Goal: Task Accomplishment & Management: Manage account settings

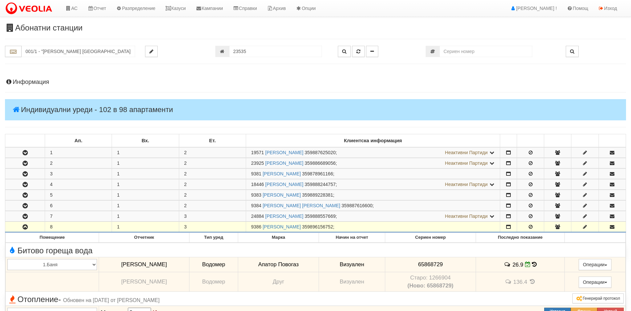
scroll to position [816, 0]
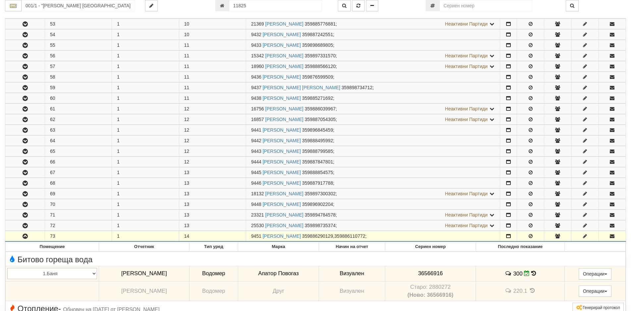
type input "11825"
type input "002Б/1 - "[PERSON_NAME] [GEOGRAPHIC_DATA] " ЕАД"
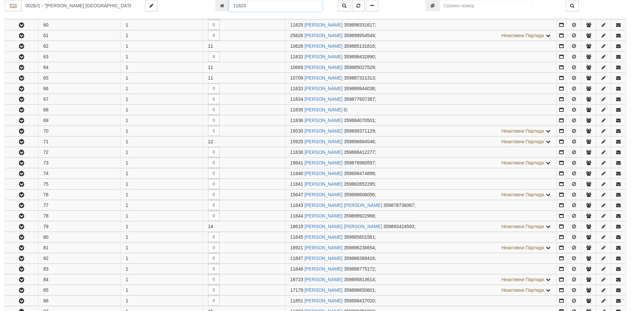
scroll to position [756, 0]
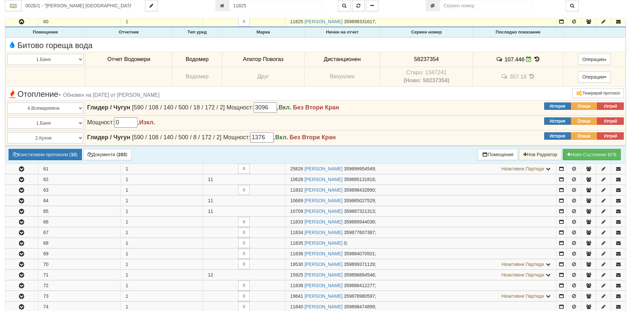
click at [535, 59] on icon at bounding box center [536, 59] width 7 height 6
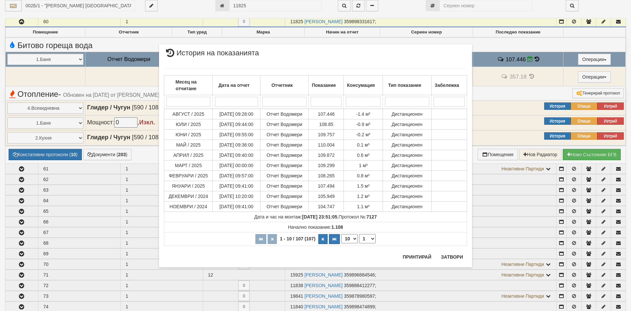
click at [25, 73] on div "× История на показанията Месец на отчитане Дата на отчет Отчетник Показание Кон…" at bounding box center [315, 155] width 631 height 311
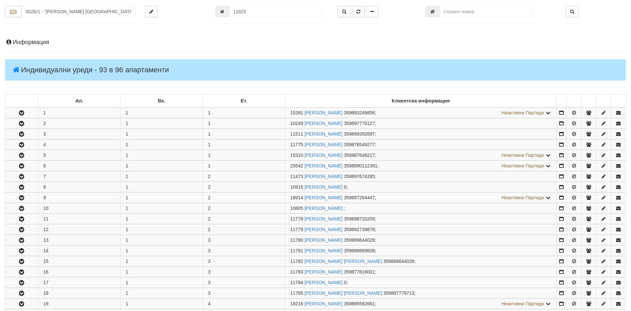
scroll to position [99, 0]
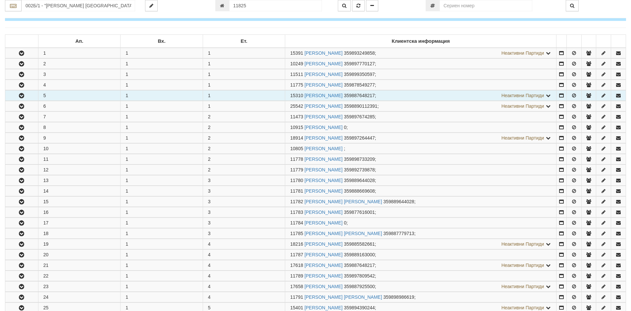
click at [21, 96] on icon "button" at bounding box center [22, 95] width 8 height 5
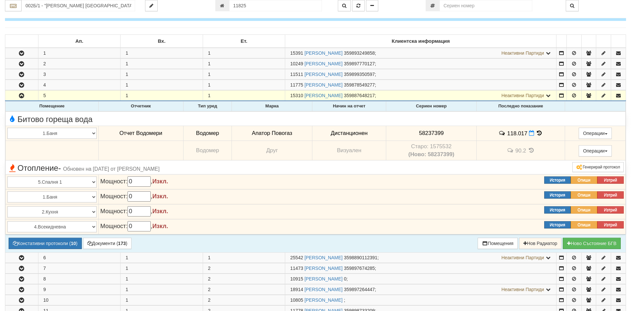
click at [536, 134] on icon at bounding box center [539, 133] width 7 height 6
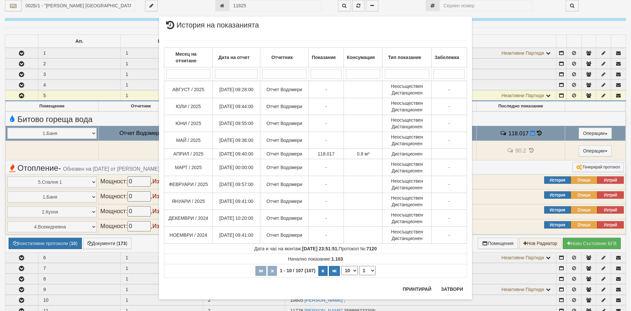
click at [351, 271] on select "10 20 30 40" at bounding box center [349, 270] width 17 height 9
select select "40"
click at [341, 275] on select "10 20 30 40" at bounding box center [349, 270] width 17 height 9
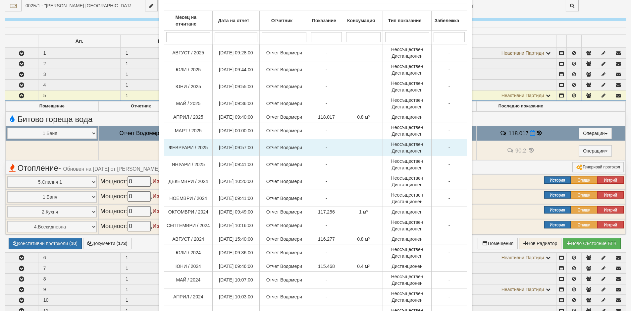
scroll to position [66, 0]
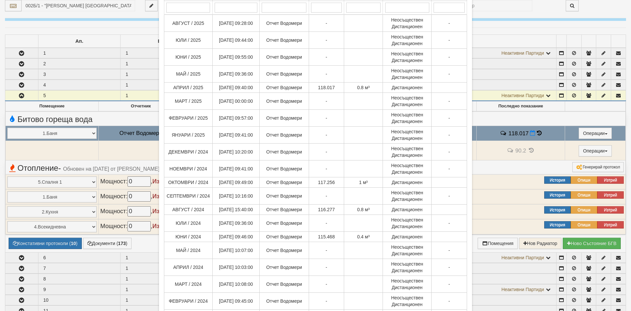
click at [545, 8] on div "× История на показанията Месец на отчитане Дата на отчет Отчетник Показание Кон…" at bounding box center [315, 155] width 631 height 311
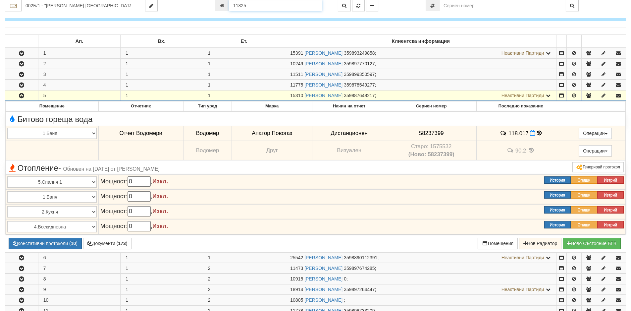
click at [254, 8] on input "11825" at bounding box center [275, 5] width 93 height 11
type input "17359"
type input "010/3,4 - "[PERSON_NAME] [GEOGRAPHIC_DATA] " ЕАД"
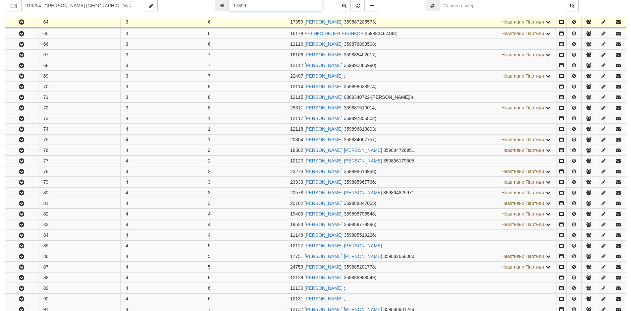
scroll to position [290, 0]
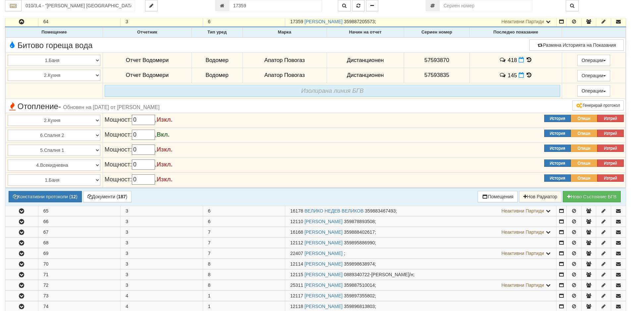
click at [526, 60] on icon at bounding box center [528, 60] width 7 height 6
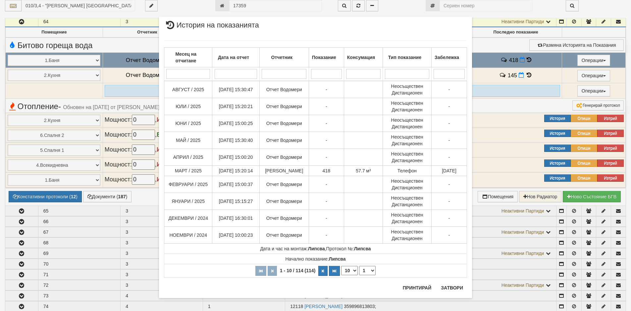
click at [263, 4] on div "× История на показанията Месец на отчитане Дата на отчет Отчетник Показание Кон…" at bounding box center [315, 157] width 323 height 314
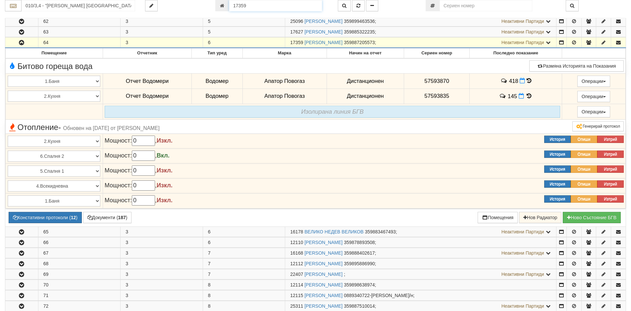
drag, startPoint x: 260, startPoint y: 4, endPoint x: 233, endPoint y: 4, distance: 27.8
click at [233, 4] on input "17359" at bounding box center [275, 5] width 93 height 11
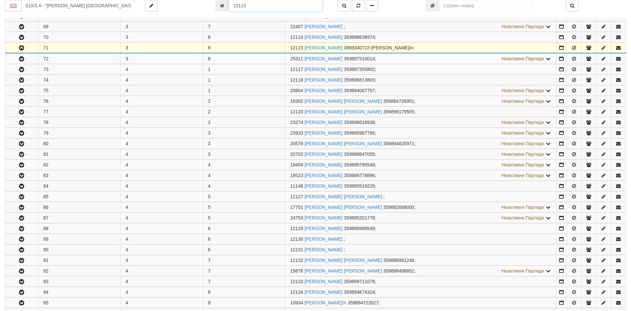
scroll to position [364, 0]
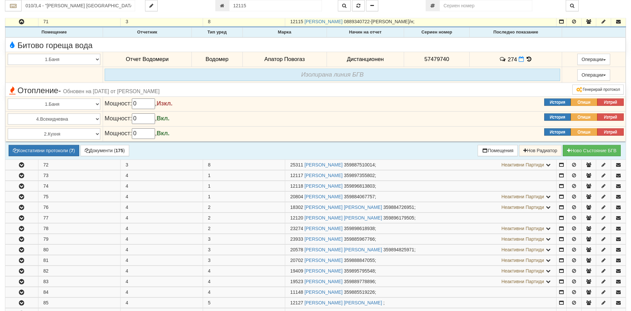
click at [527, 60] on icon at bounding box center [528, 59] width 7 height 6
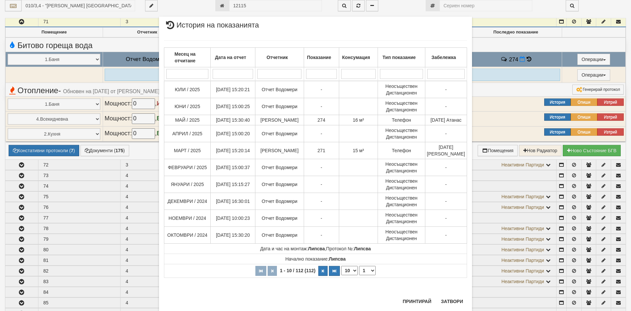
click at [12, 75] on div "× История на показанията Месец на отчитане Дата на отчет Отчетник Показание Кон…" at bounding box center [315, 155] width 631 height 311
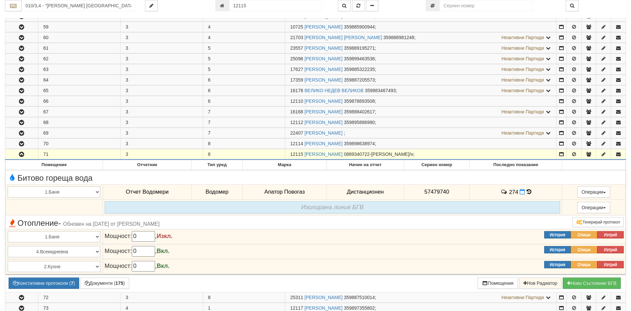
scroll to position [66, 0]
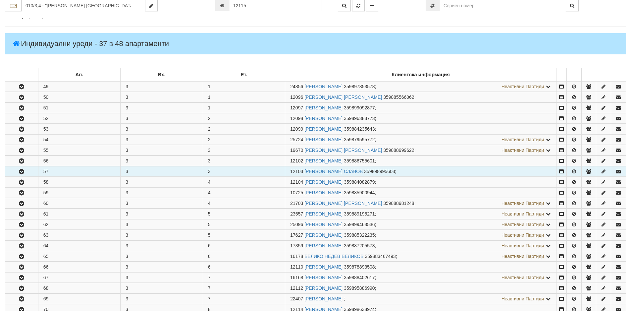
click at [21, 171] on icon "button" at bounding box center [22, 171] width 8 height 5
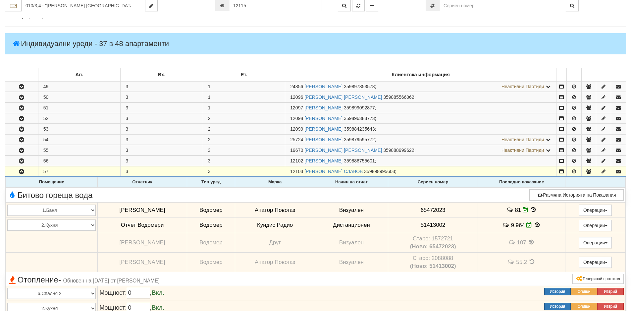
click at [530, 209] on icon at bounding box center [533, 210] width 7 height 6
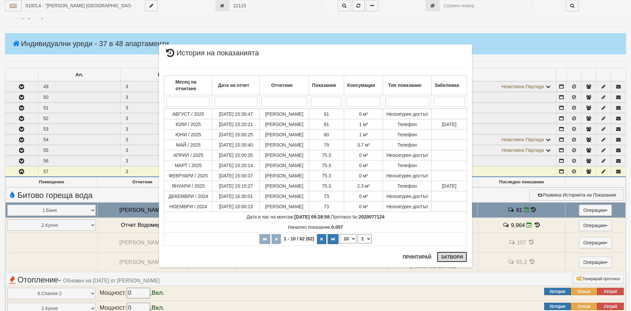
click at [451, 256] on button "Затвори" at bounding box center [452, 256] width 30 height 11
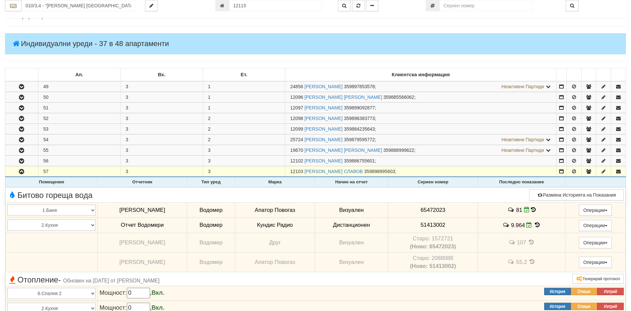
click at [534, 223] on icon at bounding box center [537, 225] width 7 height 6
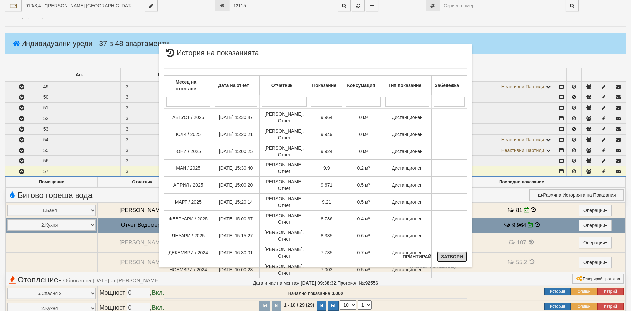
click at [453, 257] on button "Затвори" at bounding box center [452, 256] width 30 height 11
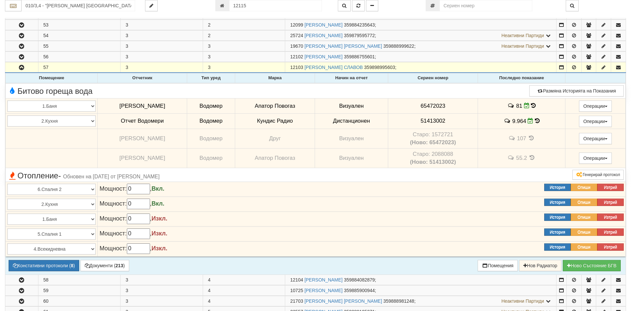
scroll to position [232, 0]
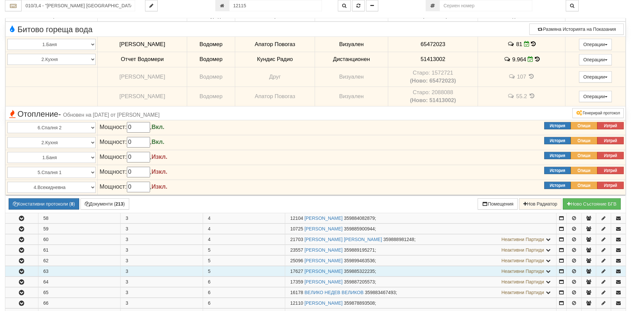
click at [21, 270] on icon "button" at bounding box center [22, 271] width 8 height 5
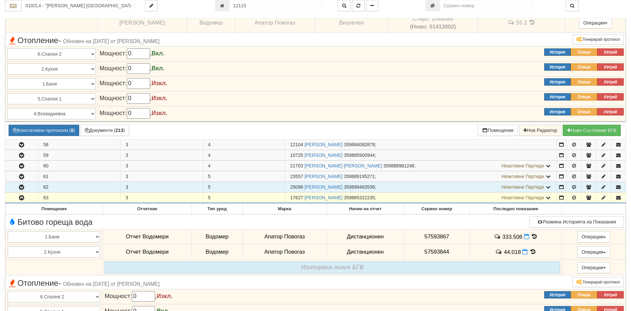
scroll to position [364, 0]
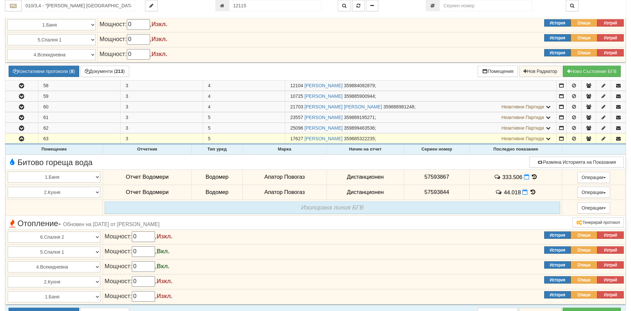
click at [533, 177] on icon at bounding box center [534, 177] width 7 height 6
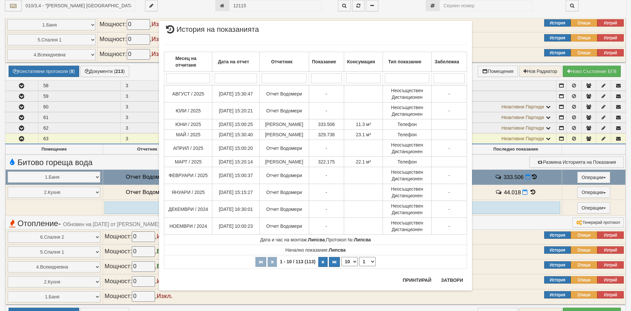
click at [260, 8] on div "× История на показанията Месец на отчитане Дата на отчет Отчетник Показание Кон…" at bounding box center [315, 153] width 323 height 307
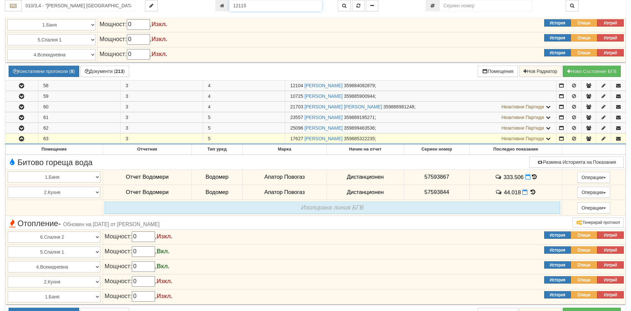
drag, startPoint x: 256, startPoint y: 5, endPoint x: 209, endPoint y: 11, distance: 46.7
click at [209, 11] on div "010/3,4 - "[PERSON_NAME] [GEOGRAPHIC_DATA] " ЕАД 12115" at bounding box center [315, 5] width 631 height 11
type input "20456"
type input "014/1 - "[PERSON_NAME] [GEOGRAPHIC_DATA] " ЕАД"
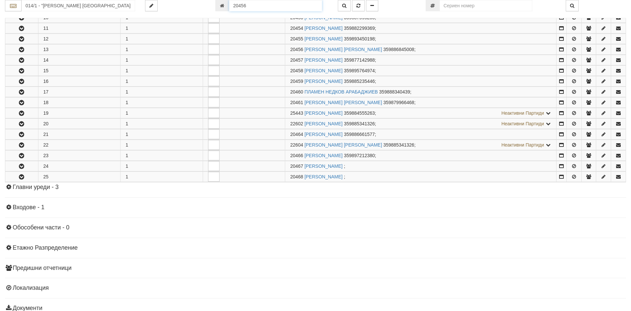
scroll to position [258, 0]
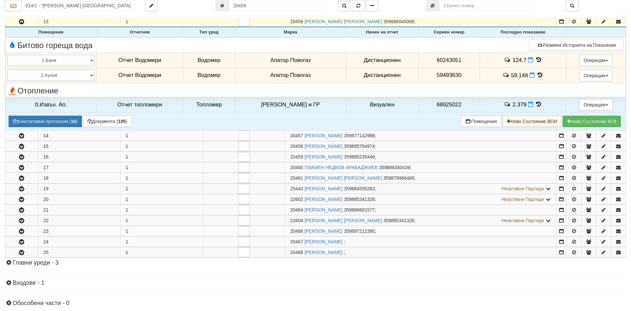
click at [535, 61] on icon at bounding box center [538, 60] width 7 height 6
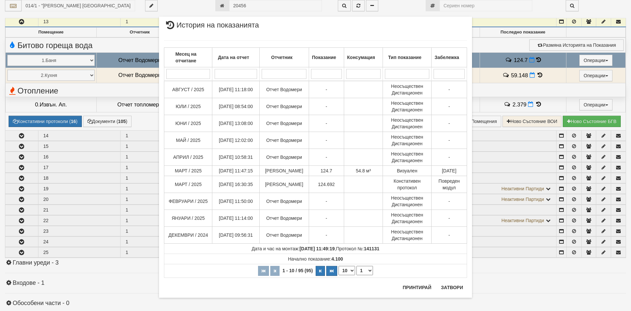
click at [350, 272] on select "10 20 30 40" at bounding box center [346, 270] width 17 height 9
select select "40"
click at [338, 275] on select "10 20 30 40" at bounding box center [346, 270] width 17 height 9
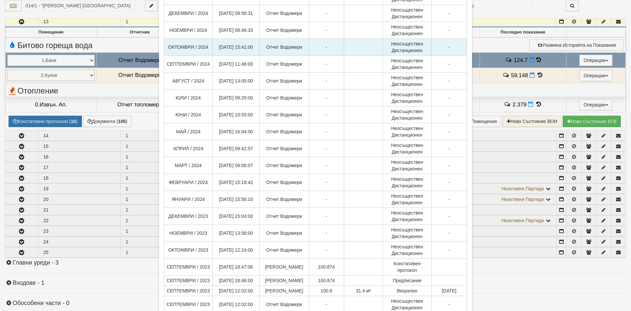
scroll to position [232, 0]
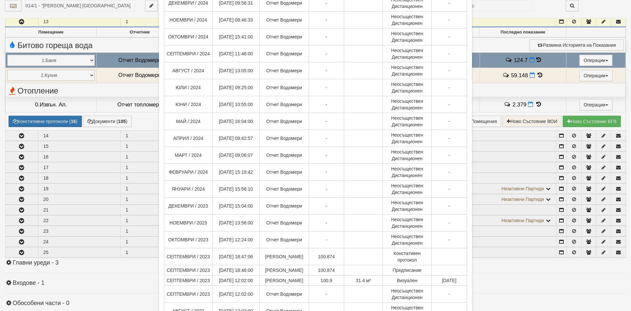
click at [136, 6] on div "× История на показанията Месец на отчитане Дата на отчет Отчетник Показание Кон…" at bounding box center [316, 173] width 388 height 811
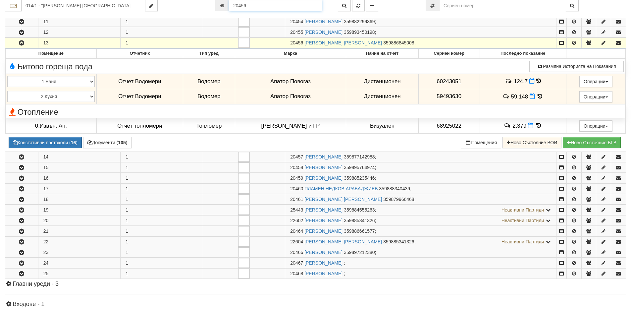
scroll to position [194, 0]
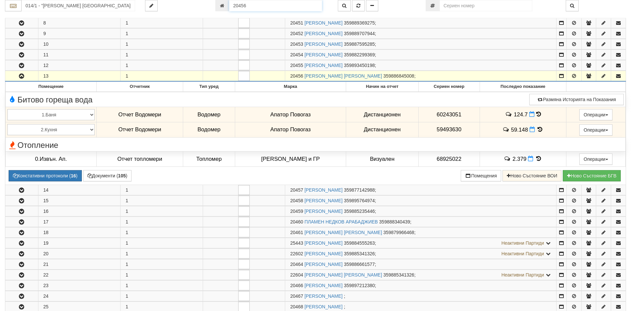
drag, startPoint x: 263, startPoint y: 1, endPoint x: 230, endPoint y: 1, distance: 33.5
click at [230, 1] on input "20456" at bounding box center [275, 5] width 93 height 11
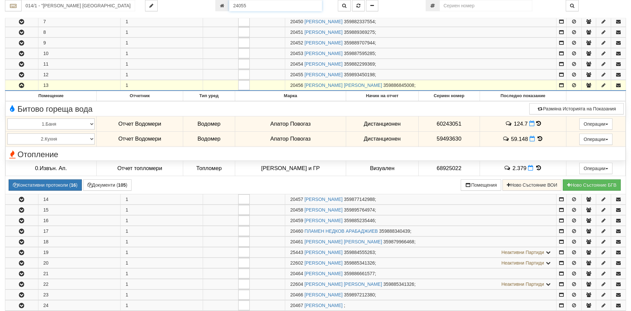
type input "24055"
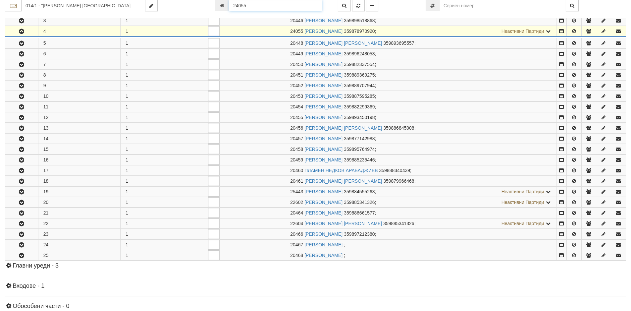
scroll to position [163, 0]
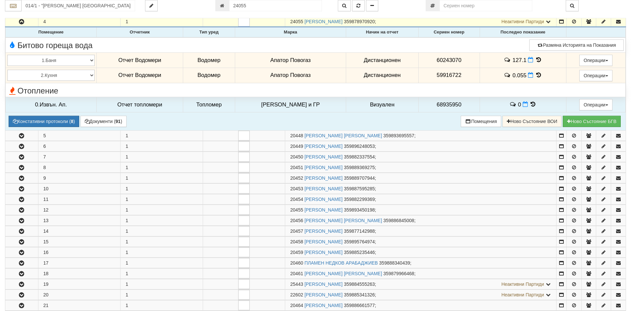
click at [535, 61] on icon at bounding box center [538, 60] width 7 height 6
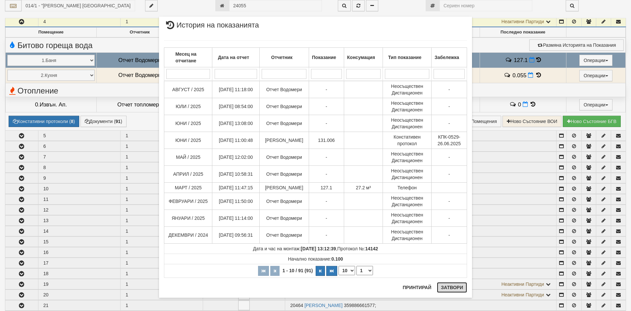
click at [448, 287] on button "Затвори" at bounding box center [452, 287] width 30 height 11
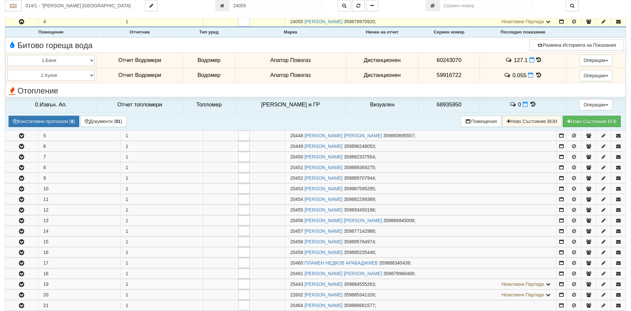
click at [537, 76] on icon at bounding box center [538, 75] width 7 height 6
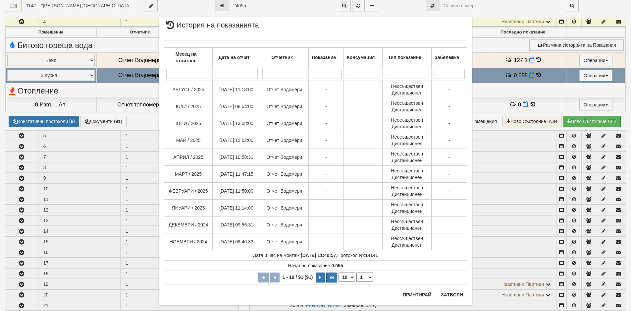
click at [348, 278] on select "10 20 30 40" at bounding box center [346, 276] width 17 height 9
select select "40"
click at [338, 282] on select "10 20 30 40" at bounding box center [346, 276] width 17 height 9
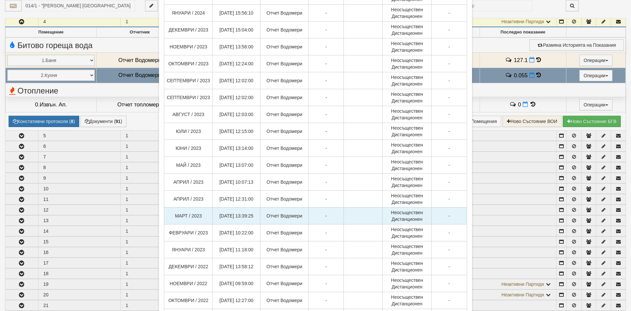
scroll to position [521, 0]
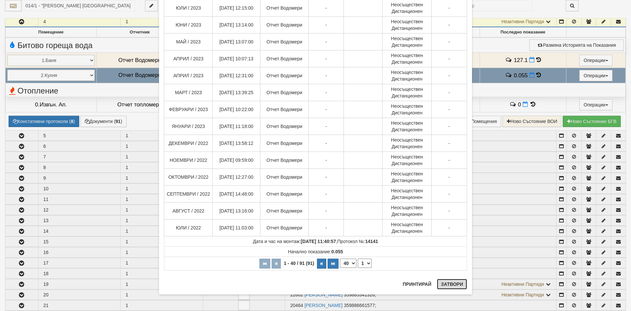
click at [450, 285] on button "Затвори" at bounding box center [452, 284] width 30 height 11
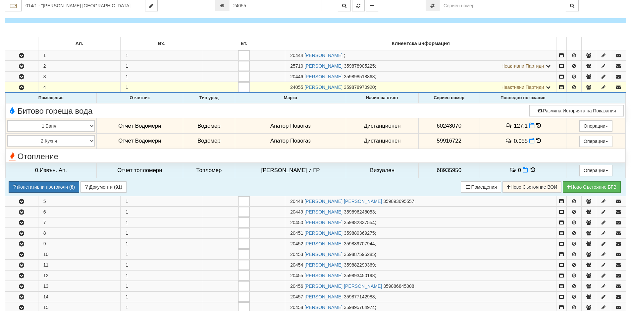
scroll to position [96, 0]
click at [536, 127] on icon at bounding box center [538, 126] width 5 height 6
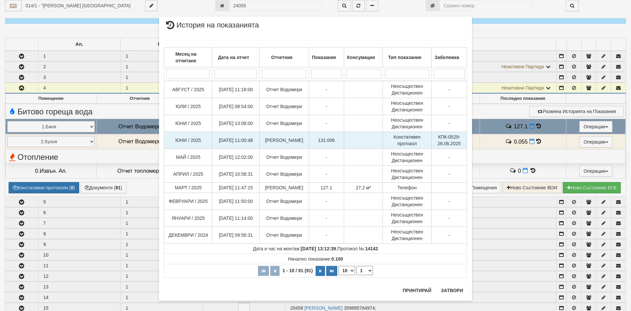
drag, startPoint x: 435, startPoint y: 135, endPoint x: 460, endPoint y: 142, distance: 25.6
click at [460, 142] on td "КПК-0529-26.06.2025" at bounding box center [448, 140] width 35 height 17
copy span "КПК-0529-26.06.2025"
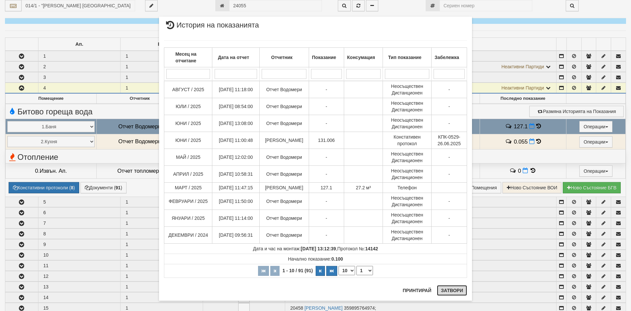
click at [443, 288] on button "Затвори" at bounding box center [452, 290] width 30 height 11
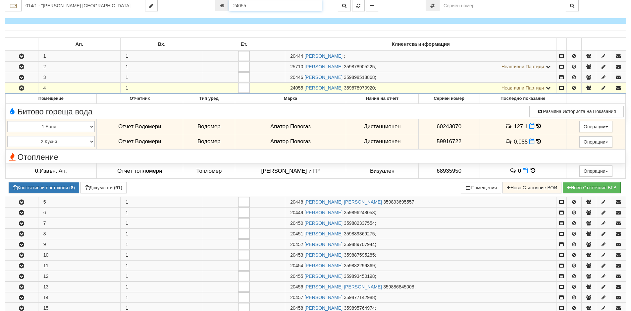
scroll to position [92, 0]
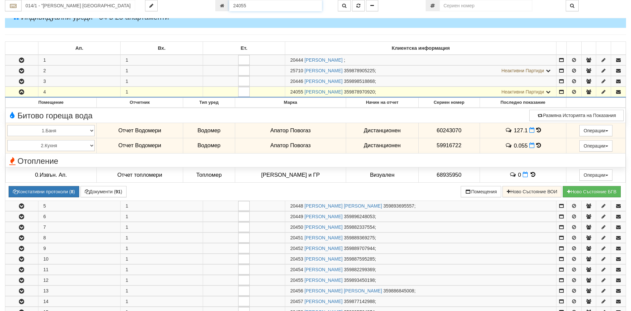
drag, startPoint x: 250, startPoint y: 2, endPoint x: 206, endPoint y: 10, distance: 44.4
click at [206, 10] on div "014/1 - "[PERSON_NAME] [GEOGRAPHIC_DATA] " ЕАД 24055" at bounding box center [315, 5] width 631 height 11
type input "23112"
type input "048/1 - "[PERSON_NAME] [GEOGRAPHIC_DATA] " ЕАД"
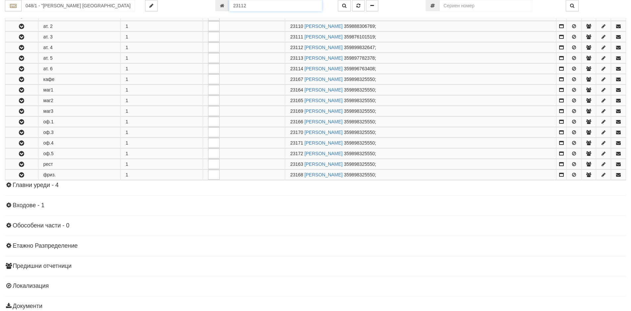
scroll to position [544, 0]
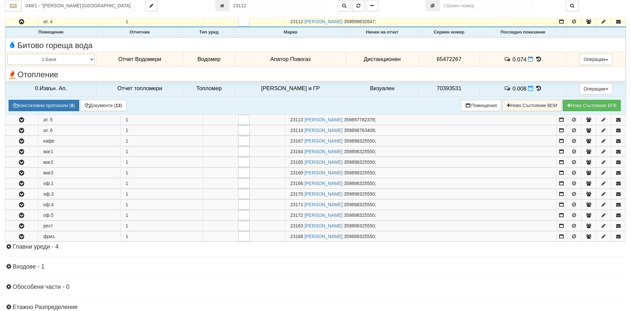
click at [535, 59] on icon at bounding box center [538, 59] width 7 height 6
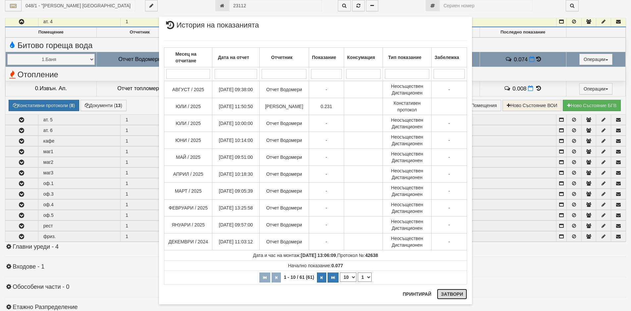
click at [449, 293] on button "Затвори" at bounding box center [452, 293] width 30 height 11
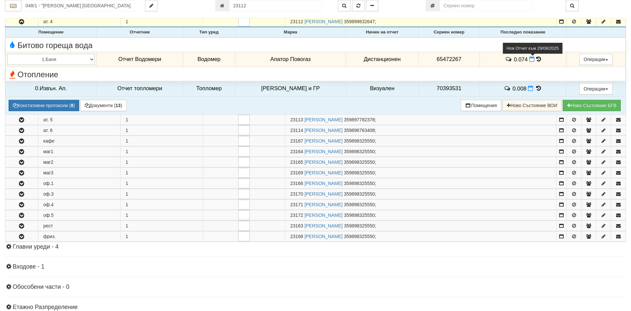
click at [530, 60] on icon at bounding box center [531, 59] width 5 height 6
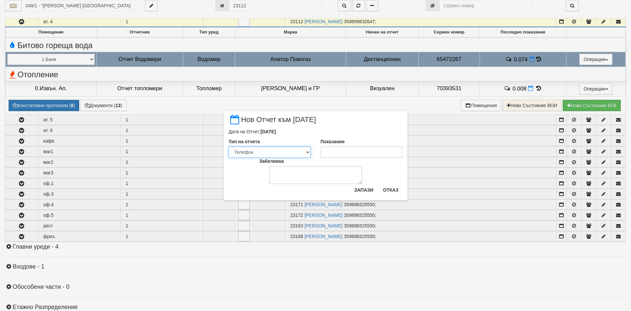
click at [306, 153] on select "Визуален Телефон Бележка Неосигурен достъп Самоотчет Служебно Дистанционен" at bounding box center [270, 151] width 82 height 11
select select "89c75930-9bfd-e511-80be-8d5a1dced85a"
click at [229, 146] on select "Визуален Телефон Бележка Неосигурен достъп Самоотчет Служебно Дистанционен" at bounding box center [270, 151] width 82 height 11
click at [349, 149] on input "Показание" at bounding box center [362, 151] width 82 height 11
type input "0.231"
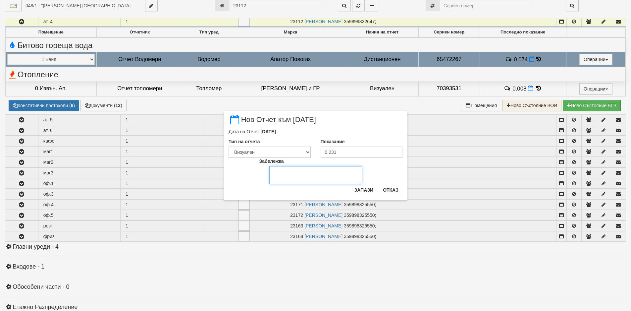
click at [277, 173] on textarea "Забележка" at bounding box center [315, 175] width 93 height 18
type textarea "[DATE]"
click at [358, 191] on button "Запази" at bounding box center [363, 189] width 27 height 11
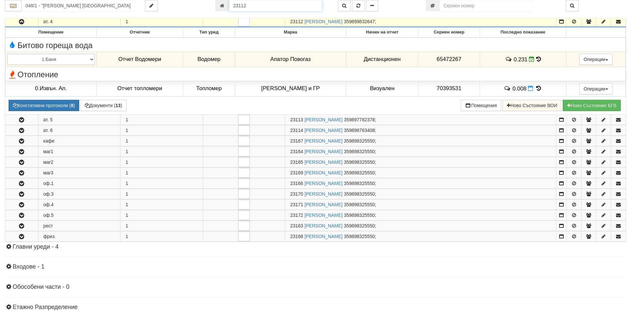
click at [253, 5] on input "23112" at bounding box center [275, 5] width 93 height 11
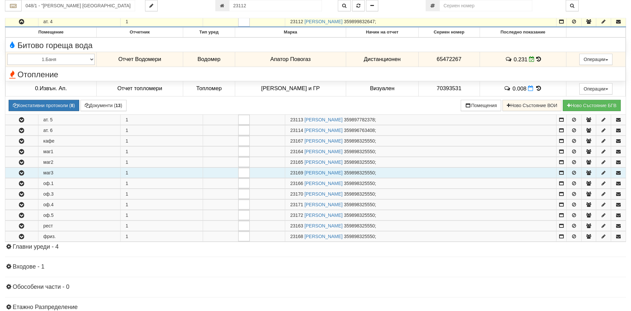
click at [20, 173] on icon "button" at bounding box center [22, 173] width 8 height 5
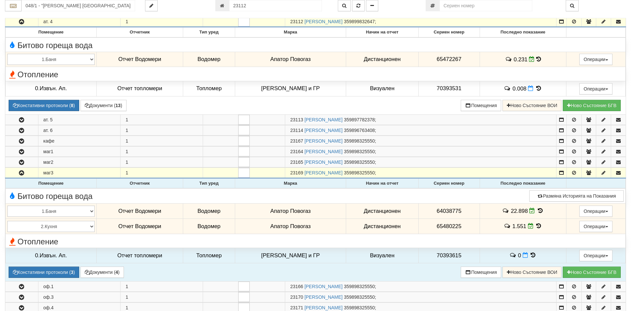
click at [537, 211] on icon at bounding box center [540, 211] width 7 height 6
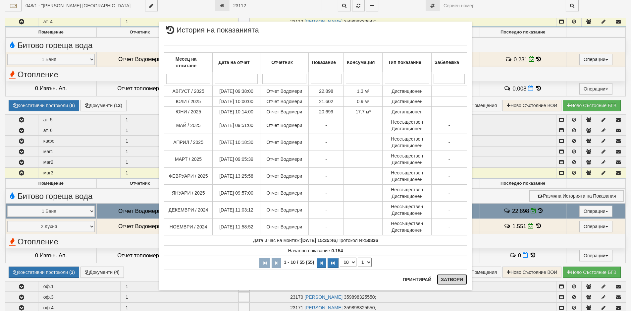
click at [451, 282] on button "Затвори" at bounding box center [452, 279] width 30 height 11
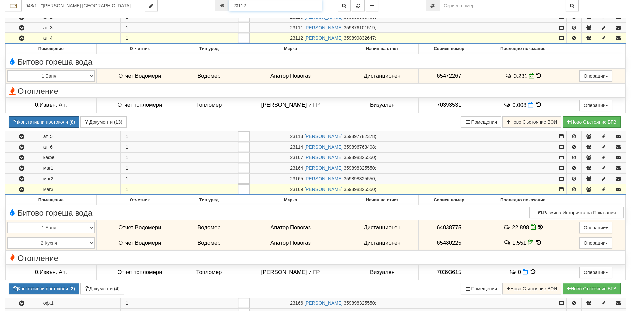
scroll to position [526, 0]
drag, startPoint x: 249, startPoint y: 5, endPoint x: 227, endPoint y: 6, distance: 21.5
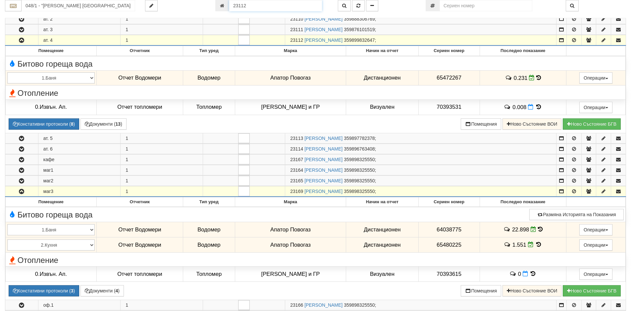
click at [227, 6] on div "23112" at bounding box center [271, 5] width 113 height 11
type input "24055"
type input "014/1 - "[PERSON_NAME] [GEOGRAPHIC_DATA] " ЕАД"
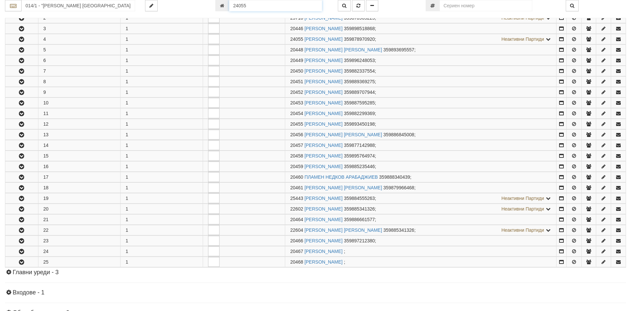
scroll to position [163, 0]
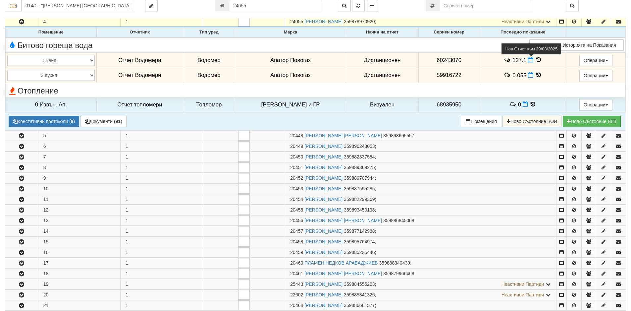
click at [528, 61] on icon at bounding box center [530, 60] width 5 height 6
select select "8ac75930-9bfd-e511-80be-8d5a1dced85a"
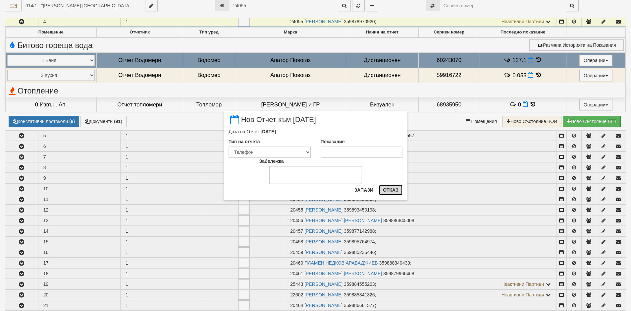
click at [385, 190] on button "Отказ" at bounding box center [391, 189] width 24 height 11
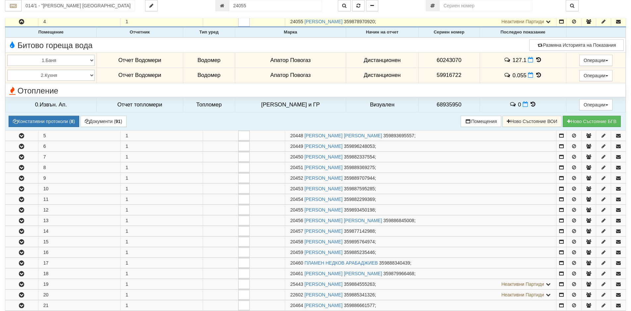
click at [536, 62] on icon at bounding box center [538, 60] width 7 height 6
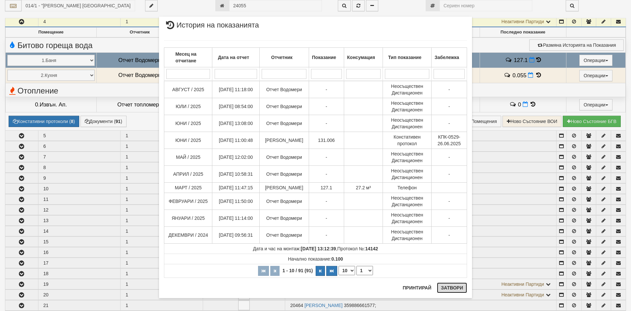
click at [450, 289] on button "Затвори" at bounding box center [452, 287] width 30 height 11
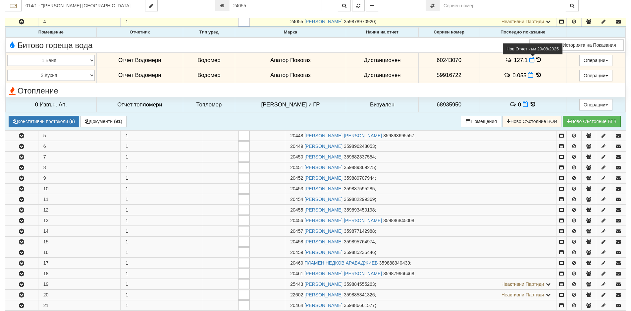
click at [529, 61] on icon at bounding box center [531, 60] width 5 height 6
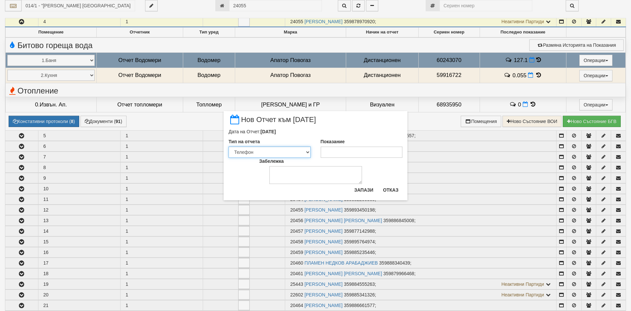
click at [309, 154] on select "Визуален Телефон Бележка Неосигурен достъп Самоотчет Служебно Дистанционен" at bounding box center [270, 151] width 82 height 11
select select "89c75930-9bfd-e511-80be-8d5a1dced85a"
click at [229, 146] on select "Визуален Телефон Бележка Неосигурен достъп Самоотчет Служебно Дистанционен" at bounding box center [270, 151] width 82 height 11
click at [339, 146] on div "Показание" at bounding box center [362, 148] width 92 height 20
click at [334, 150] on input "Показание" at bounding box center [362, 151] width 82 height 11
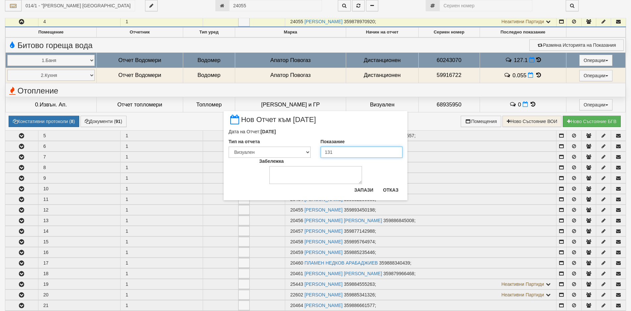
type input "131"
click at [279, 172] on textarea "Забележка" at bounding box center [315, 175] width 93 height 18
type textarea "[DATE]"
click at [356, 192] on button "Запази" at bounding box center [363, 189] width 27 height 11
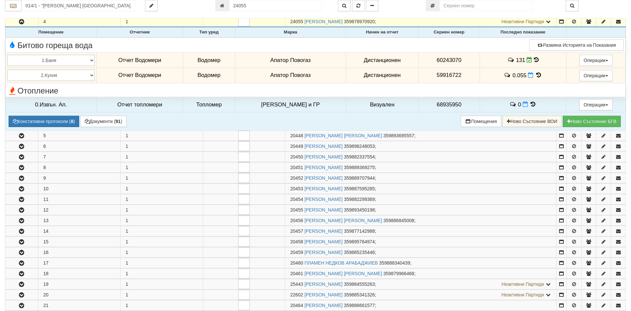
click at [536, 75] on icon at bounding box center [538, 75] width 7 height 6
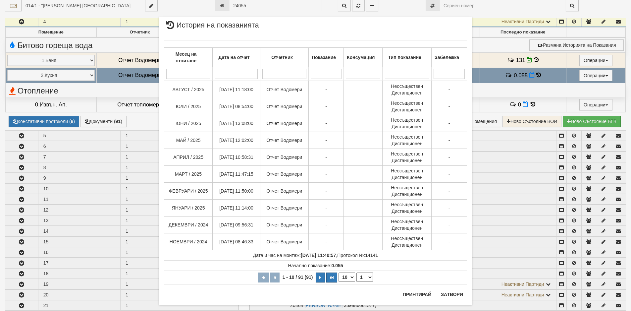
drag, startPoint x: 350, startPoint y: 275, endPoint x: 349, endPoint y: 281, distance: 5.7
click at [350, 275] on select "10 20 30 40" at bounding box center [346, 276] width 17 height 9
select select "40"
click at [338, 282] on select "10 20 30 40" at bounding box center [346, 276] width 17 height 9
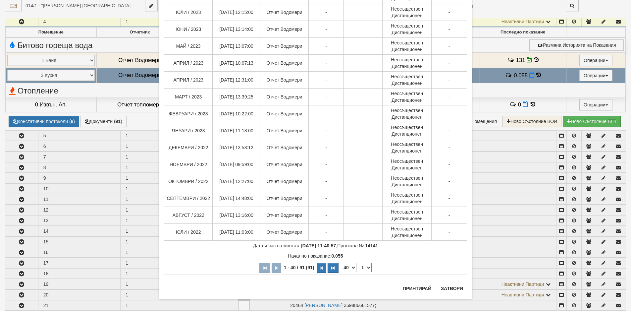
scroll to position [521, 0]
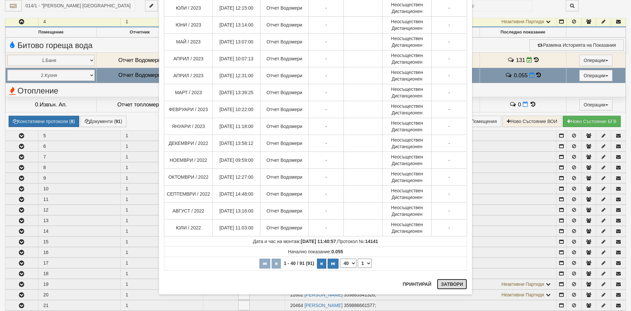
click at [443, 284] on button "Затвори" at bounding box center [452, 284] width 30 height 11
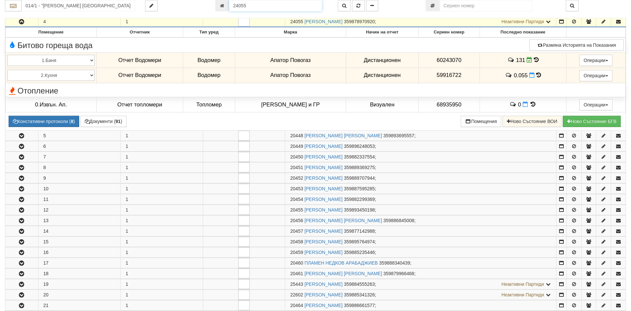
drag, startPoint x: 252, startPoint y: 8, endPoint x: 185, endPoint y: 8, distance: 66.9
click at [185, 8] on div "014/1 - "[PERSON_NAME] [GEOGRAPHIC_DATA] " ЕАД 24055" at bounding box center [315, 5] width 631 height 11
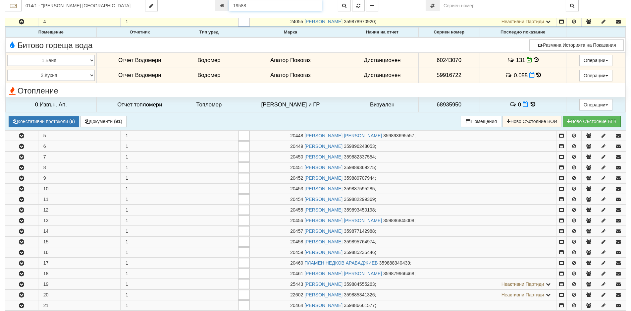
type input "19588"
type input "100/1 - "[PERSON_NAME] [GEOGRAPHIC_DATA] " ЕАД"
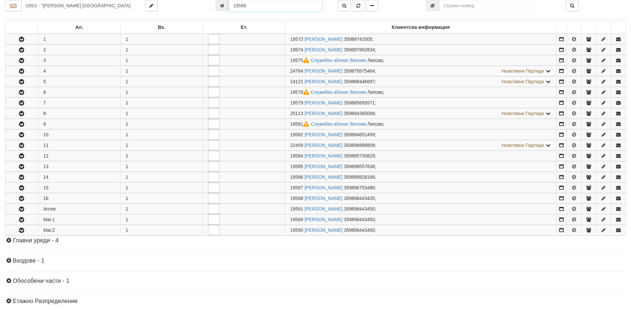
scroll to position [199, 0]
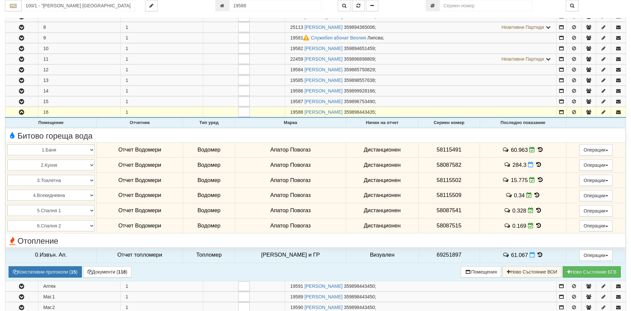
click at [537, 151] on icon at bounding box center [540, 150] width 7 height 6
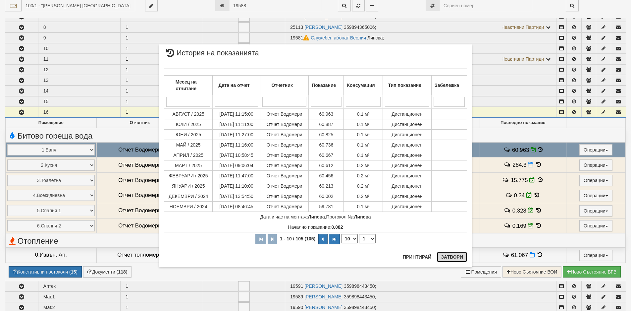
click at [447, 259] on button "Затвори" at bounding box center [452, 256] width 30 height 11
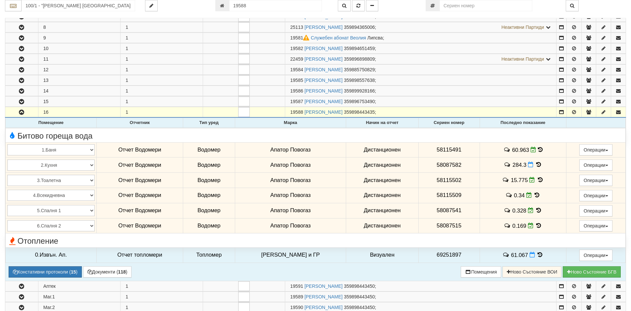
click at [536, 164] on icon at bounding box center [538, 165] width 7 height 6
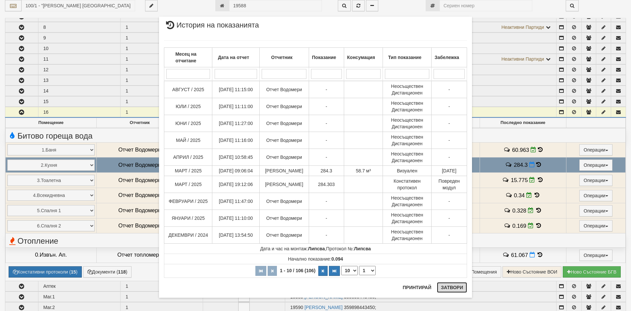
click at [447, 288] on button "Затвори" at bounding box center [452, 287] width 30 height 11
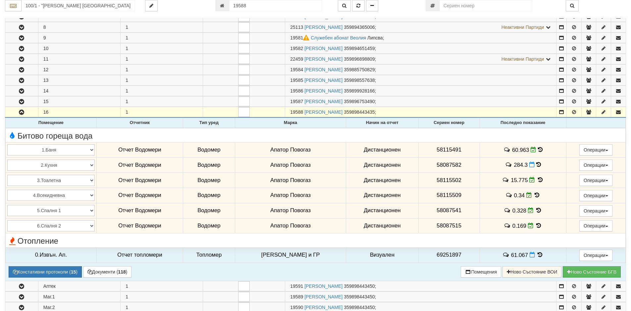
click at [537, 179] on icon at bounding box center [540, 180] width 7 height 6
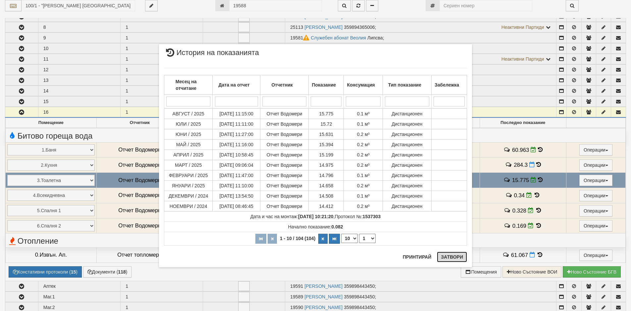
click at [447, 258] on button "Затвори" at bounding box center [452, 256] width 30 height 11
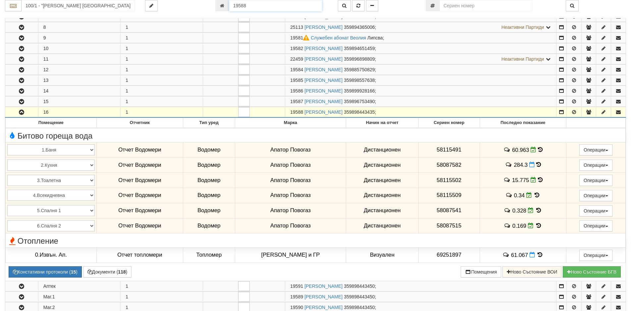
click at [246, 5] on input "19588" at bounding box center [275, 5] width 93 height 11
type input "2381"
type input "108/1 - "[PERSON_NAME] [GEOGRAPHIC_DATA] " ЕАД"
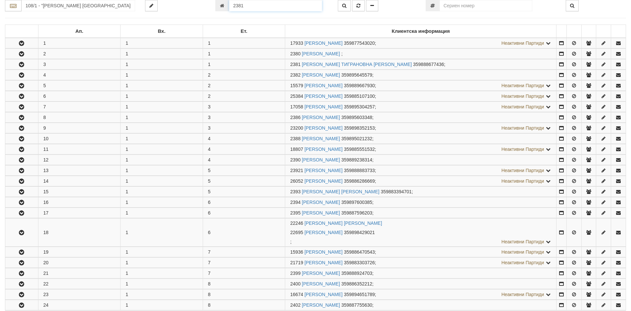
scroll to position [152, 0]
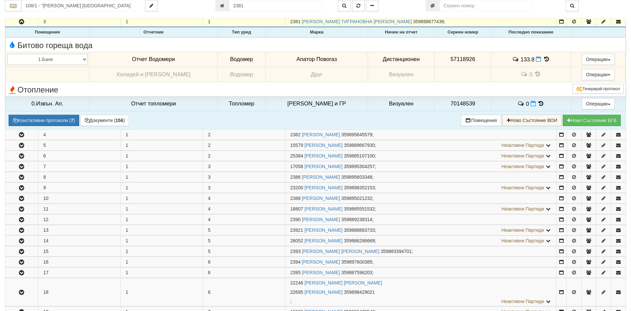
click at [543, 59] on icon at bounding box center [546, 59] width 7 height 6
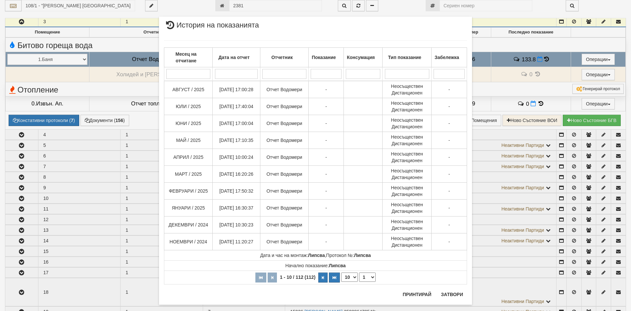
click at [247, 4] on div "× История на показанията Месец на отчитане Дата на отчет Отчетник Показание Кон…" at bounding box center [315, 160] width 323 height 321
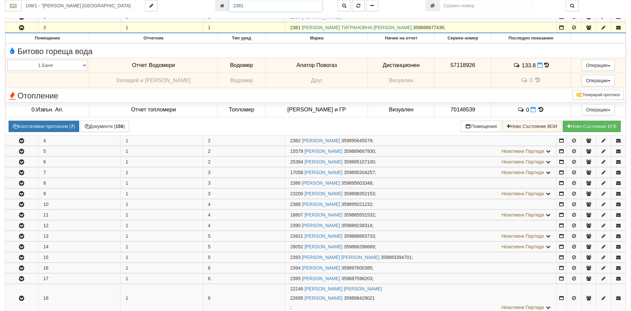
scroll to position [146, 0]
drag, startPoint x: 247, startPoint y: 5, endPoint x: 221, endPoint y: 7, distance: 25.9
click at [221, 7] on div "2381" at bounding box center [271, 5] width 113 height 11
type input "2395"
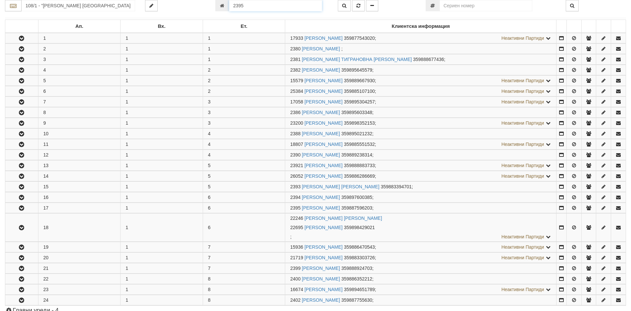
scroll to position [270, 0]
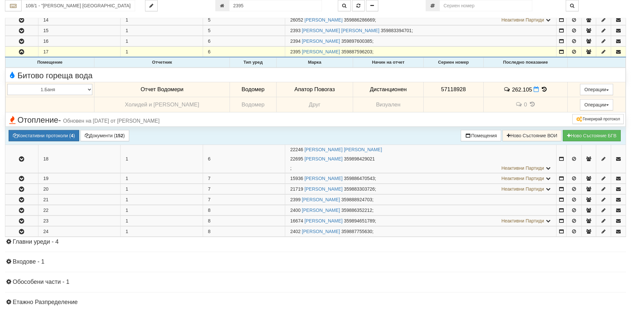
click at [541, 88] on icon at bounding box center [544, 89] width 7 height 6
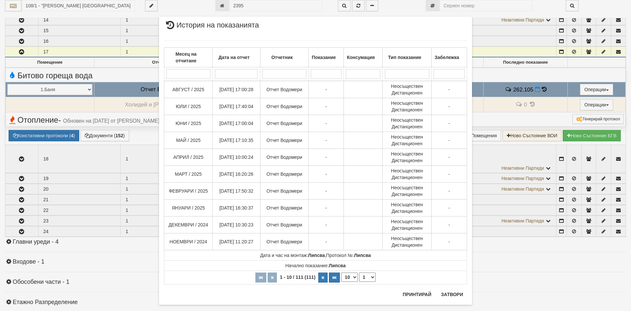
click at [350, 277] on select "10 20 30 40" at bounding box center [349, 276] width 17 height 9
select select "30"
click at [341, 282] on select "10 20 30 40" at bounding box center [349, 276] width 17 height 9
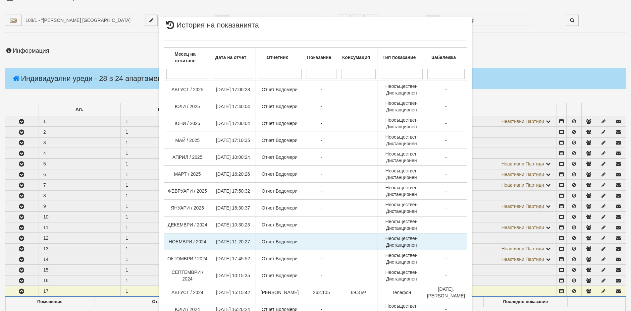
scroll to position [0, 0]
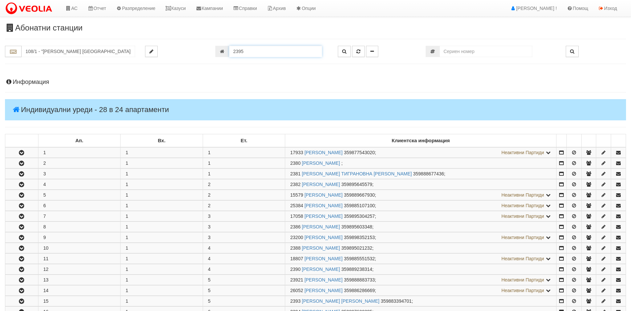
drag, startPoint x: 249, startPoint y: 50, endPoint x: 212, endPoint y: 50, distance: 37.4
click at [212, 50] on div "2395" at bounding box center [271, 51] width 123 height 11
type input "4572"
type input "122/3 - "[PERSON_NAME] [GEOGRAPHIC_DATA] " ЕАД"
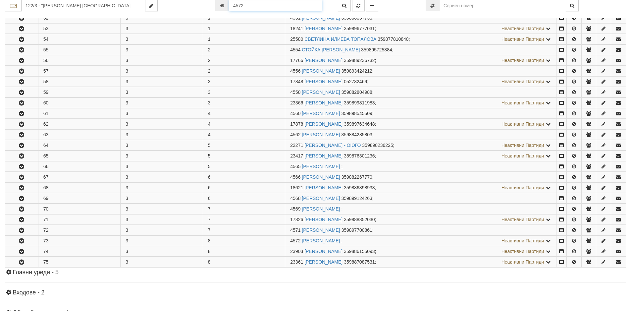
scroll to position [252, 0]
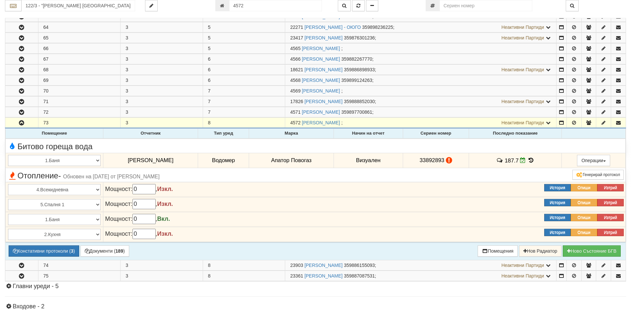
click at [533, 158] on icon at bounding box center [530, 160] width 7 height 6
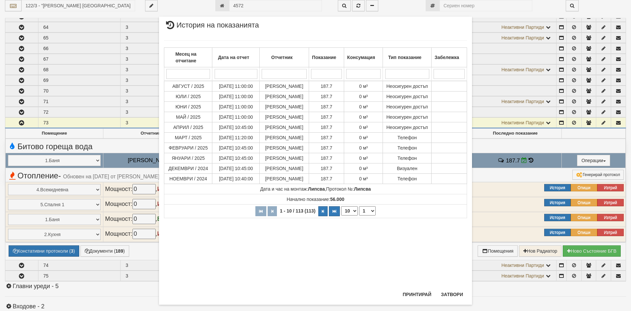
click at [113, 132] on div "× История на показанията Месец на отчитане Дата на отчет Отчетник Показание Кон…" at bounding box center [315, 155] width 631 height 311
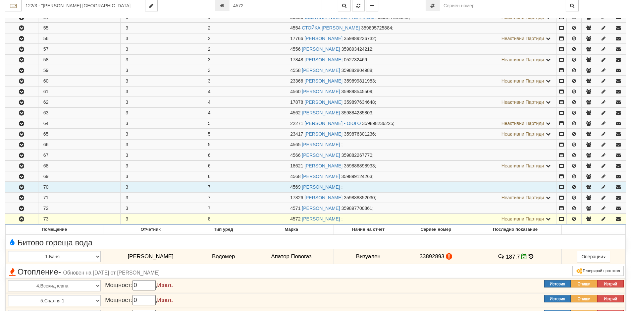
scroll to position [153, 0]
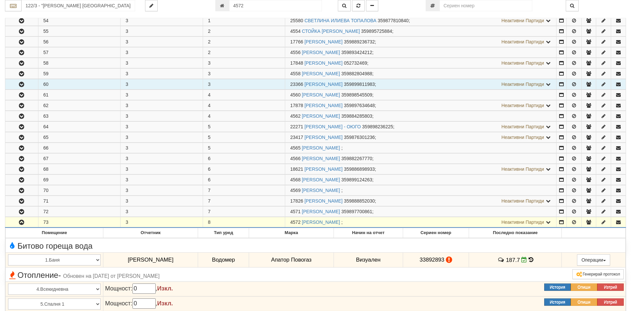
click at [21, 83] on icon "button" at bounding box center [22, 84] width 8 height 5
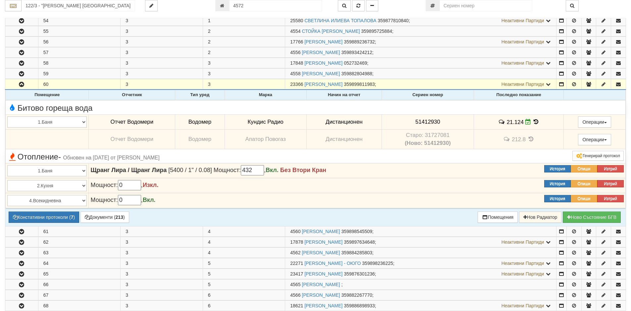
click at [535, 122] on icon at bounding box center [535, 122] width 7 height 6
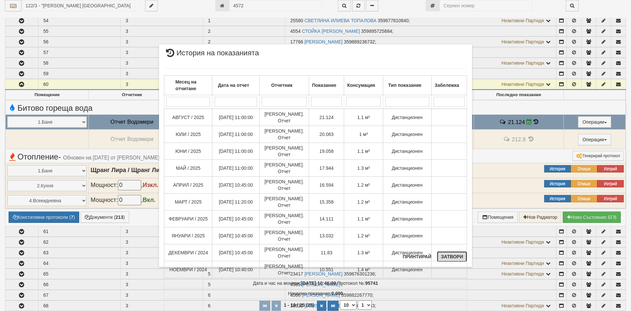
click at [454, 257] on button "Затвори" at bounding box center [452, 256] width 30 height 11
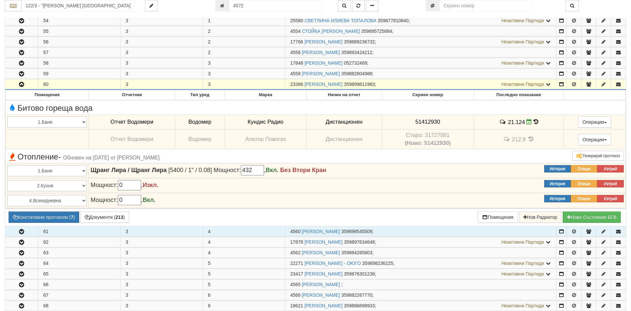
click at [20, 231] on icon "button" at bounding box center [22, 231] width 8 height 5
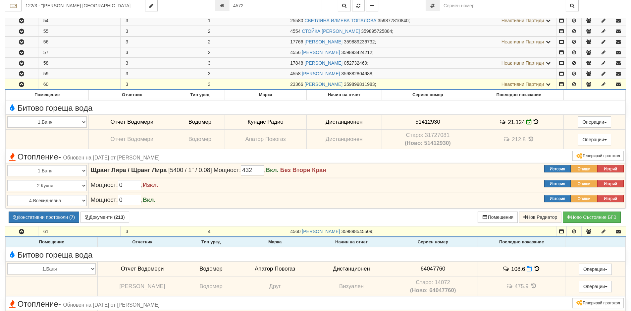
click at [538, 268] on icon at bounding box center [537, 269] width 7 height 6
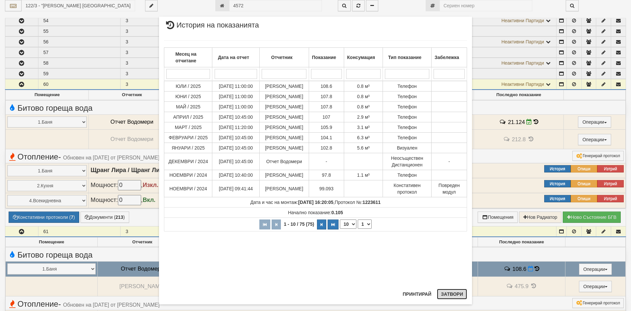
click at [450, 295] on button "Затвори" at bounding box center [452, 293] width 30 height 11
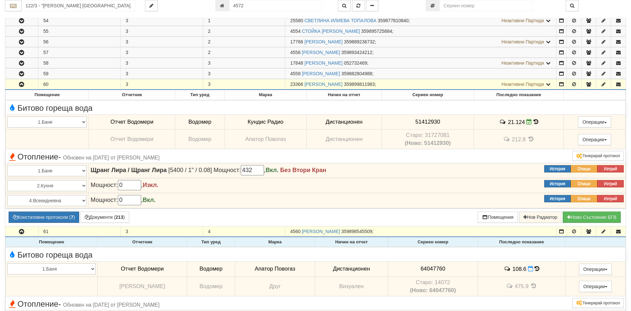
scroll to position [219, 0]
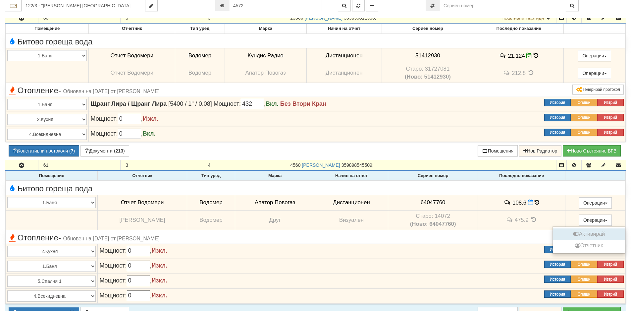
click at [585, 235] on button "Активирай" at bounding box center [588, 234] width 69 height 8
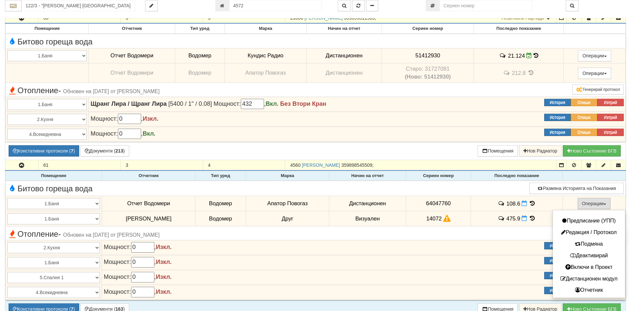
click at [588, 202] on button "Операции" at bounding box center [594, 203] width 33 height 11
click at [586, 257] on button "Деактивирай" at bounding box center [588, 255] width 69 height 8
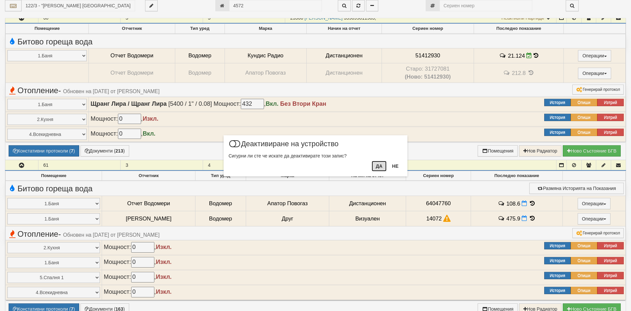
click at [379, 169] on button "Да" at bounding box center [379, 166] width 15 height 11
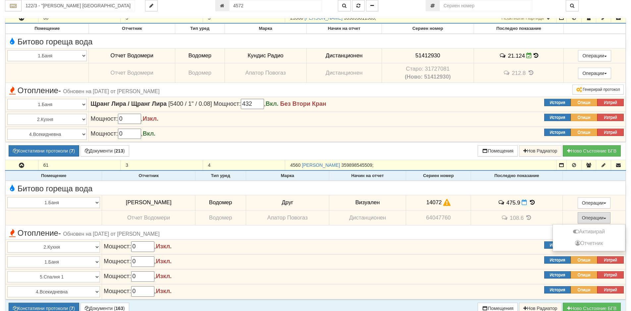
click at [601, 219] on button "Операции" at bounding box center [594, 217] width 33 height 11
click at [593, 231] on button "Активирай" at bounding box center [588, 232] width 69 height 8
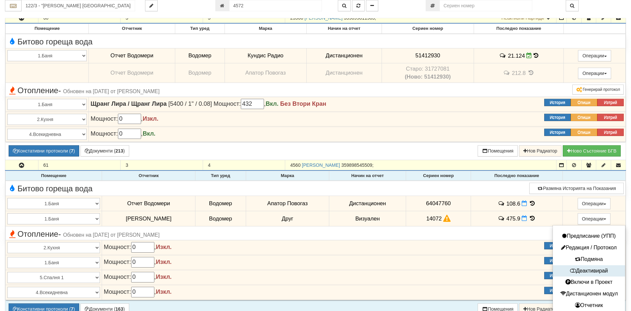
click at [590, 271] on button "Деактивирай" at bounding box center [588, 271] width 69 height 8
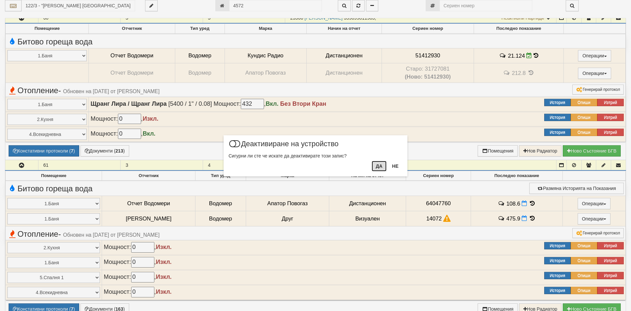
click at [380, 165] on button "Да" at bounding box center [379, 166] width 15 height 11
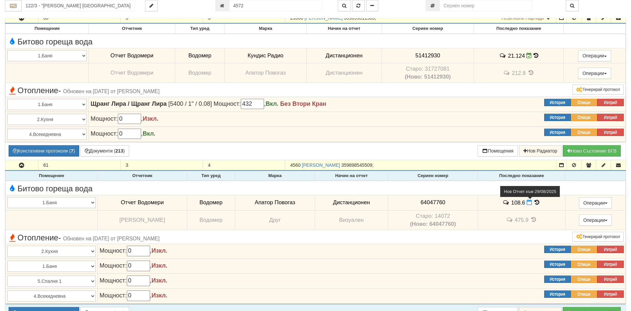
click at [529, 202] on icon at bounding box center [529, 202] width 5 height 6
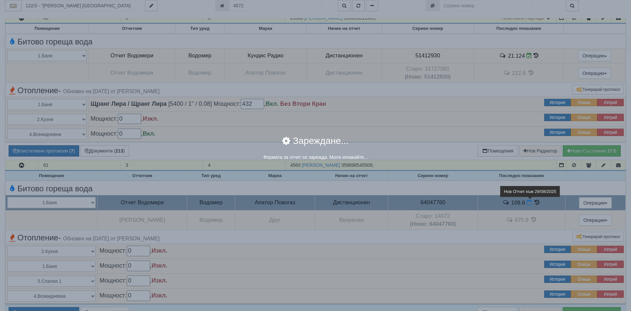
select select "8ac75930-9bfd-e511-80be-8d5a1dced85a"
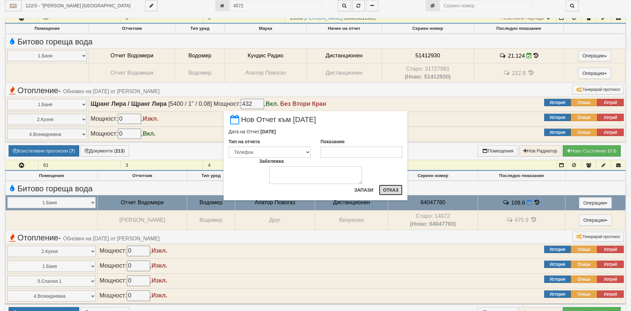
click at [393, 191] on button "Отказ" at bounding box center [391, 189] width 24 height 11
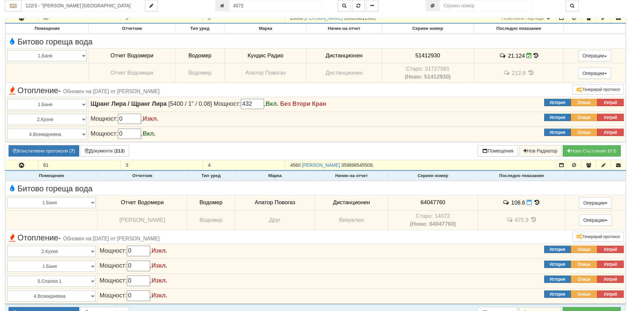
click at [537, 202] on icon at bounding box center [537, 202] width 7 height 6
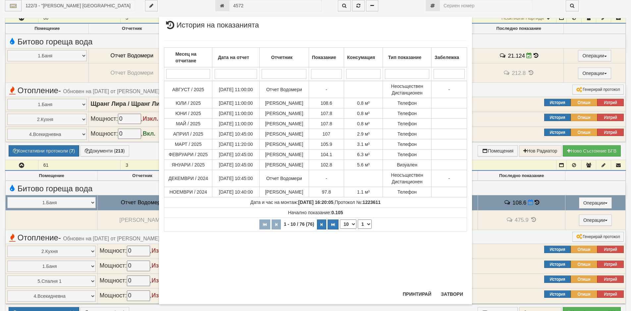
click at [84, 218] on div "× История на показанията Месец на отчитане Дата на отчет Отчетник Показание Кон…" at bounding box center [315, 155] width 631 height 311
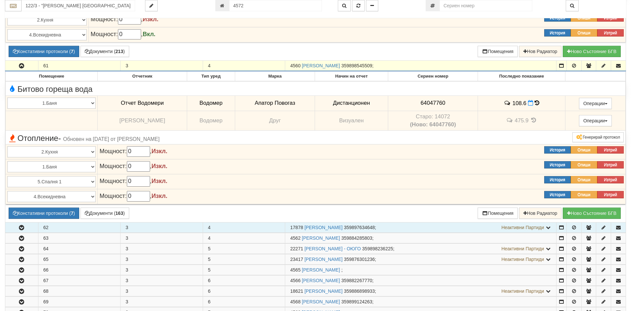
scroll to position [418, 0]
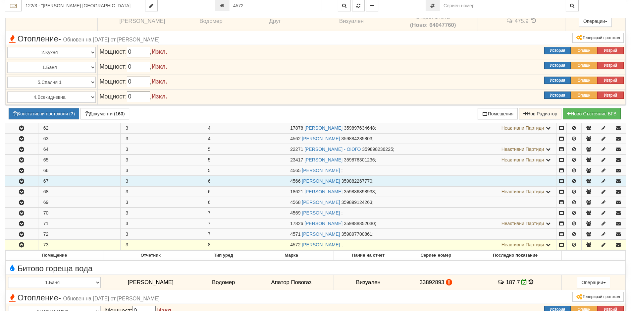
click at [23, 182] on icon "button" at bounding box center [22, 181] width 8 height 5
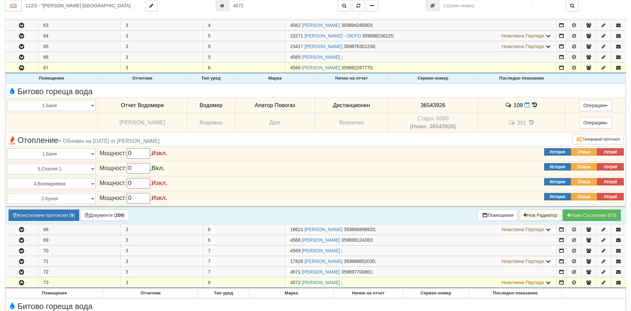
scroll to position [550, 0]
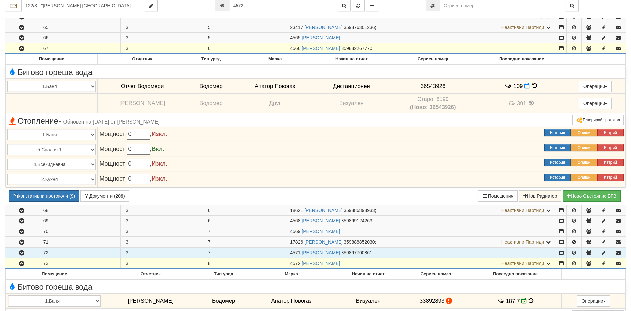
click at [22, 252] on icon "button" at bounding box center [22, 252] width 8 height 5
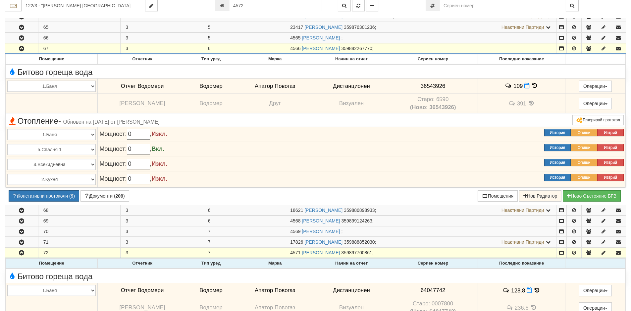
click at [536, 290] on icon at bounding box center [537, 290] width 7 height 6
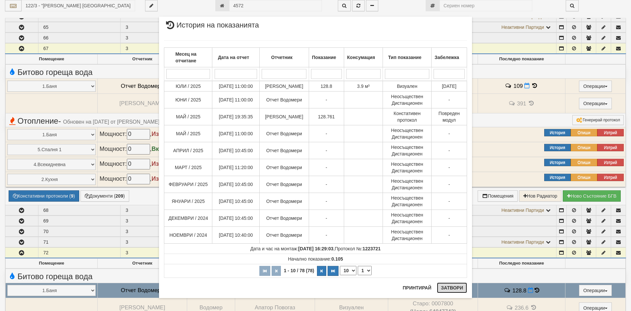
click at [452, 291] on button "Затвори" at bounding box center [452, 287] width 30 height 11
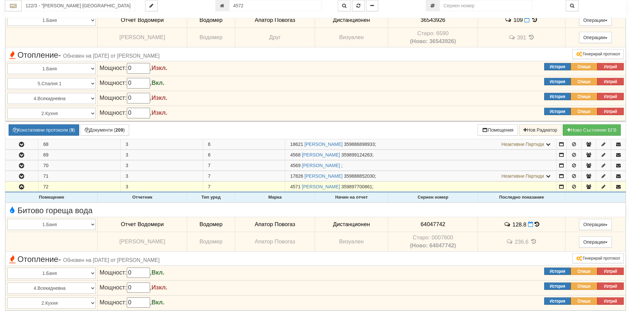
scroll to position [617, 0]
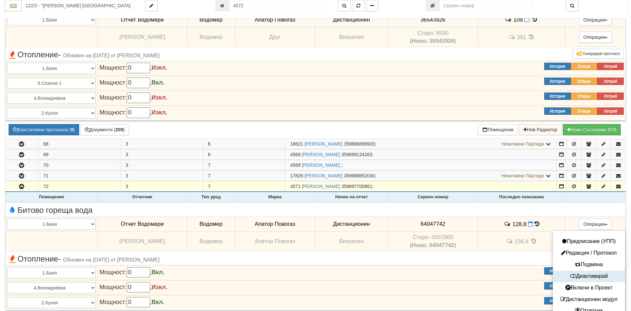
click at [590, 275] on button "Деактивирай" at bounding box center [588, 276] width 69 height 8
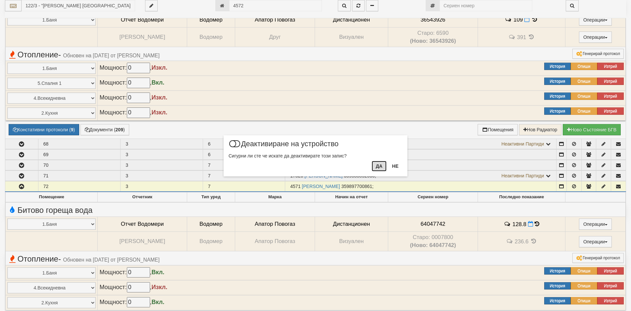
click at [380, 166] on button "Да" at bounding box center [379, 166] width 15 height 11
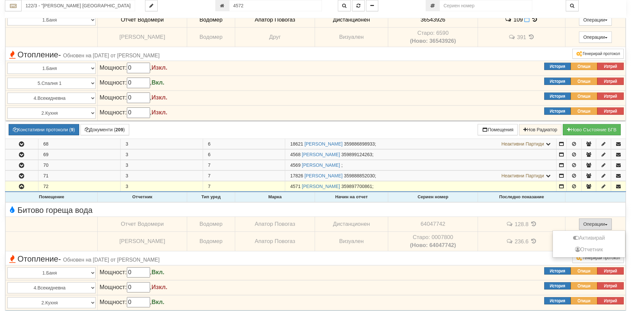
click at [591, 224] on button "Операции" at bounding box center [595, 223] width 33 height 11
click at [588, 239] on button "Активирай" at bounding box center [588, 238] width 69 height 8
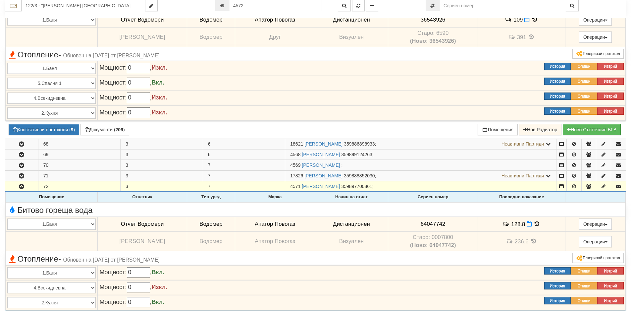
click at [539, 221] on icon at bounding box center [537, 224] width 7 height 6
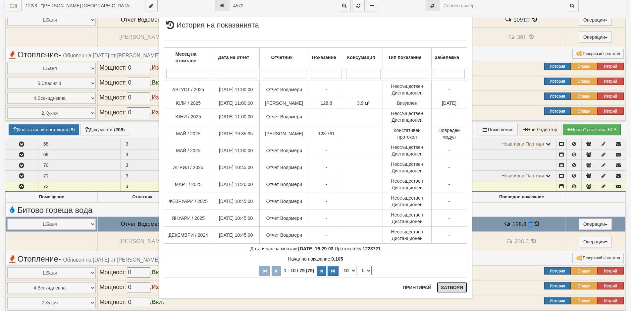
click at [443, 287] on button "Затвори" at bounding box center [452, 287] width 30 height 11
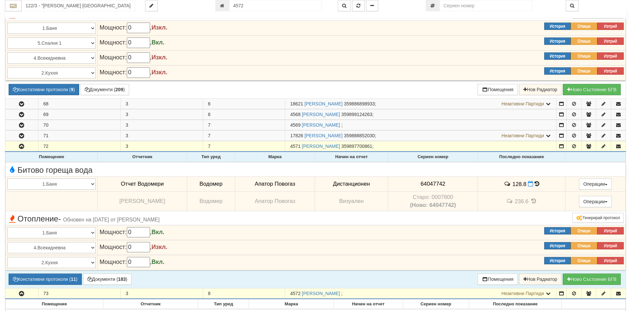
scroll to position [716, 0]
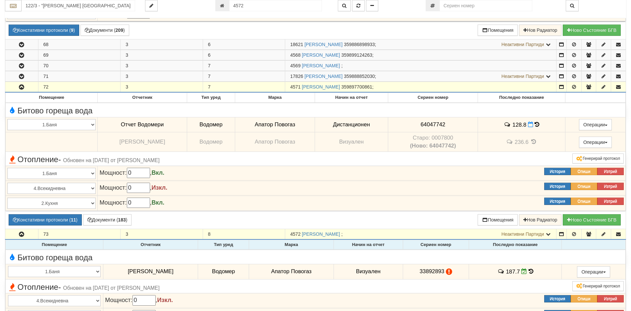
click at [533, 272] on icon at bounding box center [531, 271] width 5 height 6
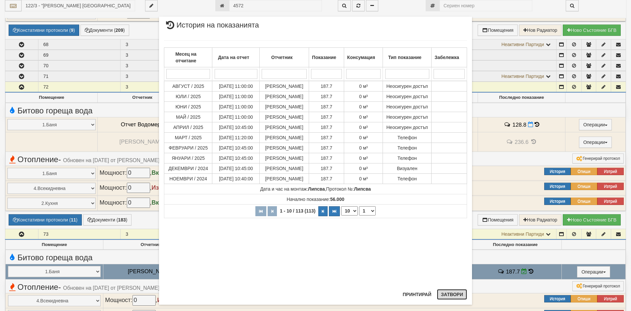
click at [442, 295] on button "Затвори" at bounding box center [452, 294] width 30 height 11
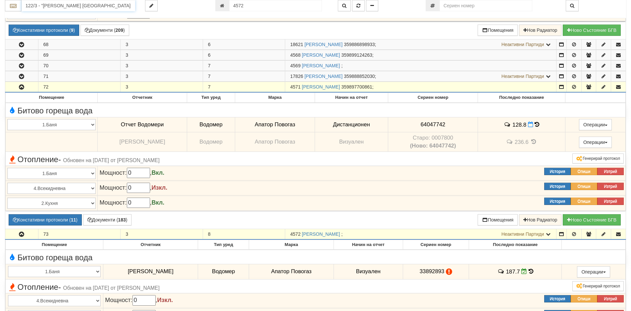
click at [73, 6] on input "122/3 - "[PERSON_NAME] [GEOGRAPHIC_DATA] " ЕАД" at bounding box center [79, 5] width 114 height 11
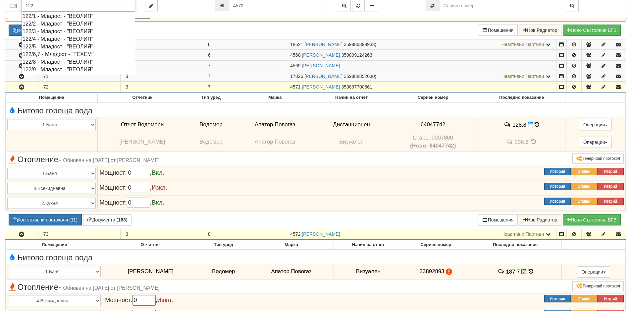
click at [47, 37] on div "122/4 - Младост - "ВЕОЛИЯ"" at bounding box center [79, 39] width 112 height 8
type input "122/4 - Младост - "ВЕОЛИЯ""
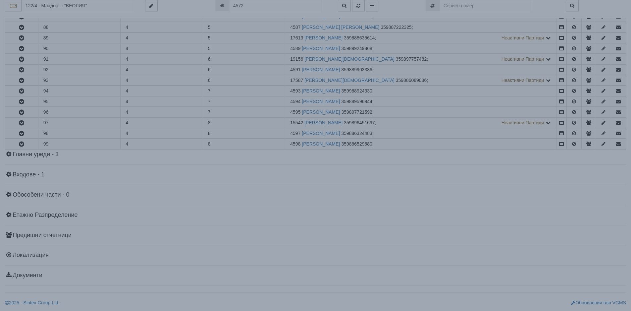
scroll to position [0, 0]
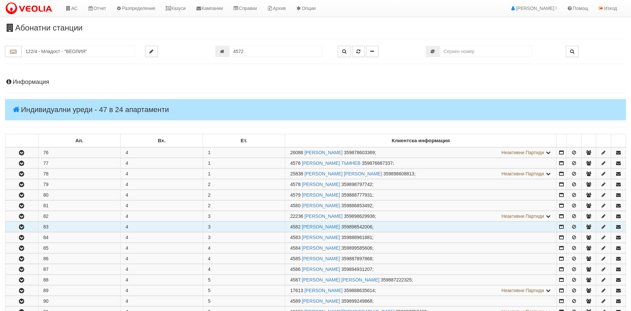
click at [23, 225] on icon "button" at bounding box center [22, 227] width 8 height 5
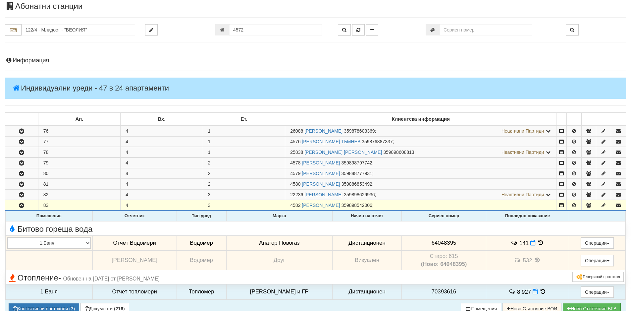
scroll to position [33, 0]
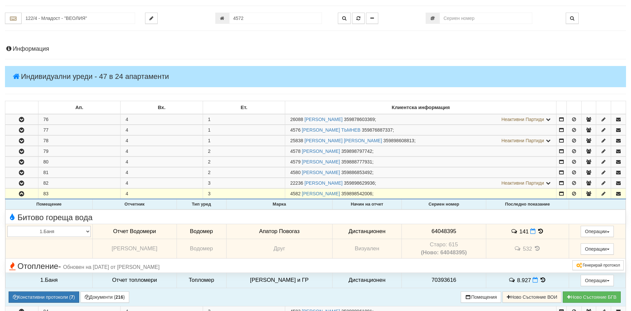
click at [538, 232] on icon at bounding box center [540, 231] width 7 height 6
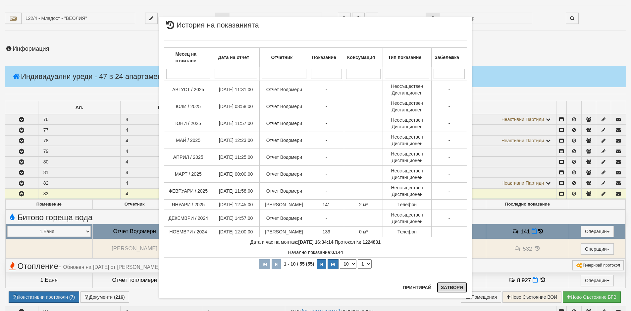
click at [449, 287] on button "Затвори" at bounding box center [452, 287] width 30 height 11
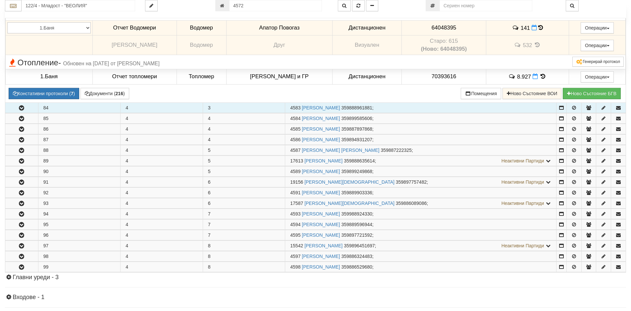
scroll to position [298, 0]
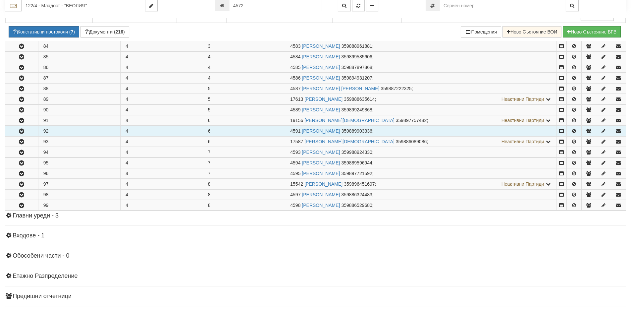
click at [21, 129] on icon "button" at bounding box center [22, 131] width 8 height 5
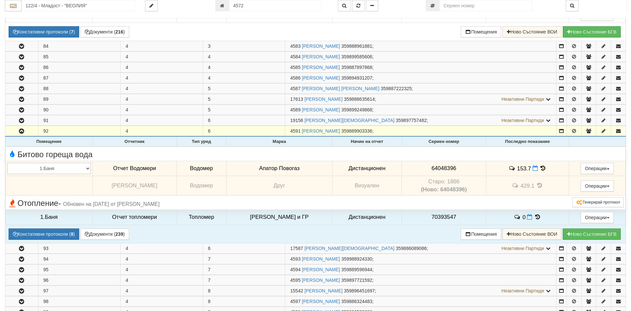
click at [540, 169] on icon at bounding box center [542, 168] width 7 height 6
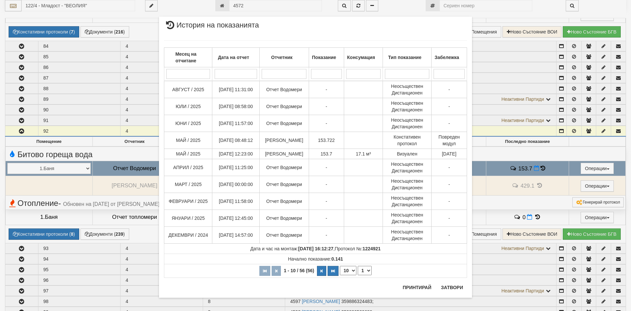
click at [350, 270] on select "10 20 30 40" at bounding box center [348, 270] width 17 height 9
select select "30"
click at [340, 275] on select "10 20 30 40" at bounding box center [348, 270] width 17 height 9
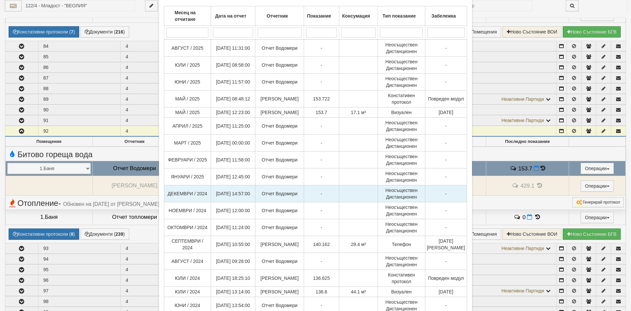
scroll to position [99, 0]
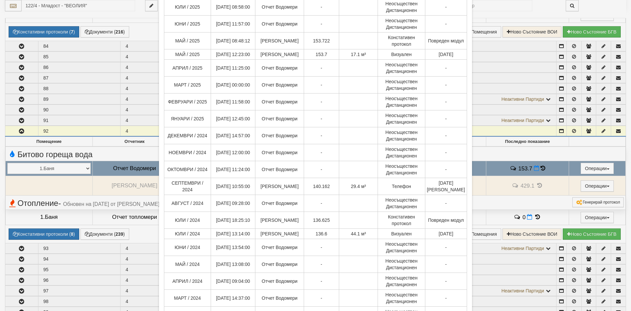
click at [44, 184] on div "× История на показанията Месец на отчитане Дата на отчет Отчетник Показание Кон…" at bounding box center [315, 155] width 631 height 311
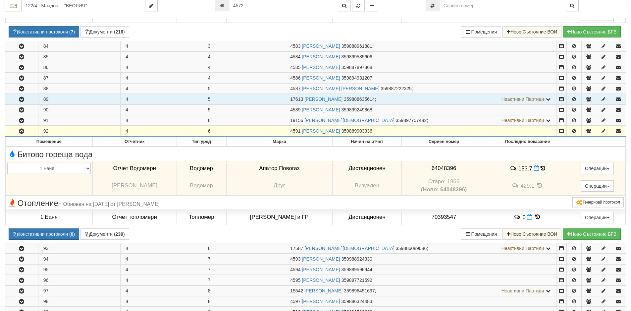
click at [20, 99] on icon "button" at bounding box center [22, 99] width 8 height 5
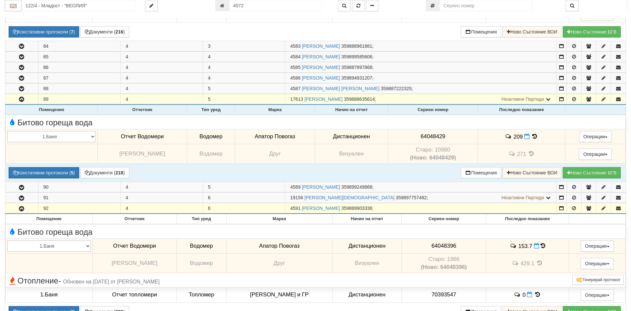
click at [533, 136] on icon at bounding box center [534, 136] width 7 height 6
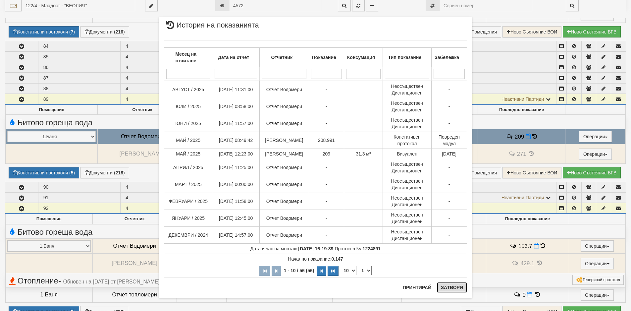
click at [450, 288] on button "Затвори" at bounding box center [452, 287] width 30 height 11
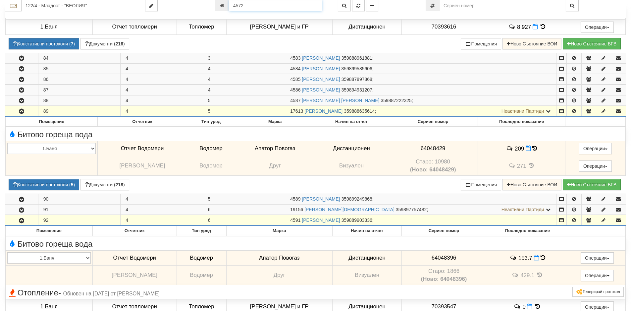
drag, startPoint x: 248, startPoint y: 5, endPoint x: 186, endPoint y: 5, distance: 61.6
click at [186, 5] on div "122/4 - Младост - "ВЕОЛИЯ" 4572" at bounding box center [315, 5] width 631 height 11
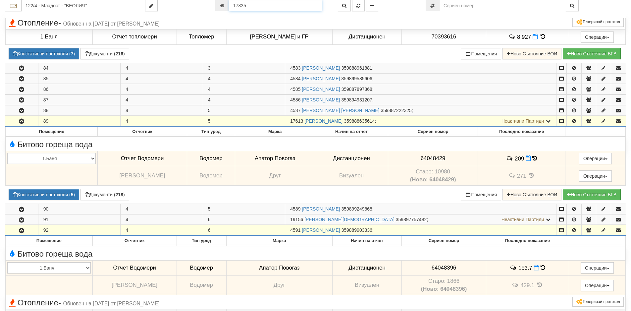
type input "17835"
type input "122/9 - "[PERSON_NAME] [GEOGRAPHIC_DATA] " ЕАД"
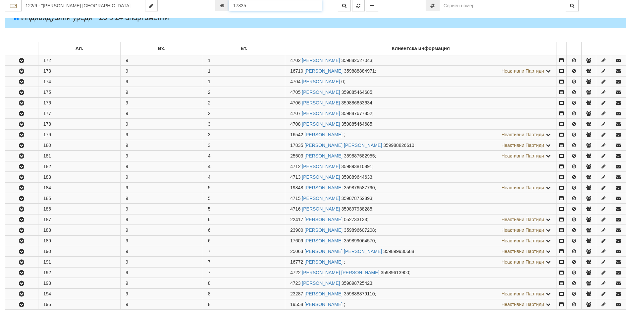
scroll to position [216, 0]
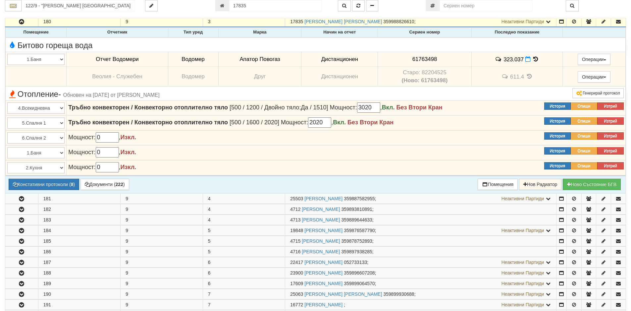
click at [534, 60] on icon at bounding box center [535, 59] width 7 height 6
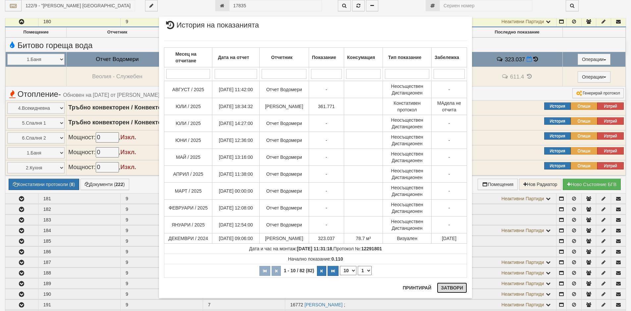
click at [444, 289] on button "Затвори" at bounding box center [452, 287] width 30 height 11
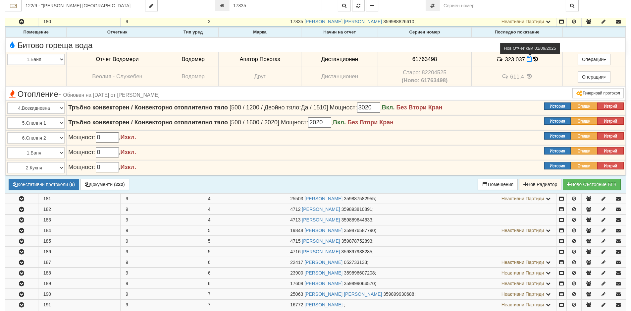
click at [528, 60] on icon at bounding box center [529, 59] width 5 height 6
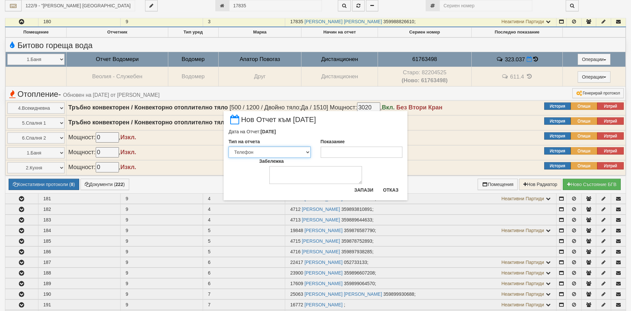
drag, startPoint x: 306, startPoint y: 152, endPoint x: 288, endPoint y: 157, distance: 18.7
click at [306, 152] on select "Визуален Телефон Бележка Неосигурен достъп Самоотчет Служебно Дистанционен" at bounding box center [270, 151] width 82 height 11
select select "89c75930-9bfd-e511-80be-8d5a1dced85a"
click at [229, 146] on select "Визуален Телефон Бележка Неосигурен достъп Самоотчет Служебно Дистанционен" at bounding box center [270, 151] width 82 height 11
click at [332, 152] on input "Показание" at bounding box center [362, 151] width 82 height 11
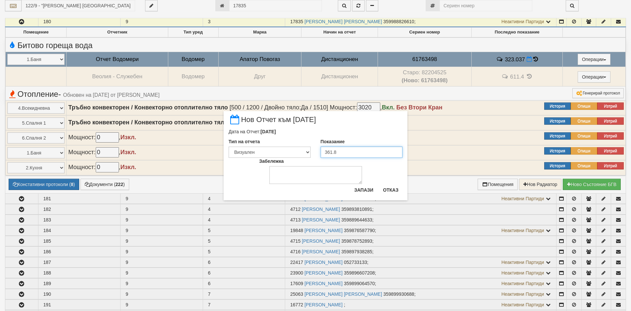
type input "361.8"
click at [284, 171] on textarea "Забележка" at bounding box center [315, 175] width 93 height 18
type textarea "[DATE]"
click at [361, 189] on button "Запази" at bounding box center [363, 189] width 27 height 11
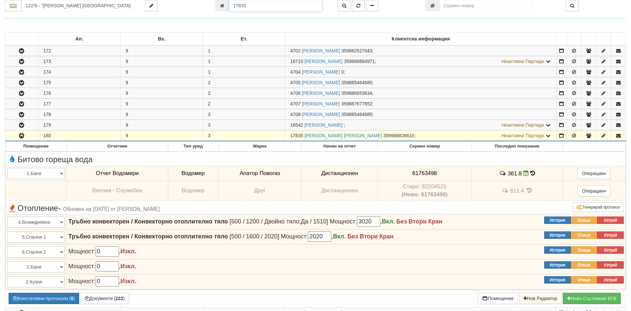
drag, startPoint x: 252, startPoint y: 6, endPoint x: 169, endPoint y: -3, distance: 84.2
click at [169, 0] on html "АС Отчет Настройки Период Глобални Параметри Сваляне Отчетни Карти Нулиране УДР" at bounding box center [315, 262] width 631 height 729
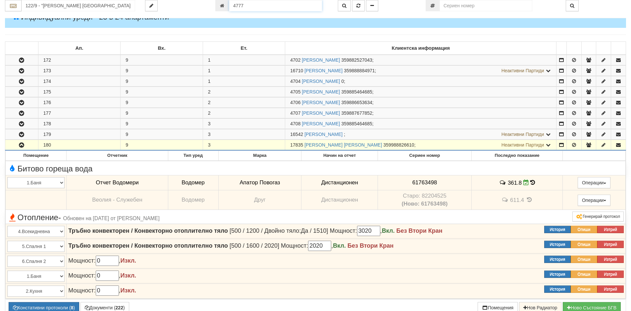
type input "4777"
type input "123/2,3 - "[PERSON_NAME] [GEOGRAPHIC_DATA] " ЕАД"
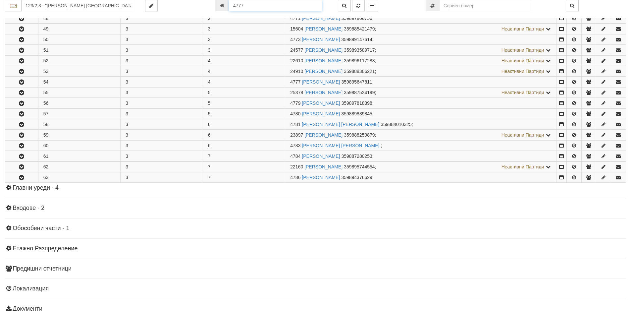
scroll to position [443, 0]
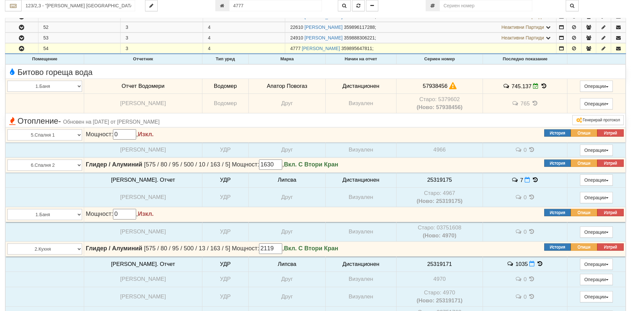
click at [540, 86] on icon at bounding box center [543, 86] width 7 height 6
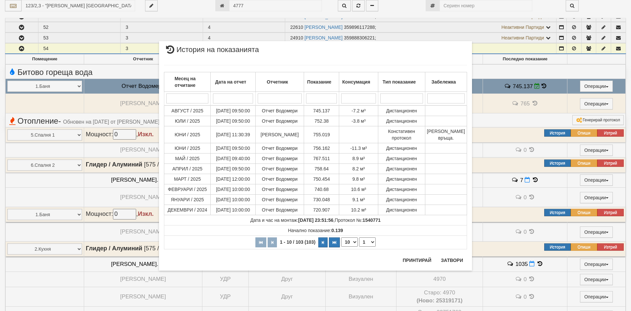
click at [249, 3] on div "× История на показанията Месец на отчитане Дата на отчет Отчетник Показание Кон…" at bounding box center [315, 143] width 323 height 287
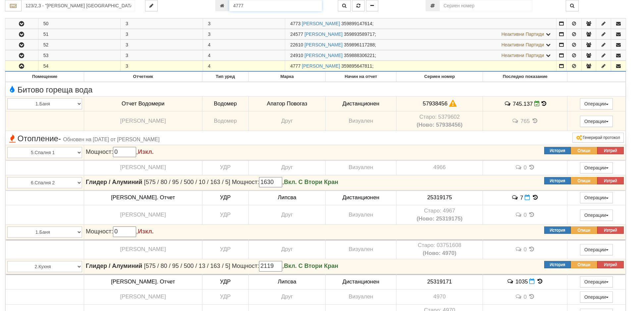
scroll to position [417, 0]
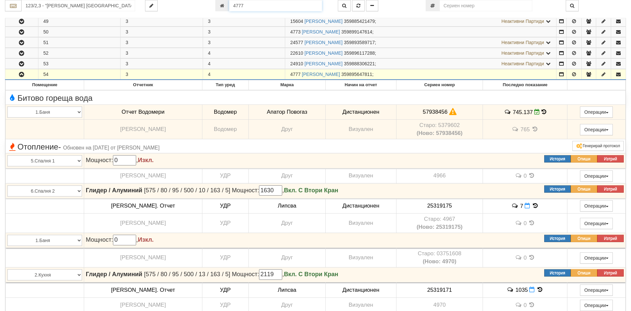
drag, startPoint x: 250, startPoint y: 5, endPoint x: 227, endPoint y: 6, distance: 23.5
click at [227, 6] on div "4777" at bounding box center [271, 5] width 113 height 11
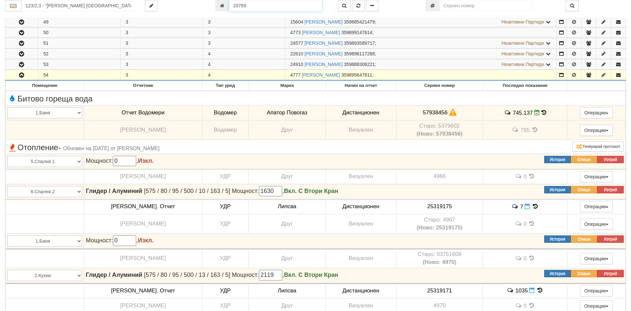
type input "20789"
type input "130/1,2 - "[PERSON_NAME] [GEOGRAPHIC_DATA] " ЕАД"
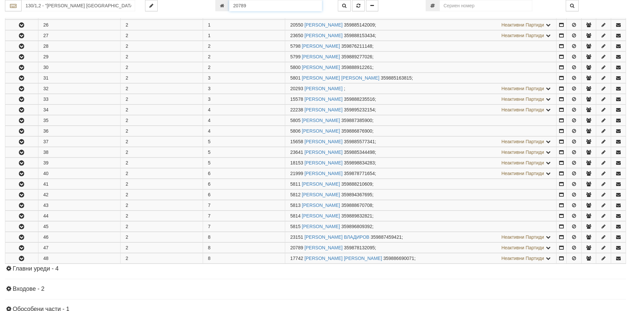
scroll to position [507, 0]
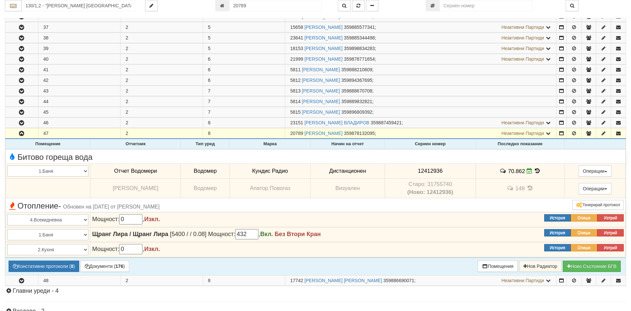
click at [536, 171] on icon at bounding box center [537, 171] width 7 height 6
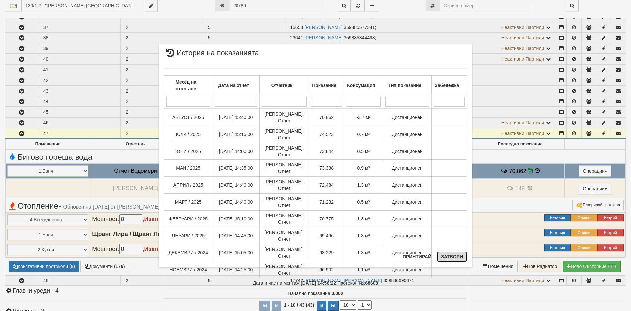
click at [446, 256] on button "Затвори" at bounding box center [452, 256] width 30 height 11
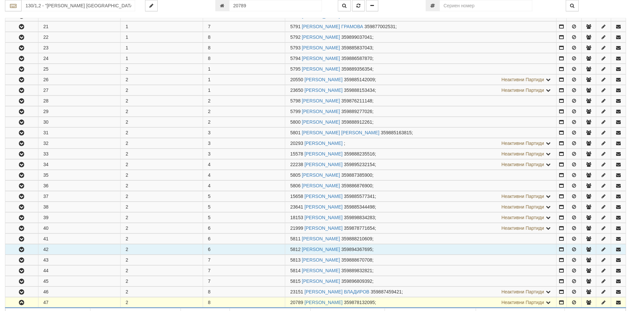
scroll to position [275, 0]
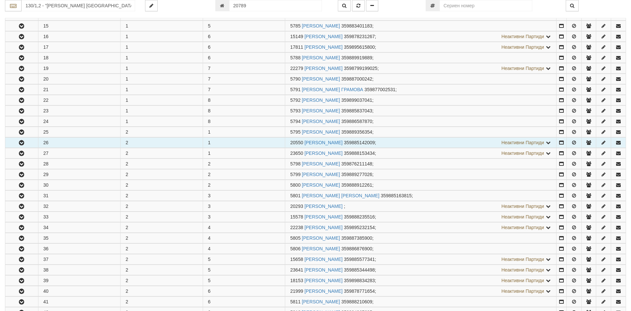
click at [20, 143] on icon "button" at bounding box center [22, 142] width 8 height 5
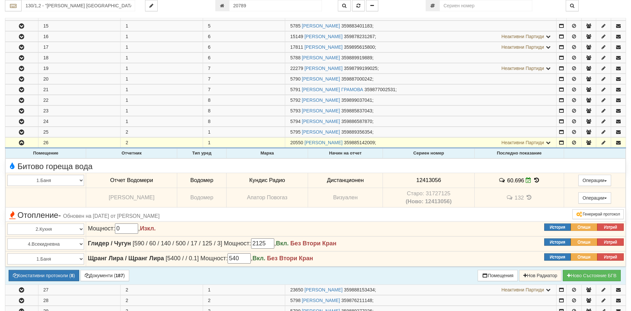
click at [536, 180] on icon at bounding box center [536, 180] width 7 height 6
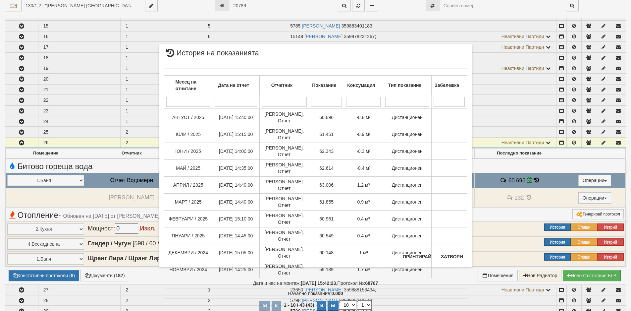
click at [253, 3] on div "× История на показанията Месец на отчитане Дата на отчет Отчетник Показание Кон…" at bounding box center [315, 141] width 323 height 283
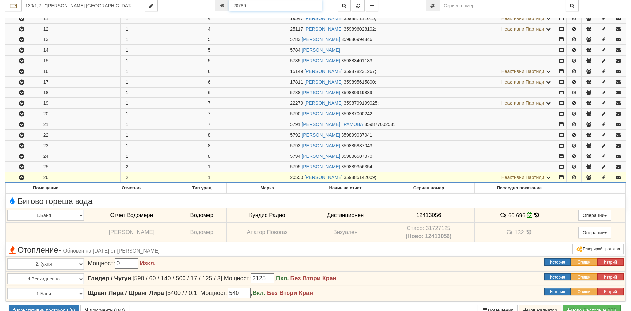
drag, startPoint x: 250, startPoint y: 5, endPoint x: 210, endPoint y: 4, distance: 39.4
click at [210, 4] on div "20789" at bounding box center [271, 5] width 123 height 11
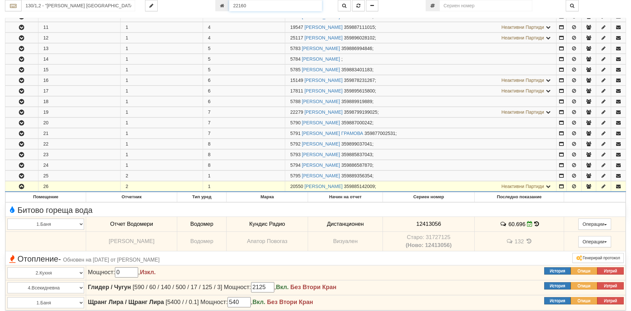
type input "22160"
type input "123/2,3 - "[PERSON_NAME] [GEOGRAPHIC_DATA] " ЕАД"
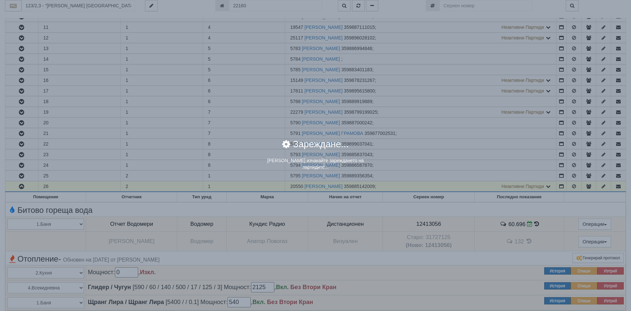
scroll to position [443, 0]
click icon
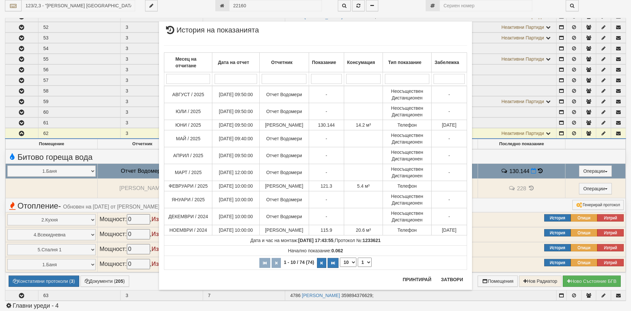
click at [20, 102] on div "× История на показанията Месец на отчитане Дата на отчет Отчетник Показание Кон…" at bounding box center [315, 155] width 631 height 311
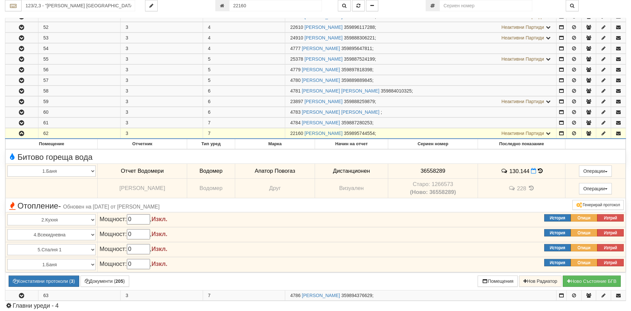
click at [20, 102] on icon "button" at bounding box center [22, 101] width 8 height 5
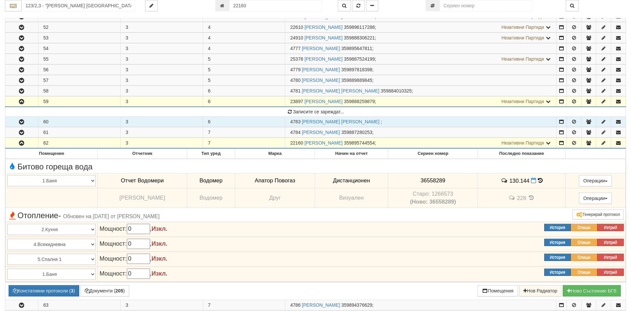
click icon
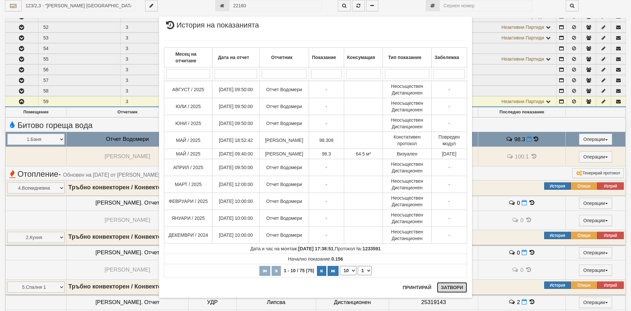
click at [442, 286] on button "Затвори" at bounding box center [452, 287] width 30 height 11
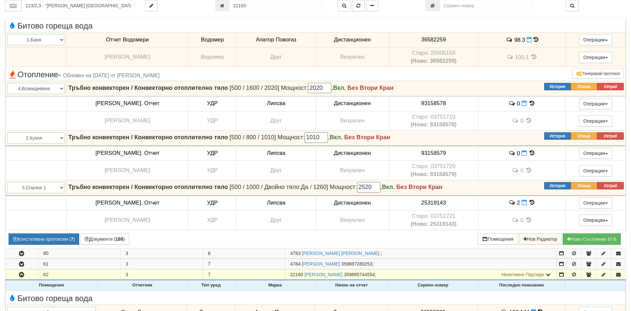
scroll to position [708, 0]
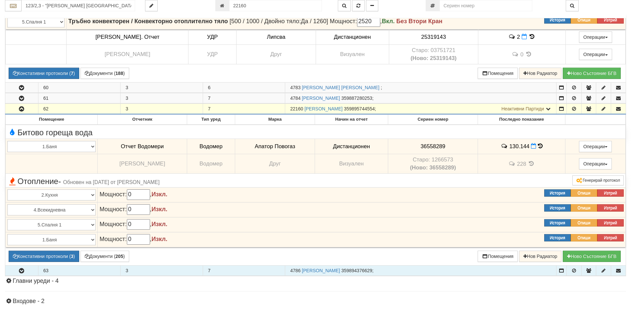
click at [21, 269] on icon "button" at bounding box center [22, 270] width 8 height 5
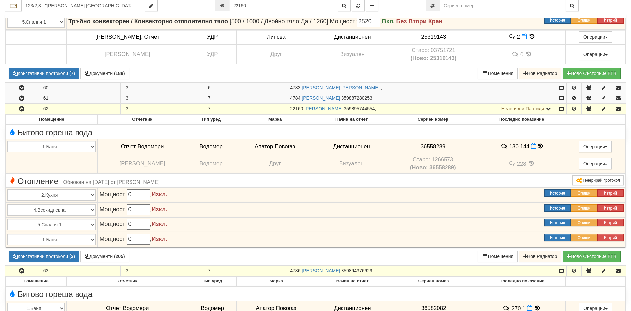
scroll to position [774, 0]
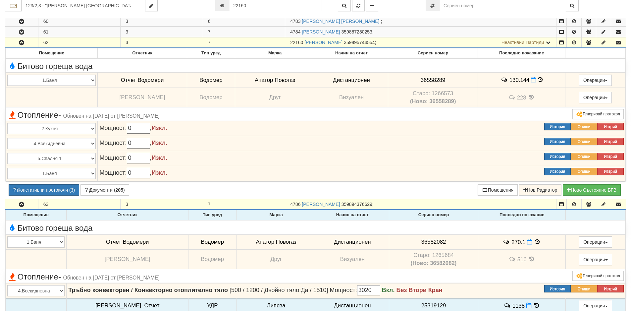
click at [534, 241] on icon at bounding box center [537, 242] width 7 height 6
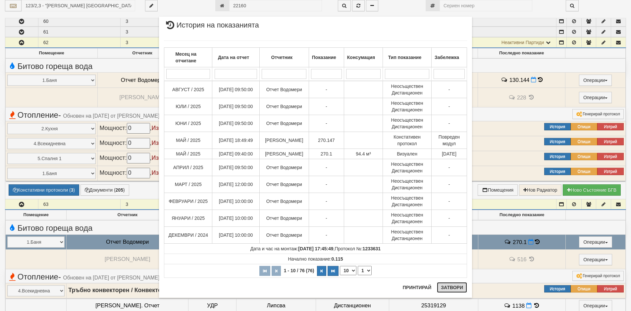
click at [443, 285] on button "Затвори" at bounding box center [452, 287] width 30 height 11
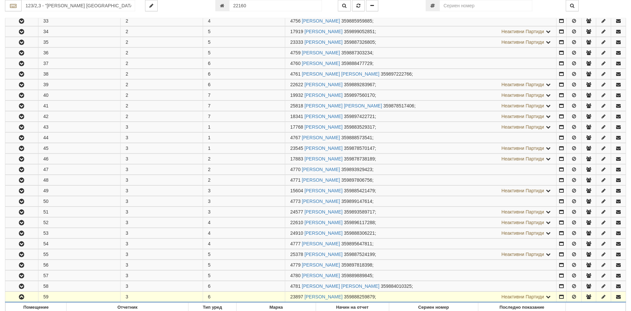
scroll to position [211, 0]
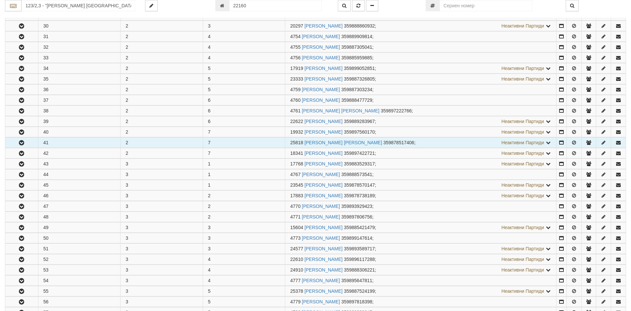
click at [22, 145] on icon "button" at bounding box center [22, 142] width 8 height 5
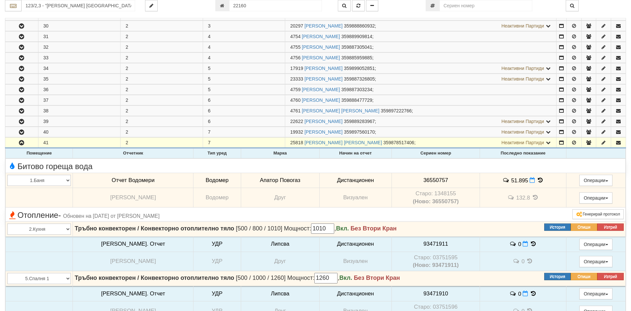
click at [537, 180] on icon at bounding box center [540, 180] width 7 height 6
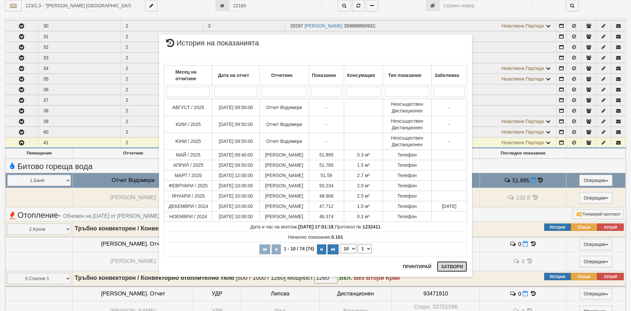
click at [453, 264] on button "Затвори" at bounding box center [452, 266] width 30 height 11
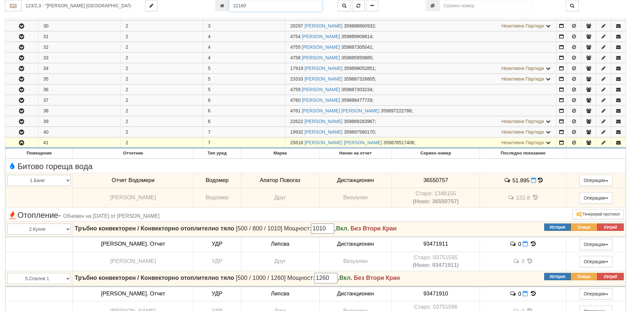
click at [248, 4] on input "22160" at bounding box center [275, 5] width 93 height 11
type input "6362"
type input "133/2 - "[PERSON_NAME] [GEOGRAPHIC_DATA] " ЕАД"
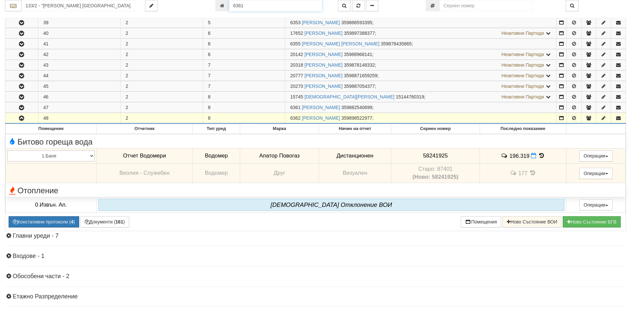
scroll to position [285, 0]
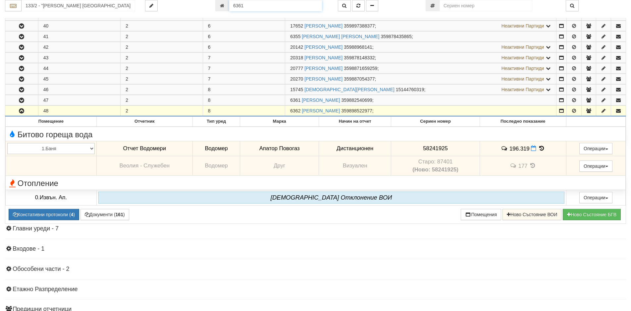
type input "6361"
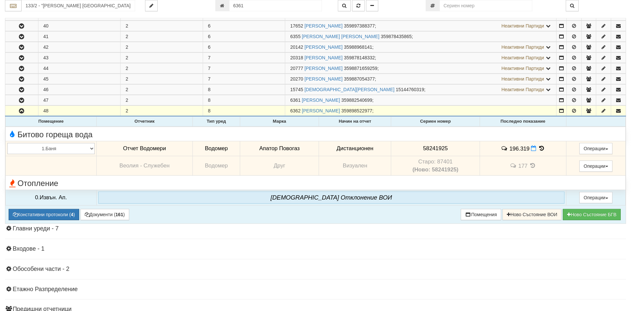
click at [540, 148] on icon at bounding box center [541, 148] width 7 height 6
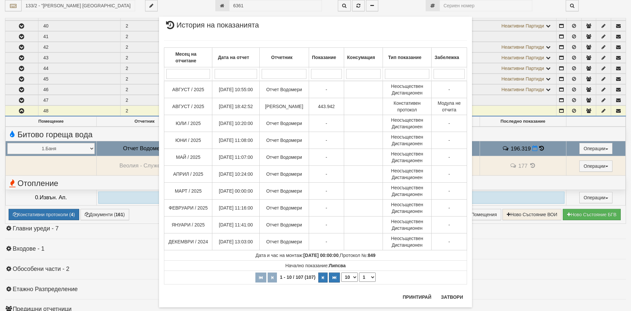
click at [353, 277] on select "10 20 30 40" at bounding box center [349, 276] width 17 height 9
select select "40"
click at [341, 282] on select "10 20 30 40" at bounding box center [349, 276] width 17 height 9
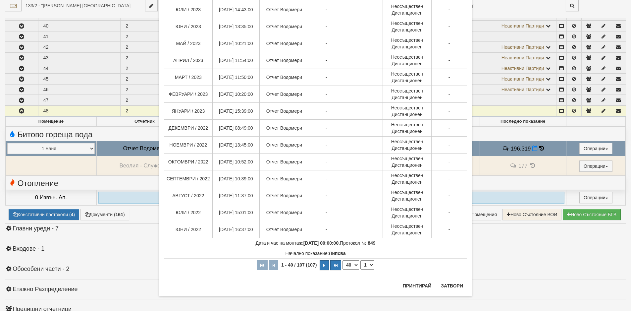
scroll to position [521, 0]
click at [370, 264] on select "1 2 3" at bounding box center [367, 262] width 14 height 9
click at [360, 258] on select "1 2 3" at bounding box center [367, 262] width 14 height 9
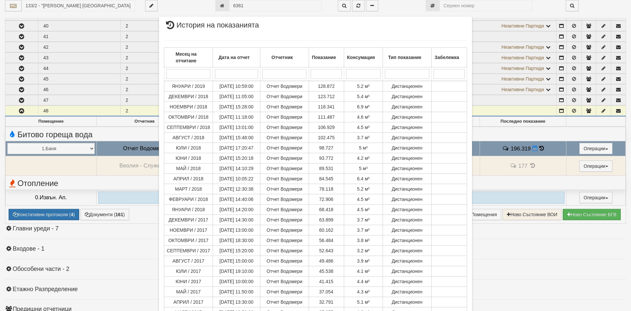
scroll to position [122, 0]
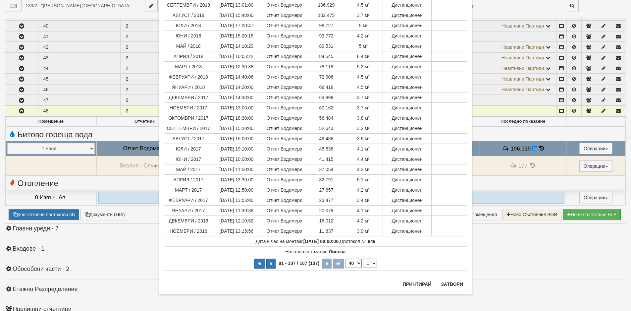
click at [373, 265] on select "1 2 3" at bounding box center [370, 262] width 14 height 9
click at [363, 268] on select "1 2 3" at bounding box center [370, 262] width 14 height 9
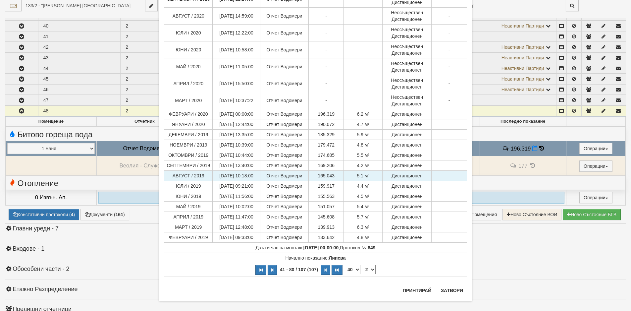
scroll to position [435, 0]
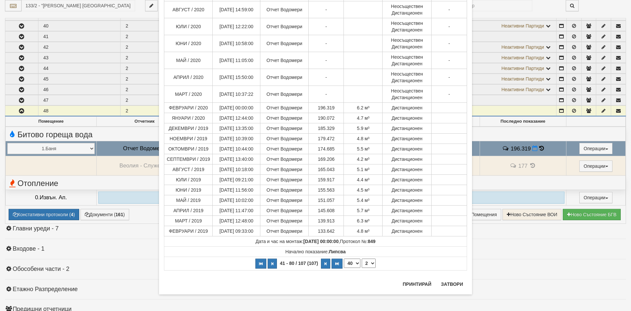
click at [370, 262] on select "1 2 3" at bounding box center [369, 262] width 14 height 9
select select "1"
click at [362, 268] on select "1 2 3" at bounding box center [369, 262] width 14 height 9
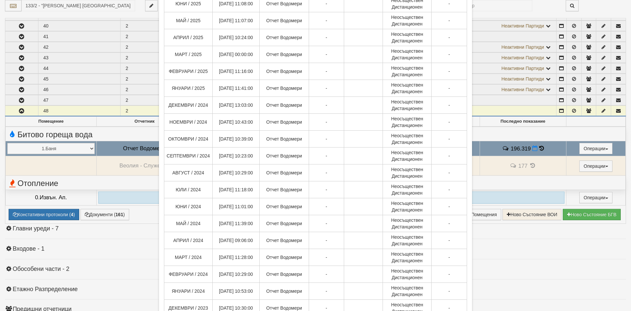
scroll to position [4, 0]
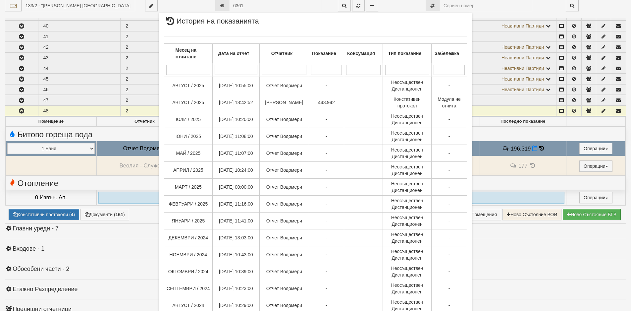
click at [534, 149] on div "× История на показанията Месец на отчитане Дата на отчет Отчетник Показание Кон…" at bounding box center [315, 155] width 631 height 311
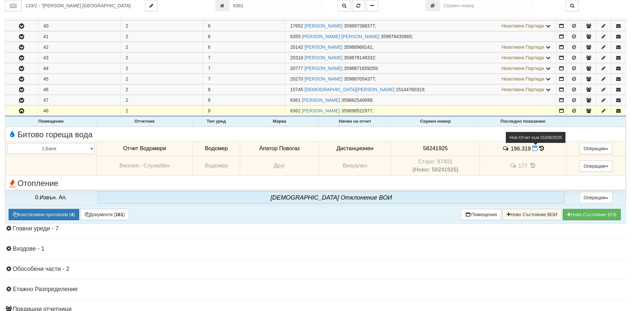
click at [534, 149] on icon at bounding box center [534, 148] width 5 height 6
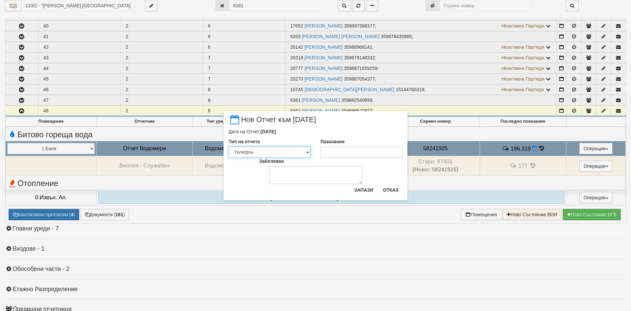
click at [308, 151] on select "Визуален Телефон Бележка Неосигурен достъп Самоотчет Служебно Дистанционен" at bounding box center [270, 151] width 82 height 11
select select "89c75930-9bfd-e511-80be-8d5a1dced85a"
click at [229, 146] on select "Визуален Телефон Бележка Неосигурен достъп Самоотчет Служебно Дистанционен" at bounding box center [270, 151] width 82 height 11
click at [336, 150] on input "Показание" at bounding box center [362, 151] width 82 height 11
type input "443.9"
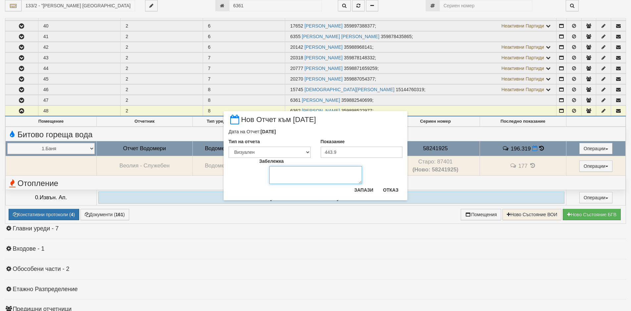
click at [280, 171] on textarea "Забележка" at bounding box center [315, 175] width 93 height 18
type textarea "[DATE]"
click at [361, 193] on button "Запази" at bounding box center [363, 189] width 27 height 11
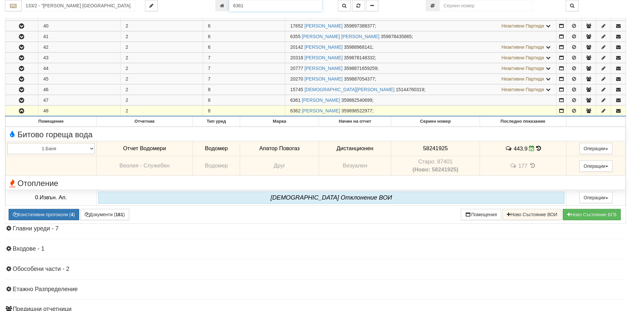
drag, startPoint x: 256, startPoint y: 8, endPoint x: 219, endPoint y: 8, distance: 37.1
click at [219, 8] on div "6361" at bounding box center [271, 5] width 113 height 11
click at [61, 8] on input "133/2 - "[PERSON_NAME] [GEOGRAPHIC_DATA] " ЕАД" at bounding box center [79, 5] width 114 height 11
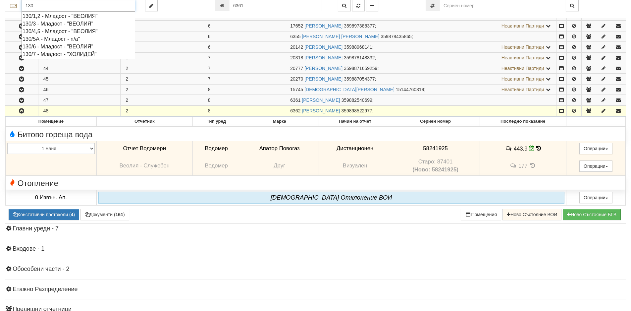
click at [35, 16] on div "130/1,2 - Младост - "ВЕОЛИЯ"" at bounding box center [79, 16] width 112 height 8
type input "130/1,2 - Младост - "ВЕОЛИЯ""
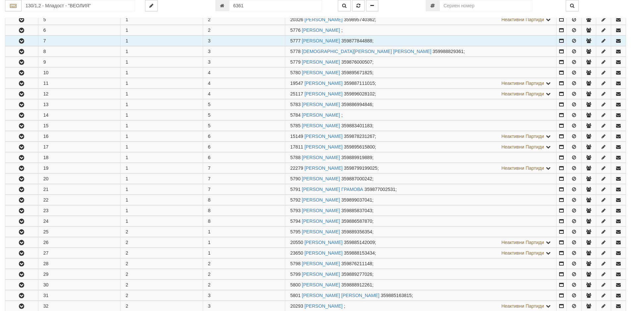
scroll to position [232, 0]
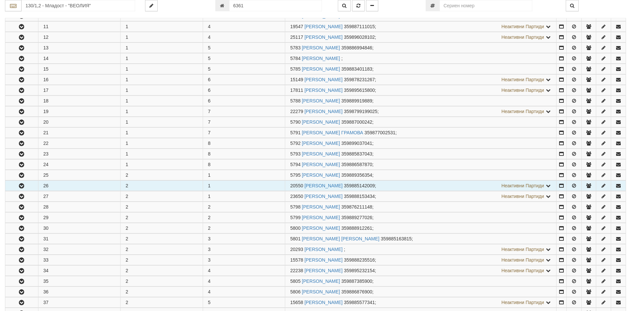
click at [20, 185] on icon "button" at bounding box center [22, 185] width 8 height 5
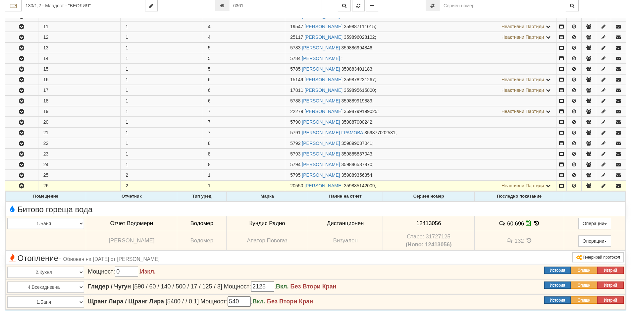
click at [536, 224] on icon at bounding box center [536, 223] width 7 height 6
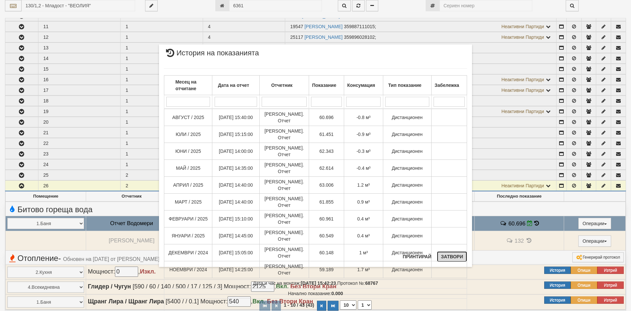
click at [450, 256] on button "Затвори" at bounding box center [452, 256] width 30 height 11
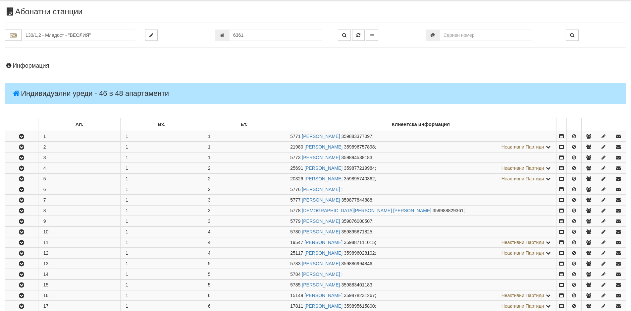
scroll to position [0, 0]
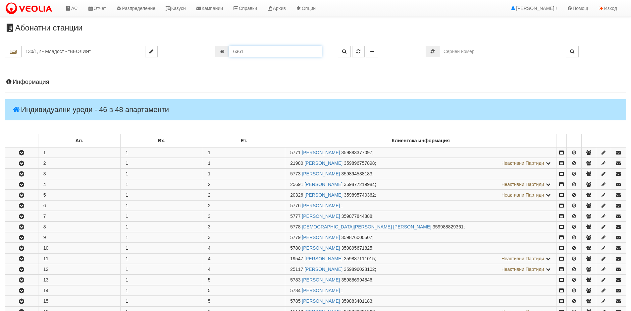
drag, startPoint x: 246, startPoint y: 51, endPoint x: 209, endPoint y: 51, distance: 36.4
click at [209, 51] on div "130/1,2 - Младост - "ВЕОЛИЯ" 6361" at bounding box center [315, 51] width 631 height 11
type input "6575"
type input "134/3,4 - "[PERSON_NAME] [GEOGRAPHIC_DATA] " ЕАД"
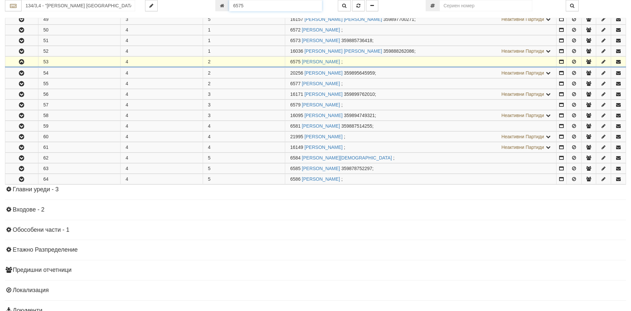
scroll to position [263, 0]
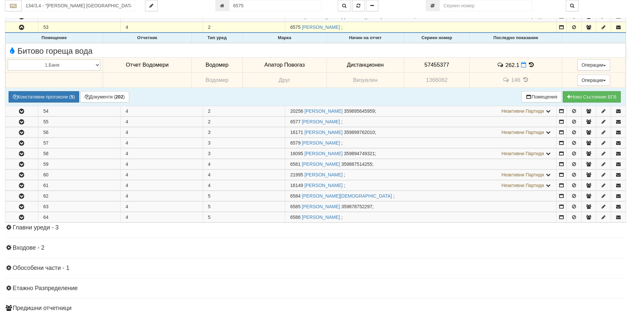
click at [530, 65] on icon at bounding box center [531, 65] width 7 height 6
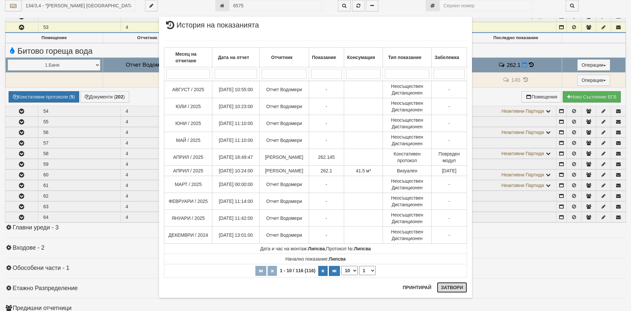
click at [447, 290] on button "Затвори" at bounding box center [452, 287] width 30 height 11
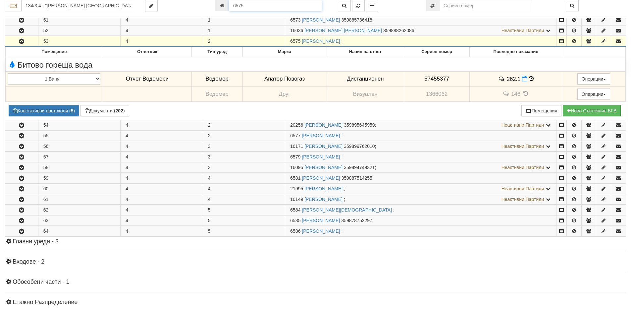
drag, startPoint x: 247, startPoint y: 5, endPoint x: 206, endPoint y: 5, distance: 41.7
click at [206, 5] on div "134/3,4 - "[PERSON_NAME] [GEOGRAPHIC_DATA] " ЕАД 6575" at bounding box center [315, 5] width 631 height 11
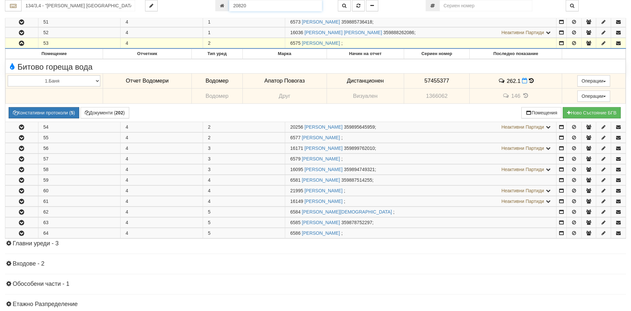
type input "20820"
type input "140/7 - "[PERSON_NAME] [GEOGRAPHIC_DATA] " ЕАД"
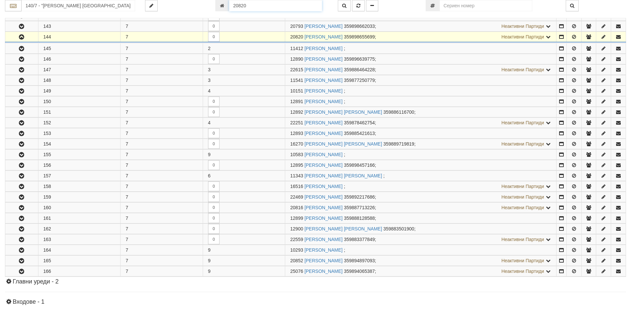
scroll to position [173, 0]
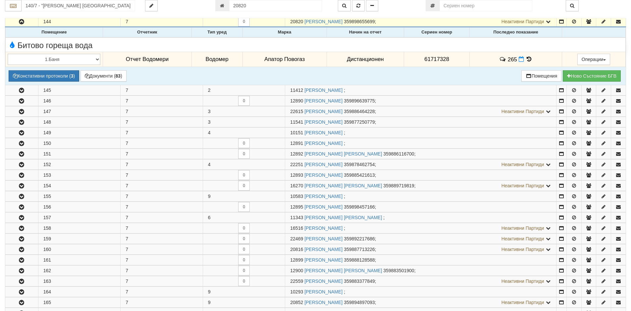
click at [526, 58] on icon at bounding box center [528, 59] width 7 height 6
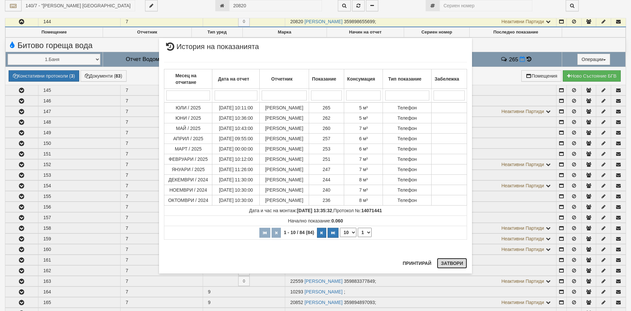
click at [443, 261] on button "Затвори" at bounding box center [452, 263] width 30 height 11
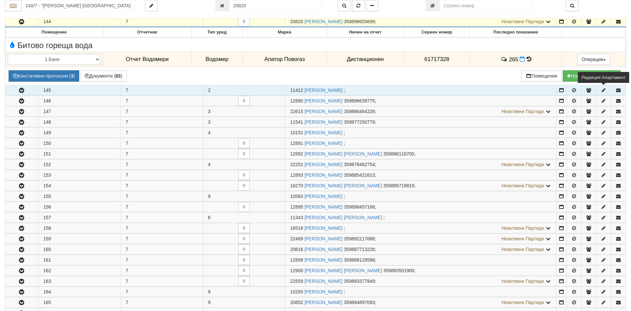
scroll to position [107, 0]
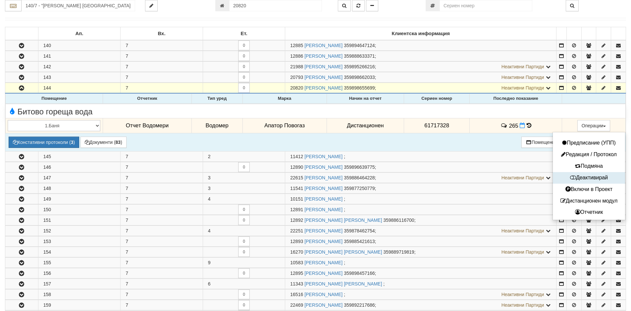
click at [581, 175] on button "Деактивирай" at bounding box center [588, 178] width 69 height 8
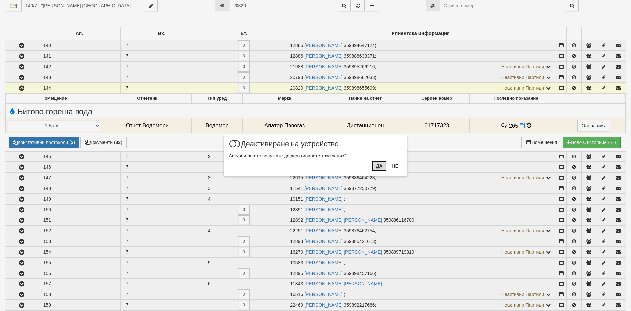
click at [378, 168] on button "Да" at bounding box center [379, 166] width 15 height 11
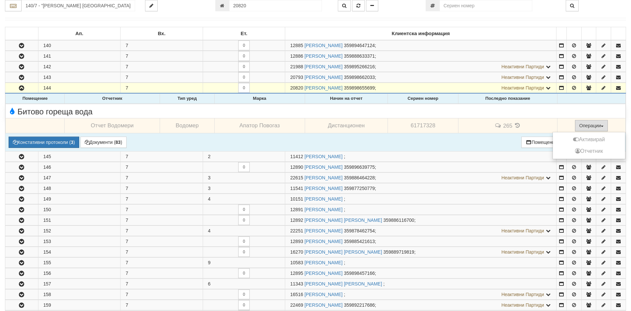
click at [592, 126] on button "Операции" at bounding box center [591, 125] width 33 height 11
click at [584, 137] on button "Активирай" at bounding box center [588, 139] width 69 height 8
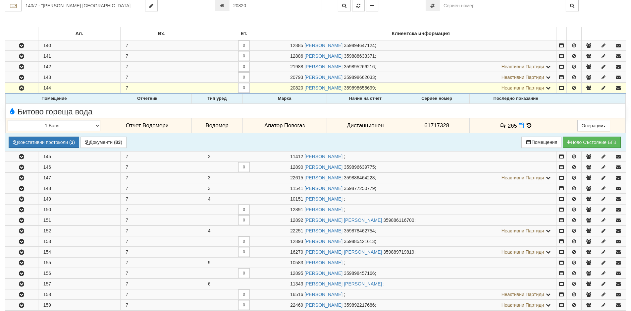
click at [526, 125] on icon at bounding box center [528, 126] width 7 height 6
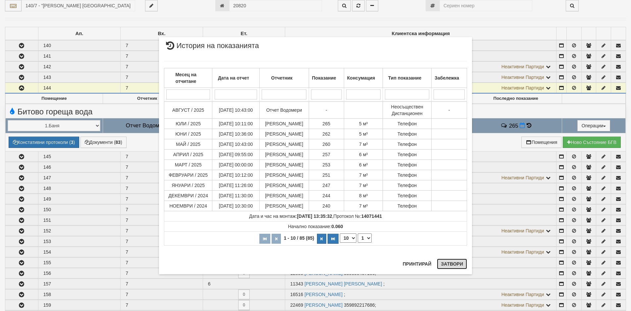
click at [445, 268] on button "Затвори" at bounding box center [452, 263] width 30 height 11
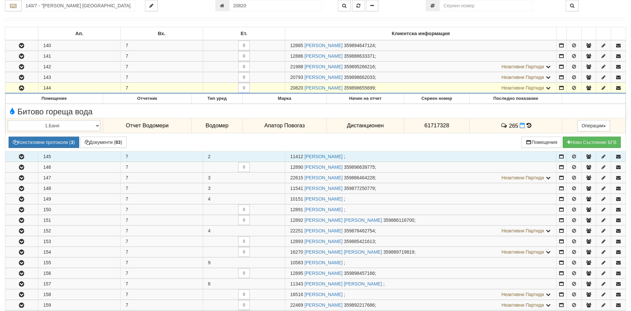
click at [23, 156] on icon "button" at bounding box center [22, 156] width 8 height 5
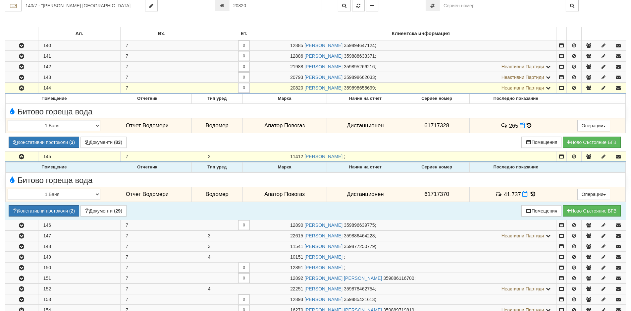
click at [532, 193] on icon at bounding box center [532, 194] width 7 height 6
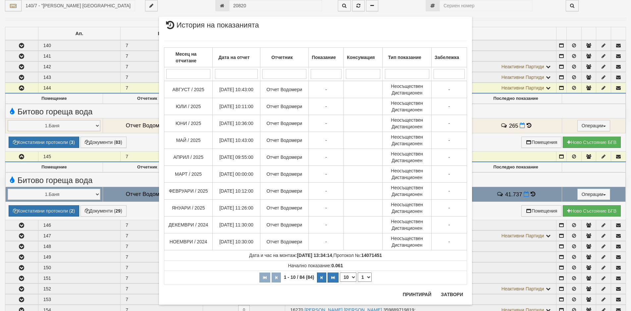
click at [352, 277] on select "10 20 30 40" at bounding box center [348, 276] width 17 height 9
select select "40"
click at [340, 282] on select "10 20 30 40" at bounding box center [348, 276] width 17 height 9
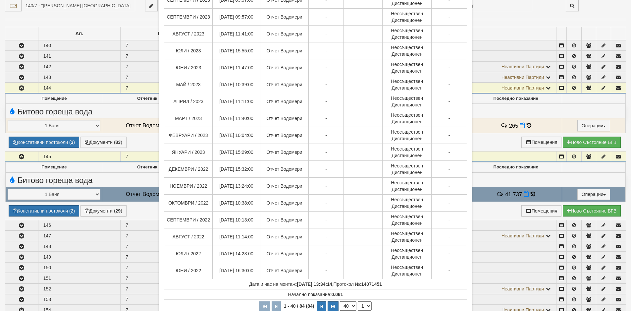
scroll to position [521, 0]
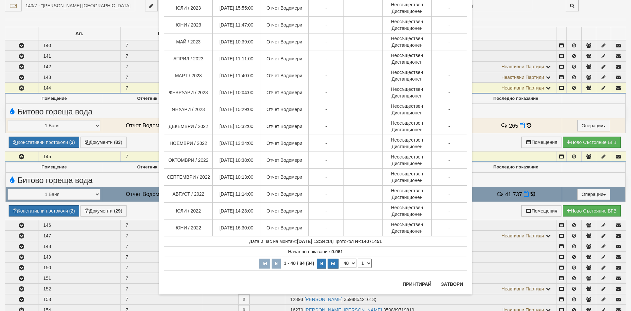
drag, startPoint x: 366, startPoint y: 263, endPoint x: 364, endPoint y: 267, distance: 4.2
click at [366, 263] on select "1 2 3" at bounding box center [365, 262] width 14 height 9
click at [358, 258] on select "1 2 3" at bounding box center [365, 262] width 14 height 9
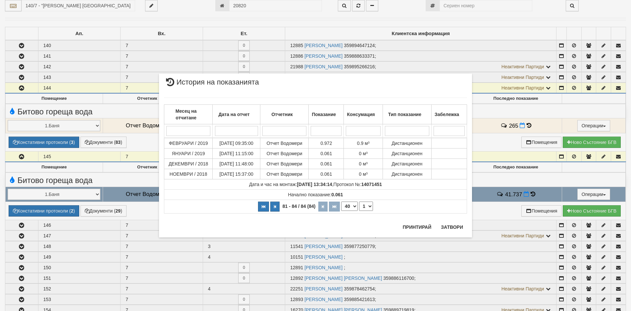
scroll to position [0, 0]
click at [370, 205] on select "1 2 3" at bounding box center [366, 205] width 14 height 9
click at [359, 211] on select "1 2 3" at bounding box center [366, 205] width 14 height 9
select select "2"
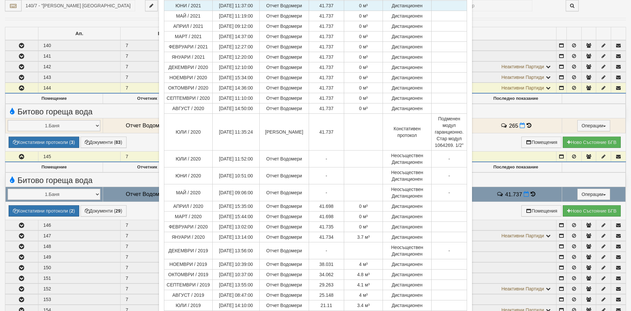
scroll to position [298, 0]
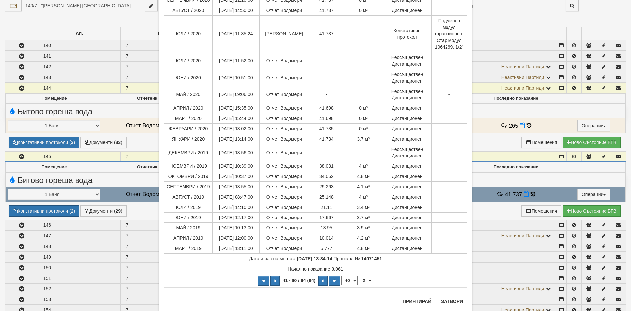
click at [0, 253] on div "× История на показанията Месец на отчитане Дата на отчет Отчетник Показание Кон…" at bounding box center [315, 155] width 631 height 311
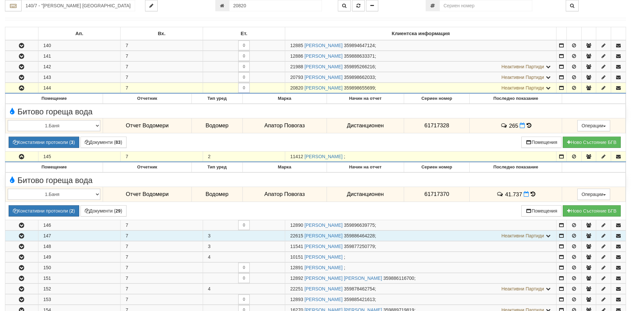
click at [21, 235] on icon "button" at bounding box center [22, 235] width 8 height 5
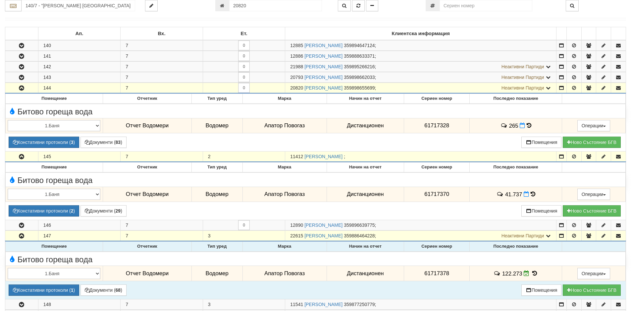
click at [534, 273] on icon at bounding box center [534, 273] width 7 height 6
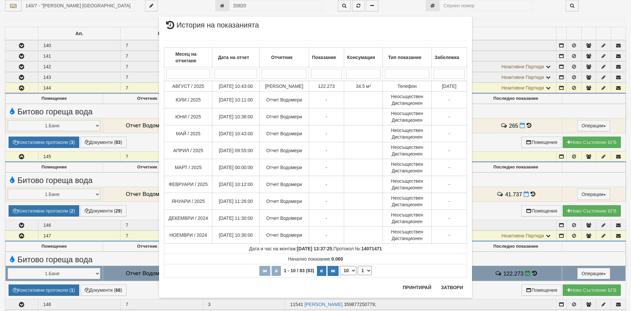
click at [3, 229] on div "× История на показанията Месец на отчитане Дата на отчет Отчетник Показание Кон…" at bounding box center [315, 155] width 631 height 311
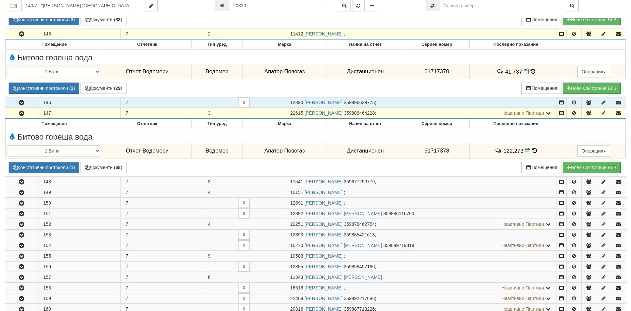
scroll to position [273, 0]
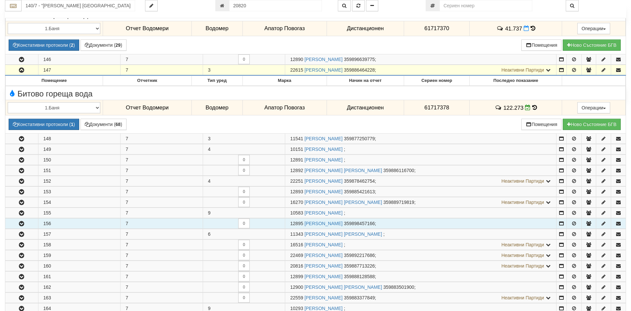
click at [22, 222] on icon "button" at bounding box center [22, 223] width 8 height 5
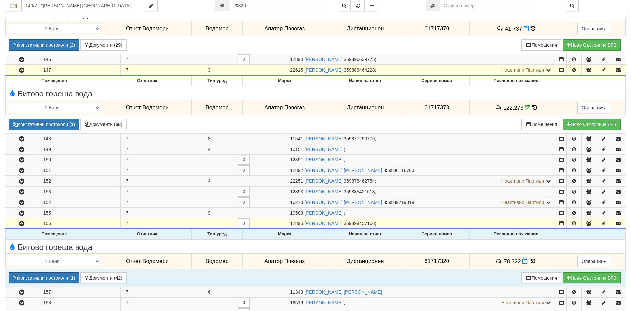
click at [532, 262] on icon at bounding box center [532, 261] width 7 height 6
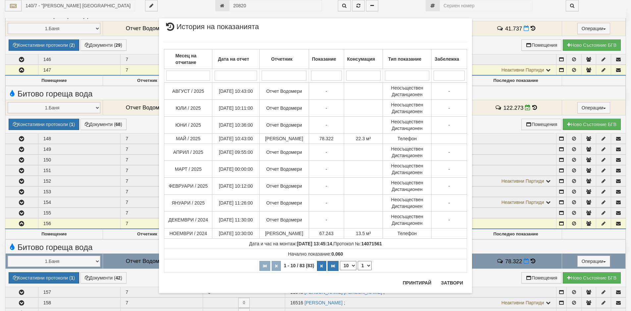
click at [23, 159] on div "× История на показанията Месец на отчитане Дата на отчет Отчетник Показание Кон…" at bounding box center [315, 155] width 631 height 311
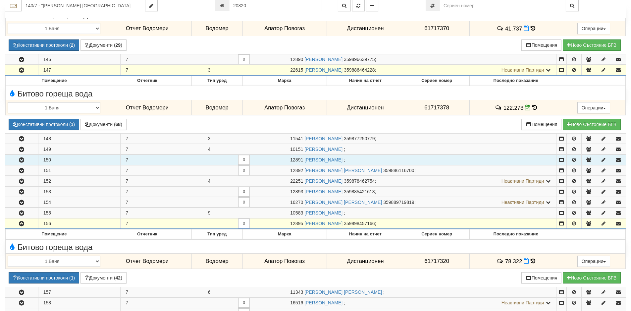
click at [22, 159] on icon "button" at bounding box center [22, 160] width 8 height 5
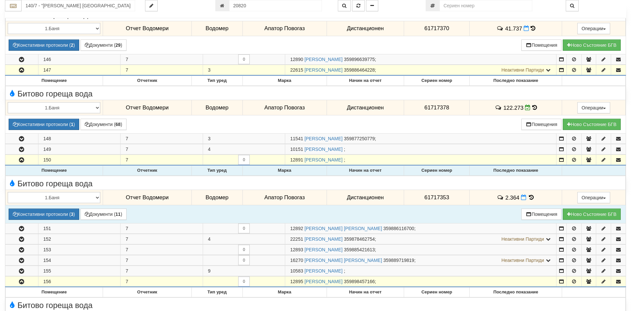
click at [530, 198] on icon at bounding box center [531, 197] width 7 height 6
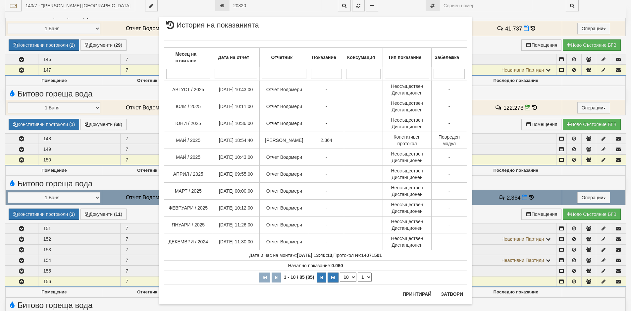
click at [351, 277] on select "10 20 30 40" at bounding box center [348, 276] width 17 height 9
select select "40"
click at [340, 282] on select "10 20 30 40" at bounding box center [348, 276] width 17 height 9
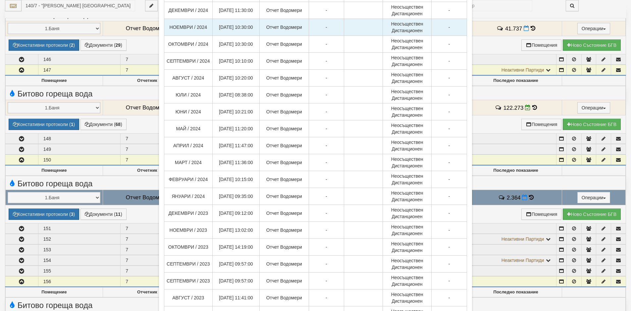
scroll to position [331, 0]
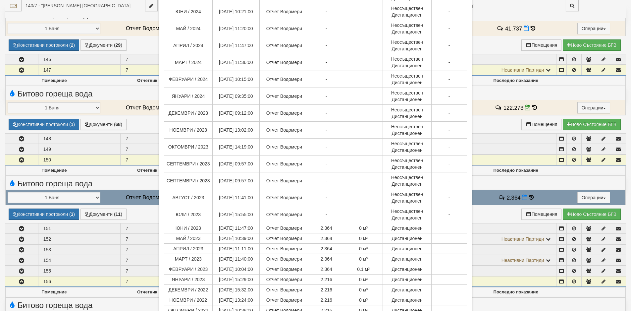
click at [6, 264] on div "× История на показанията Месец на отчитане Дата на отчет Отчетник Показание Кон…" at bounding box center [315, 155] width 631 height 311
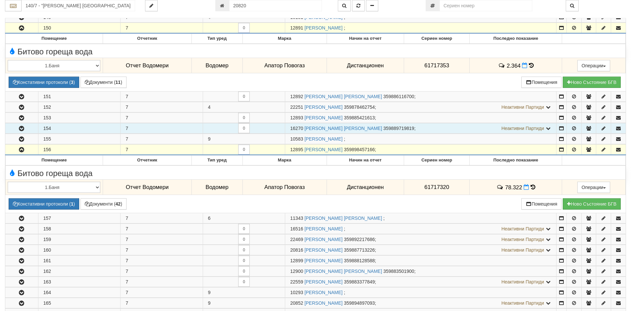
scroll to position [405, 0]
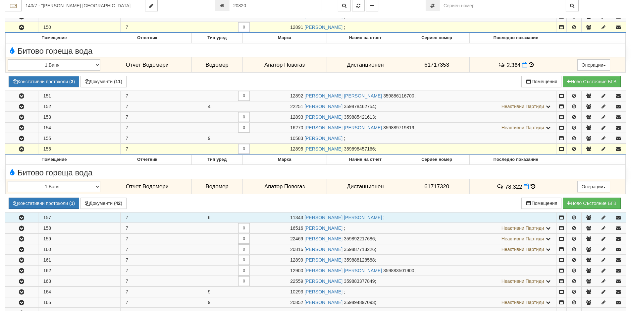
click at [23, 217] on icon "button" at bounding box center [22, 217] width 8 height 5
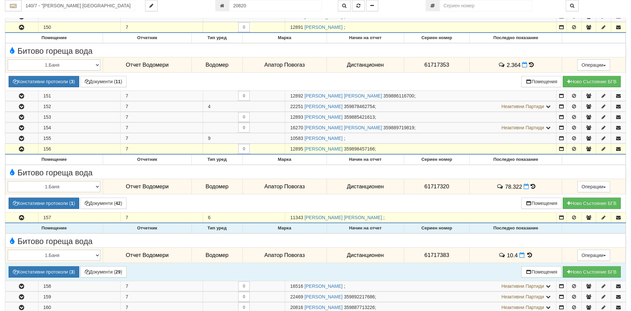
click at [527, 256] on icon at bounding box center [529, 255] width 7 height 6
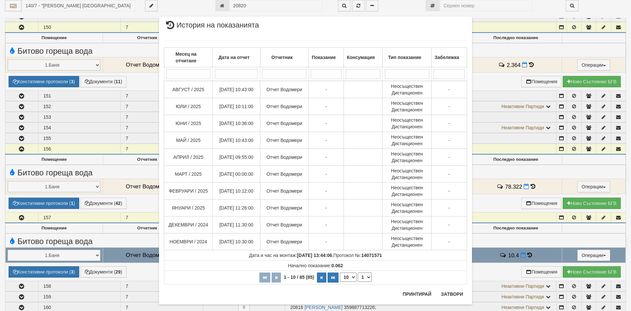
click at [351, 276] on select "10 20 30 40" at bounding box center [348, 276] width 17 height 9
select select "40"
click at [340, 282] on select "10 20 30 40" at bounding box center [348, 276] width 17 height 9
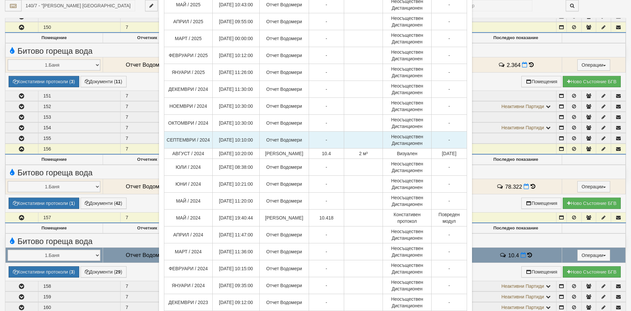
scroll to position [199, 0]
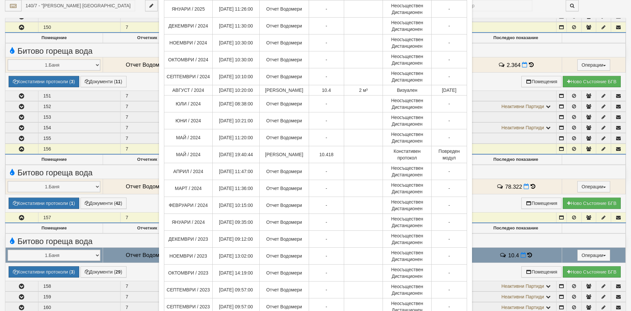
click at [133, 46] on div "× История на показанията Месец на отчитане Дата на отчет Отчетник Показание Кон…" at bounding box center [316, 213] width 388 height 825
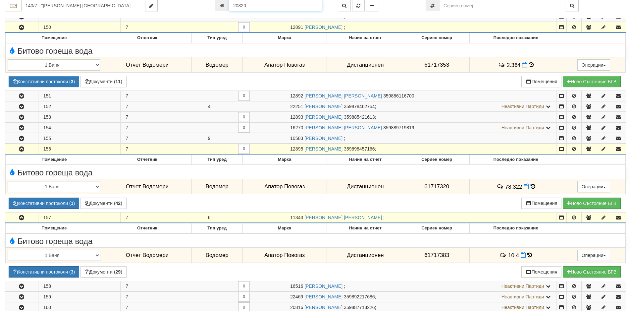
drag, startPoint x: 249, startPoint y: 6, endPoint x: 214, endPoint y: 7, distance: 34.8
click at [214, 7] on div "20820" at bounding box center [271, 5] width 123 height 11
type input "17401"
type input "145/1 - "[PERSON_NAME] [GEOGRAPHIC_DATA] " ЕАД"
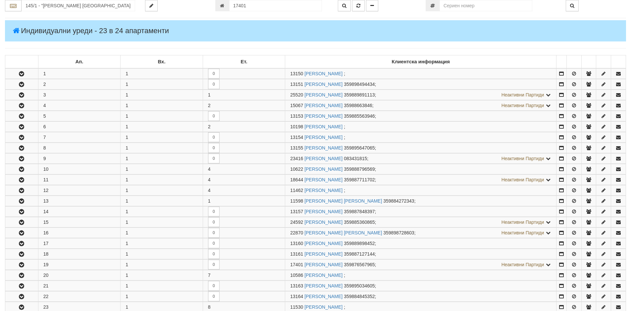
scroll to position [252, 0]
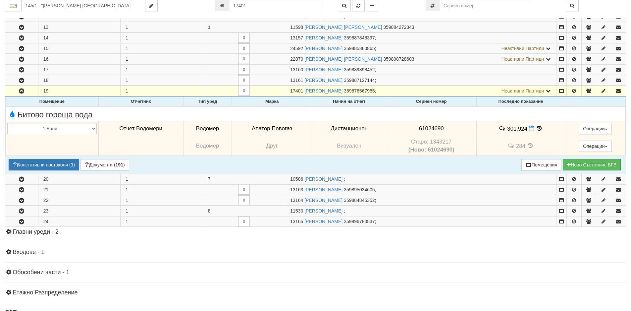
click at [537, 128] on icon at bounding box center [539, 129] width 7 height 6
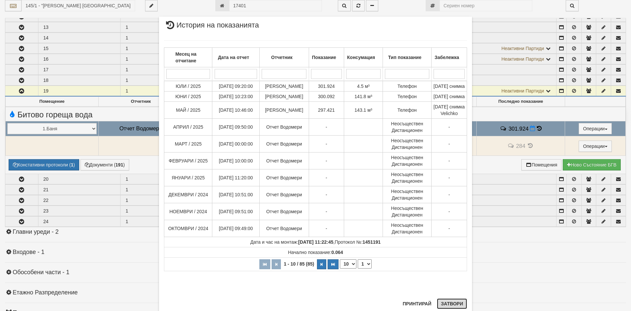
click at [444, 305] on button "Затвори" at bounding box center [452, 303] width 30 height 11
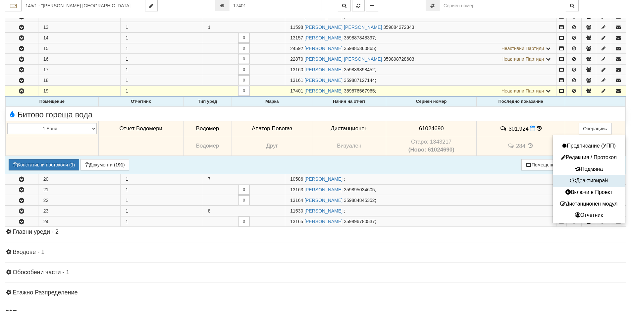
click at [585, 181] on button "Деактивирай" at bounding box center [588, 181] width 69 height 8
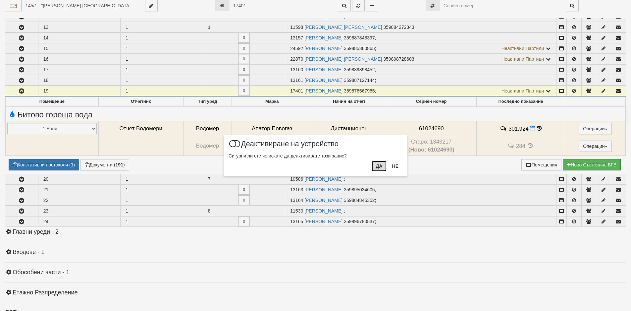
click at [377, 167] on button "Да" at bounding box center [379, 166] width 15 height 11
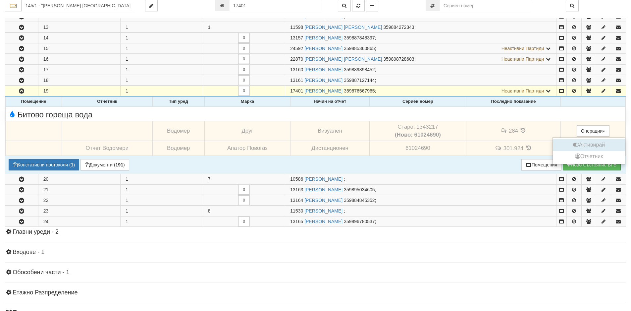
click at [590, 146] on button "Активирай" at bounding box center [588, 145] width 69 height 8
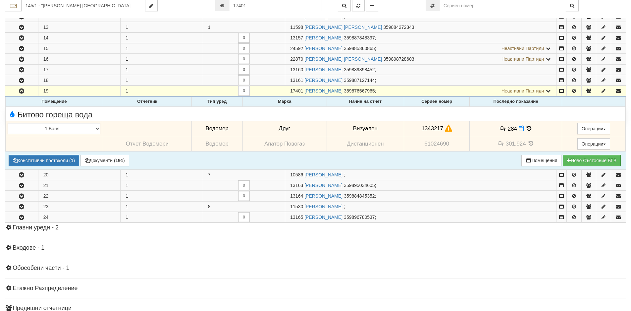
click at [527, 128] on icon at bounding box center [528, 129] width 7 height 6
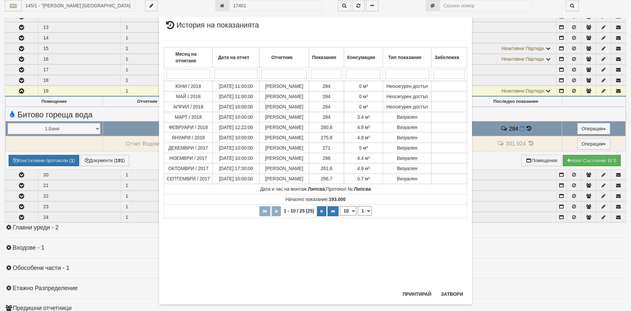
click at [603, 144] on div "× История на показанията Месец на отчитане Дата на отчет Отчетник Показание Кон…" at bounding box center [315, 155] width 631 height 311
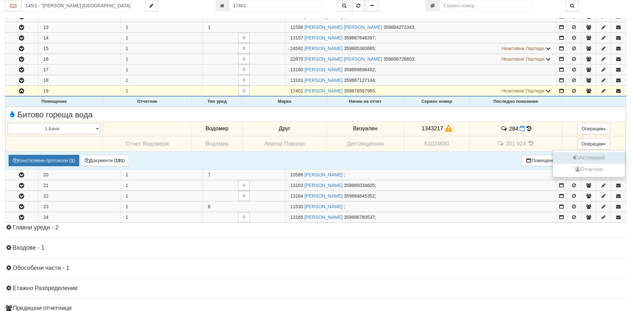
click at [597, 159] on button "Активирай" at bounding box center [588, 158] width 69 height 8
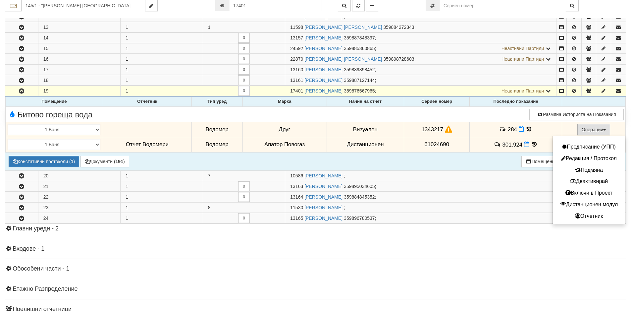
click at [604, 129] on button "Операции" at bounding box center [593, 129] width 33 height 11
click at [583, 180] on button "Деактивирай" at bounding box center [588, 181] width 69 height 8
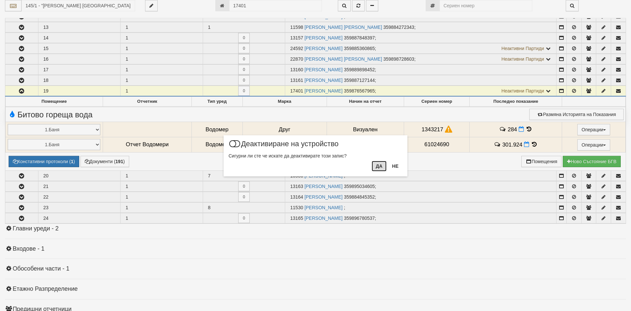
click at [379, 167] on button "Да" at bounding box center [379, 166] width 15 height 11
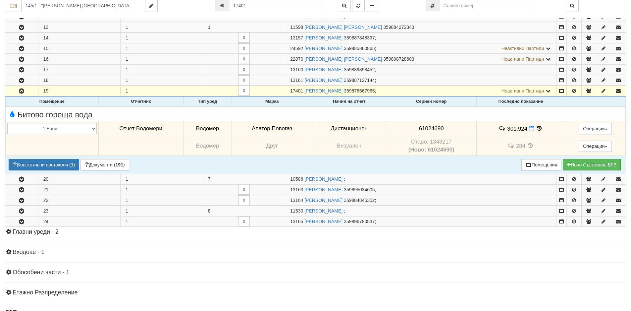
click at [538, 128] on icon at bounding box center [539, 129] width 7 height 6
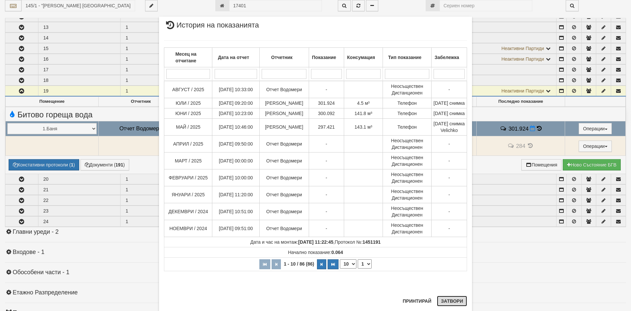
click at [446, 300] on button "Затвори" at bounding box center [452, 300] width 30 height 11
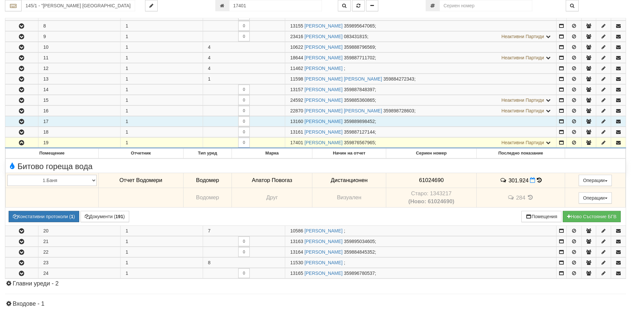
scroll to position [153, 0]
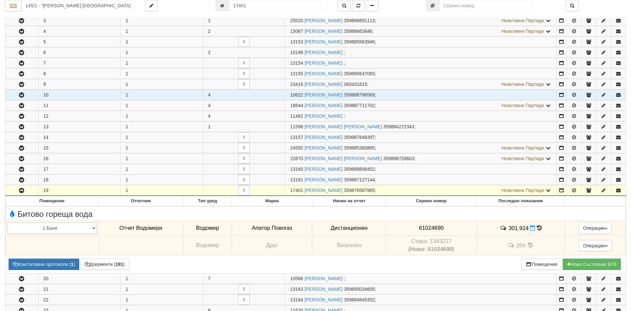
click at [22, 93] on icon "button" at bounding box center [22, 95] width 8 height 5
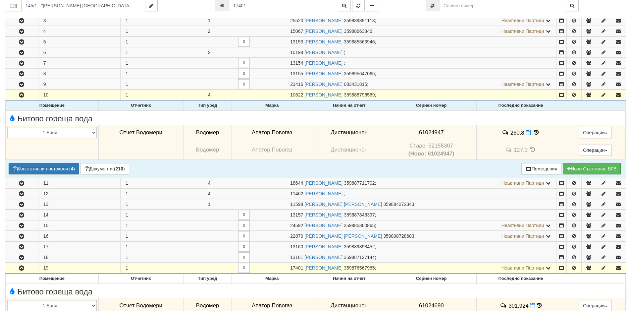
click at [535, 134] on icon at bounding box center [536, 132] width 7 height 6
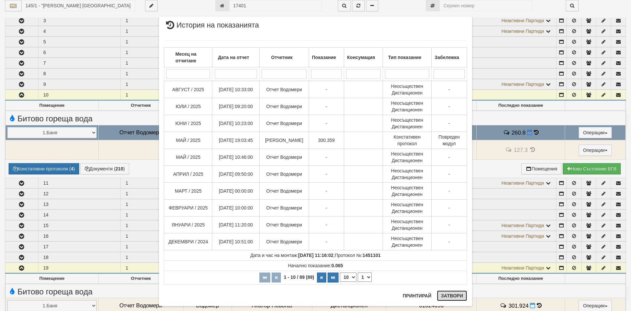
click at [450, 297] on button "Затвори" at bounding box center [452, 295] width 30 height 11
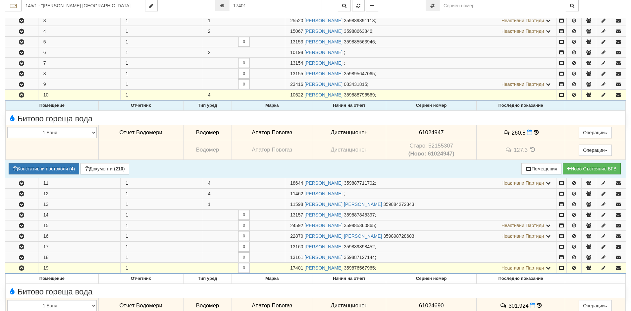
click at [535, 133] on icon at bounding box center [536, 132] width 5 height 6
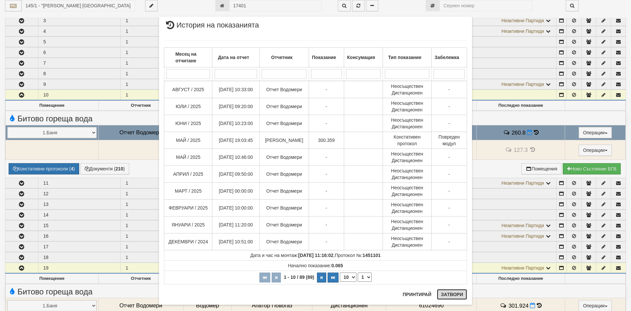
click at [445, 293] on button "Затвори" at bounding box center [452, 294] width 30 height 11
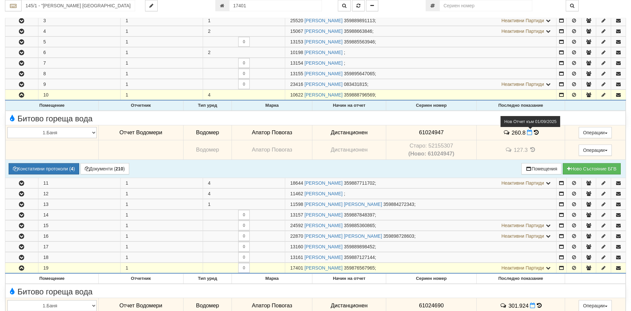
click at [527, 132] on icon at bounding box center [529, 132] width 5 height 6
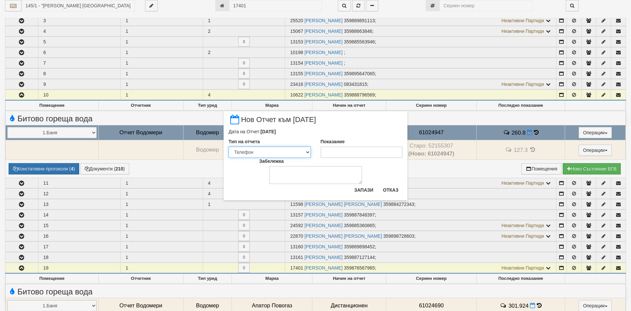
click at [308, 152] on select "Визуален Телефон Бележка Неосигурен достъп Самоотчет Служебно Дистанционен" at bounding box center [270, 151] width 82 height 11
select select "89c75930-9bfd-e511-80be-8d5a1dced85a"
click at [229, 146] on select "Визуален Телефон Бележка Неосигурен достъп Самоотчет Служебно Дистанционен" at bounding box center [270, 151] width 82 height 11
click at [325, 149] on input "Показание" at bounding box center [362, 151] width 82 height 11
type input "300.4"
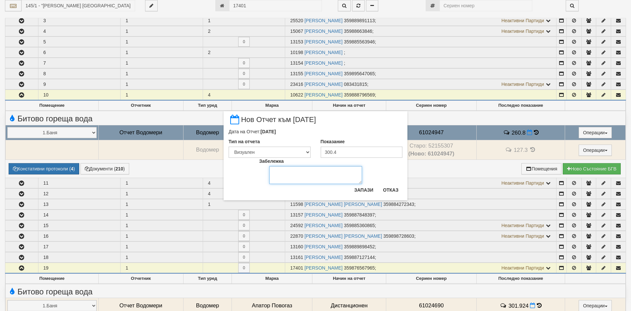
click at [292, 167] on textarea "Забележка" at bounding box center [315, 175] width 93 height 18
type textarea "[DATE]"
click at [362, 188] on button "Запази" at bounding box center [363, 189] width 27 height 11
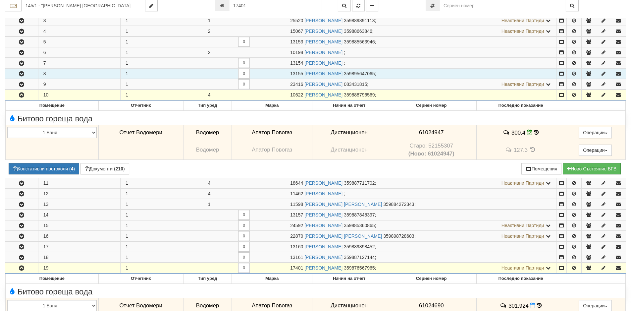
click at [22, 72] on icon "button" at bounding box center [22, 74] width 8 height 5
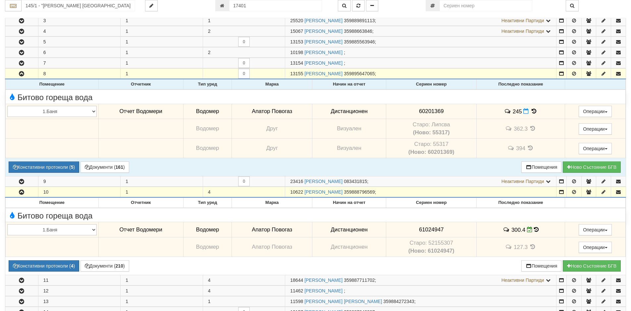
click at [532, 112] on icon at bounding box center [533, 111] width 7 height 6
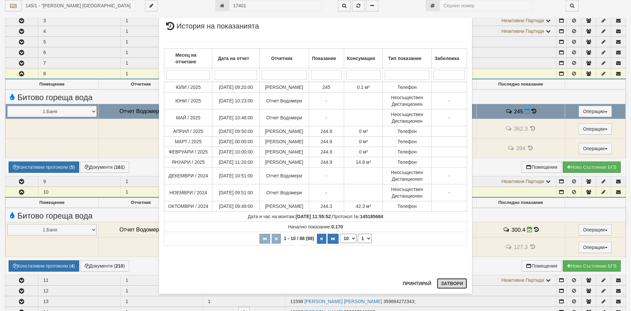
click at [445, 286] on button "Затвори" at bounding box center [452, 283] width 30 height 11
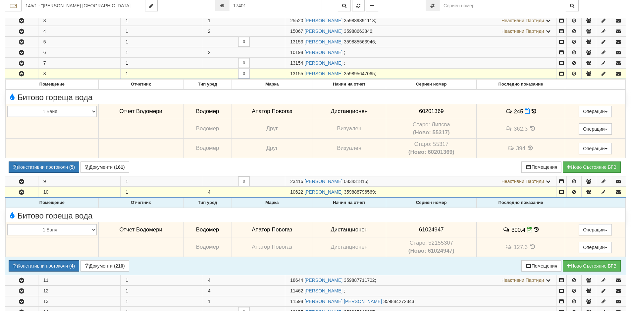
click at [534, 231] on icon at bounding box center [536, 230] width 5 height 6
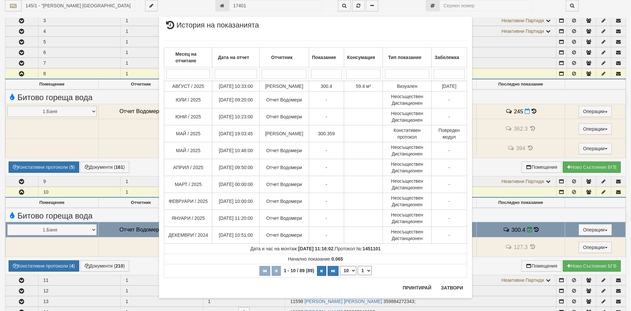
drag, startPoint x: 352, startPoint y: 268, endPoint x: 348, endPoint y: 274, distance: 7.3
click at [352, 268] on select "10 20 30 40" at bounding box center [348, 270] width 17 height 9
select select "40"
click at [340, 275] on select "10 20 30 40" at bounding box center [348, 270] width 17 height 9
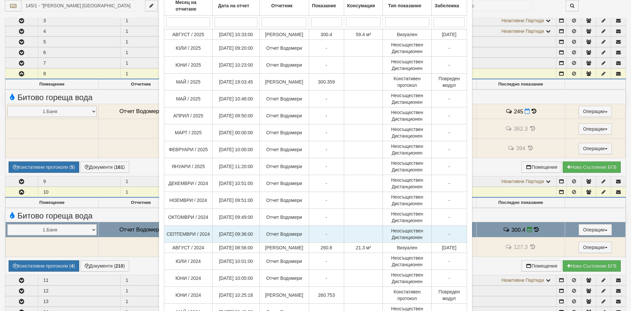
scroll to position [0, 0]
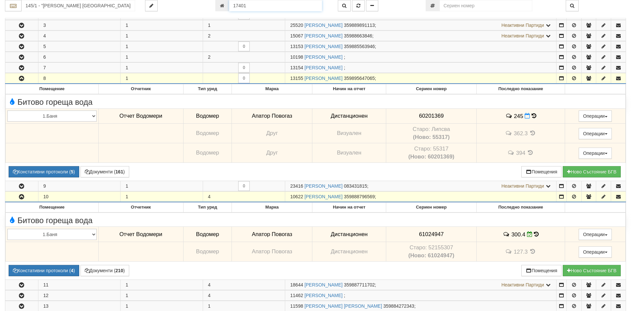
scroll to position [144, 0]
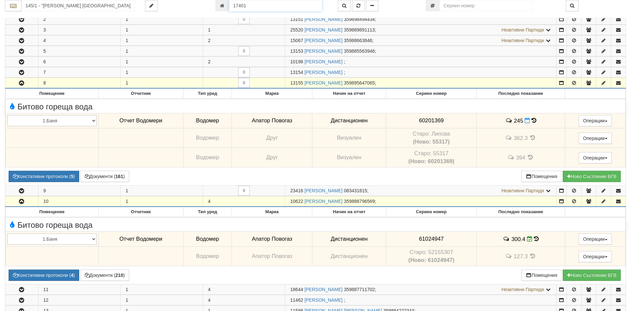
drag, startPoint x: 248, startPoint y: 5, endPoint x: 215, endPoint y: 6, distance: 33.5
click at [215, 6] on div "17401" at bounding box center [271, 5] width 123 height 11
type input "7233"
type input "146/1,2 - "[PERSON_NAME] [GEOGRAPHIC_DATA] " ЕАД"
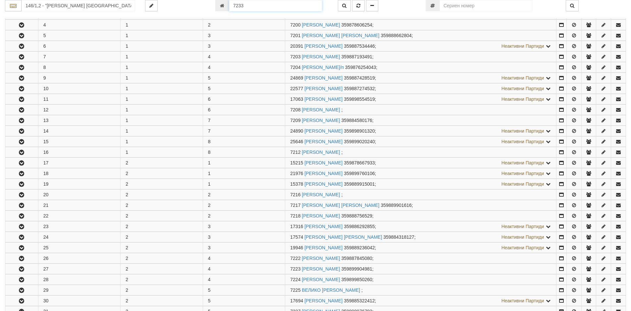
scroll to position [422, 0]
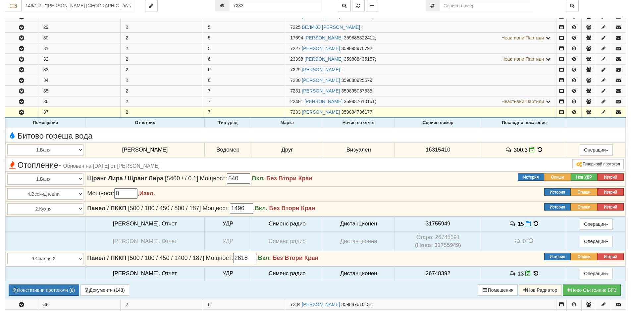
click at [536, 149] on icon at bounding box center [539, 150] width 7 height 6
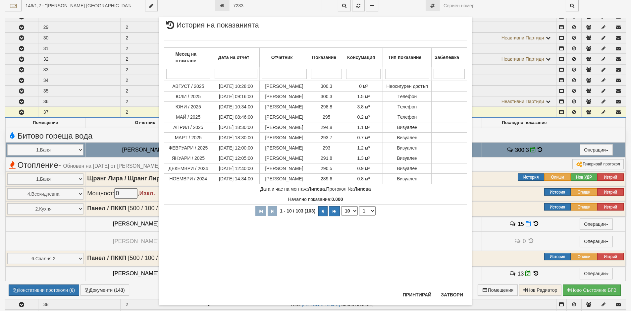
click at [72, 120] on div "× История на показанията Месец на отчитане Дата на отчет Отчетник Показание Кон…" at bounding box center [315, 155] width 631 height 311
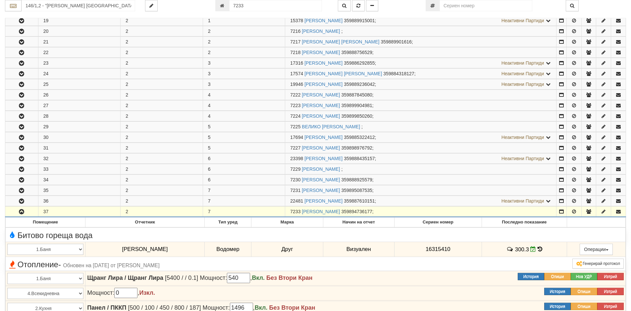
scroll to position [256, 0]
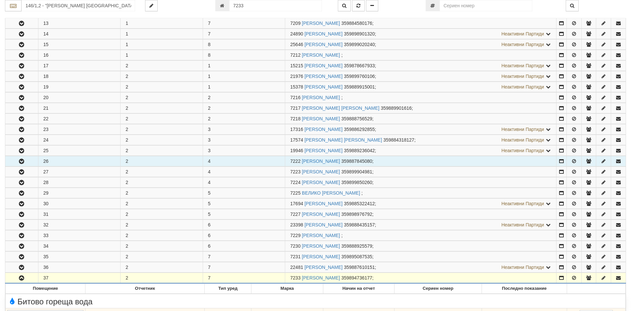
click at [20, 162] on icon "button" at bounding box center [22, 161] width 8 height 5
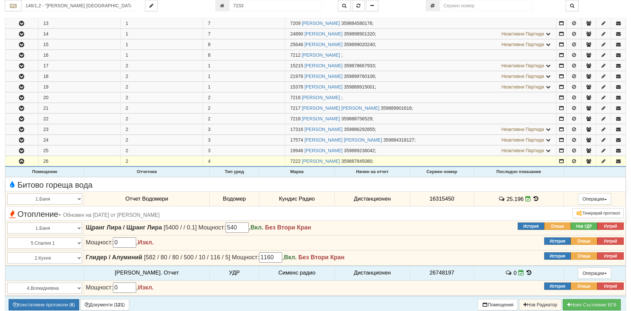
click at [532, 199] on icon at bounding box center [535, 199] width 7 height 6
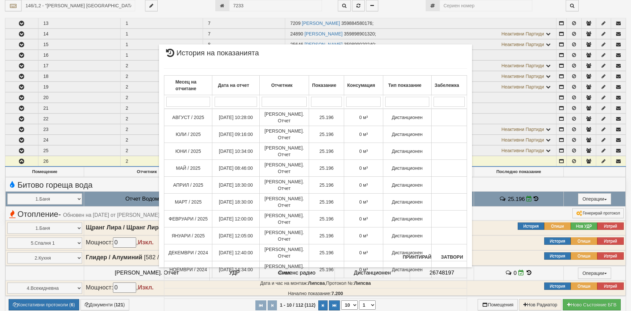
click at [355, 300] on select "10 20 30 40" at bounding box center [349, 304] width 17 height 9
select select "40"
click at [341, 309] on select "10 20 30 40" at bounding box center [349, 304] width 17 height 9
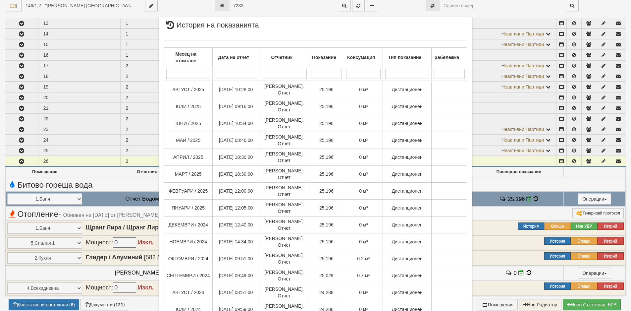
scroll to position [132, 0]
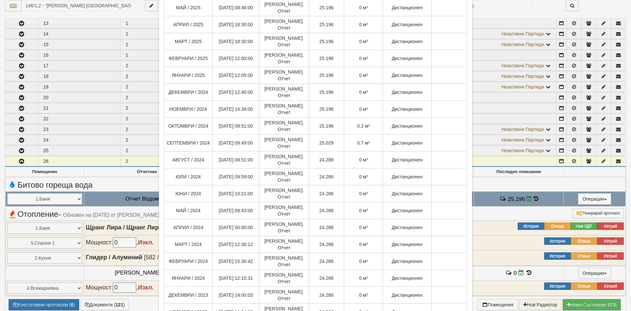
click at [562, 6] on div "× История на показанията Месец на отчитане Дата на отчет Отчетник Показание Кон…" at bounding box center [315, 155] width 631 height 311
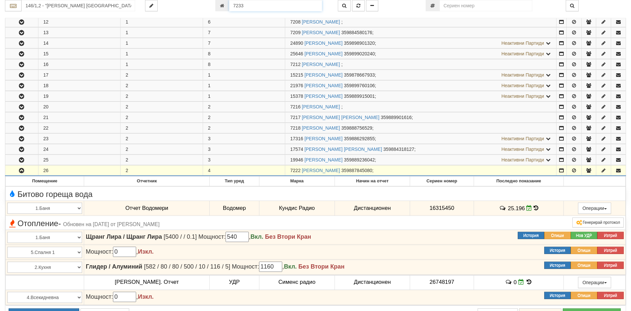
drag, startPoint x: 253, startPoint y: 5, endPoint x: 215, endPoint y: 5, distance: 37.4
click at [215, 5] on div "7233" at bounding box center [271, 5] width 113 height 11
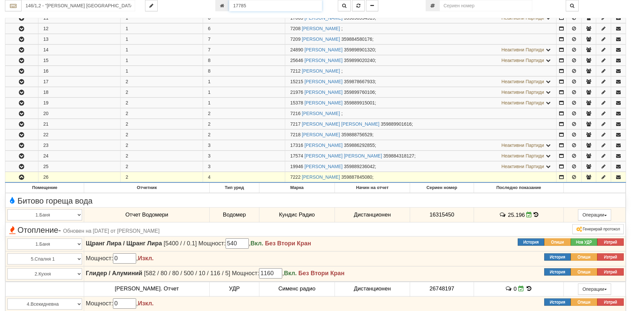
type input "17785"
type input "150/10,11 - "[PERSON_NAME] [GEOGRAPHIC_DATA] " ЕАД"
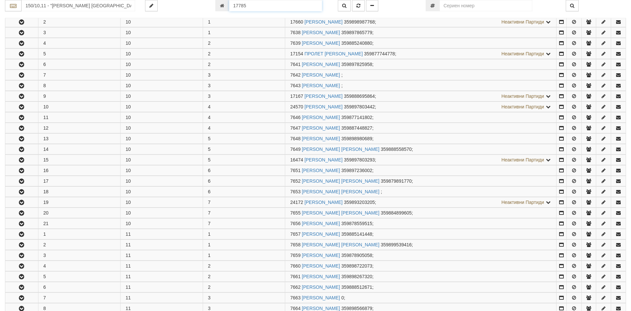
scroll to position [443, 0]
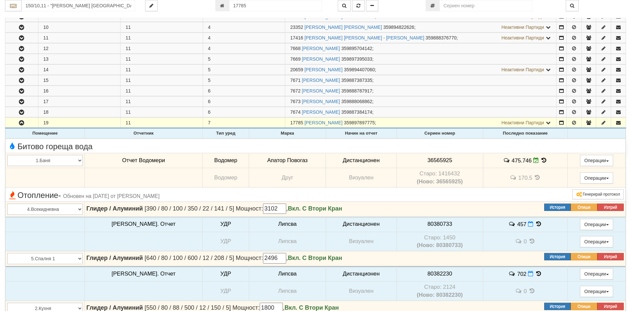
click at [541, 161] on icon at bounding box center [544, 160] width 7 height 6
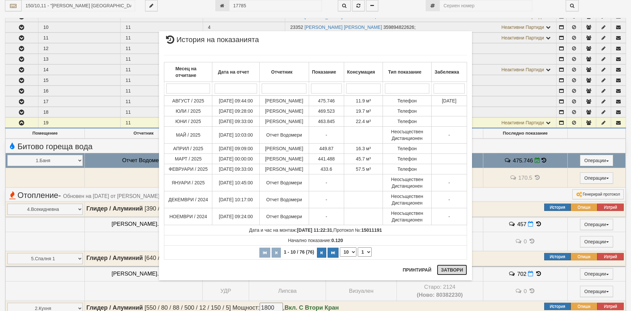
click at [448, 272] on button "Затвори" at bounding box center [452, 269] width 30 height 11
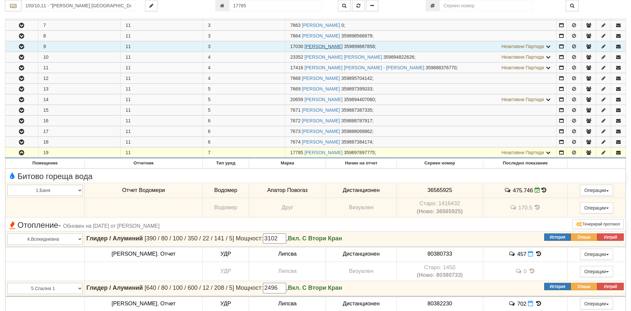
scroll to position [344, 0]
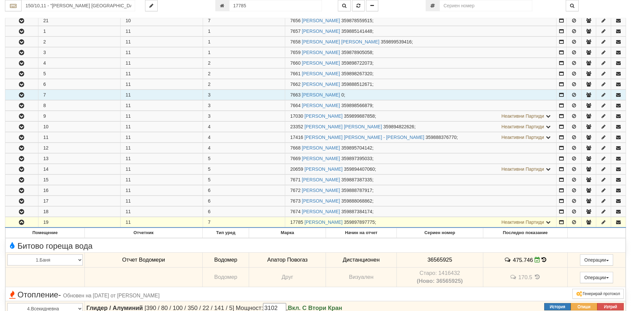
click at [18, 94] on icon "button" at bounding box center [22, 95] width 8 height 5
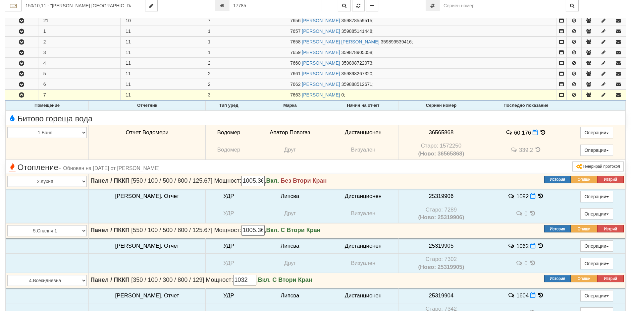
click at [540, 133] on icon at bounding box center [543, 132] width 7 height 6
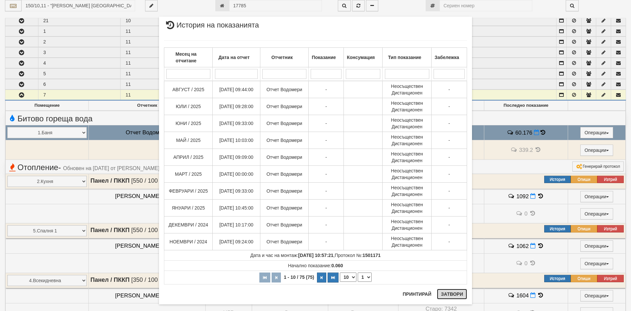
click at [445, 293] on button "Затвори" at bounding box center [452, 293] width 30 height 11
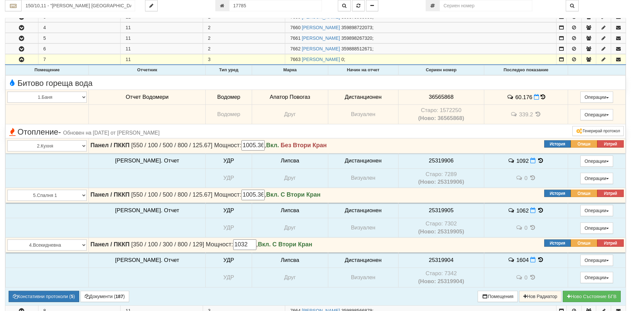
scroll to position [377, 0]
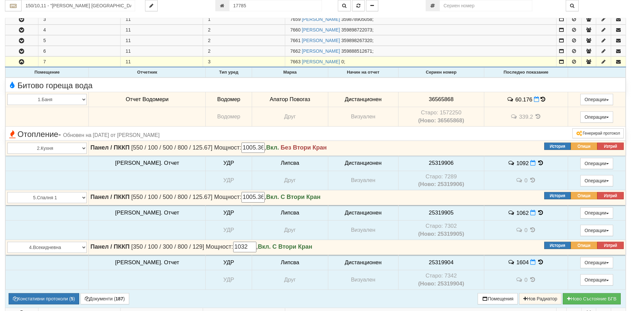
click at [541, 98] on icon at bounding box center [543, 99] width 5 height 6
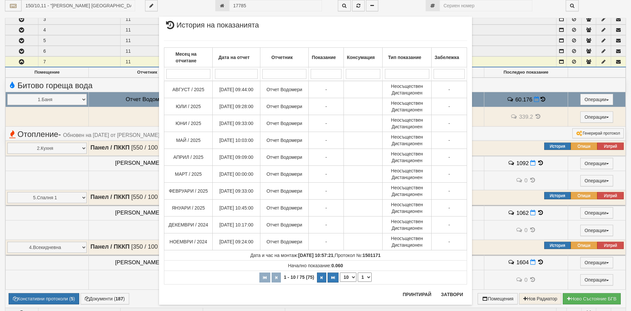
click at [352, 276] on select "10 20 30 40" at bounding box center [348, 276] width 17 height 9
select select "40"
click at [340, 282] on select "10 20 30 40" at bounding box center [348, 276] width 17 height 9
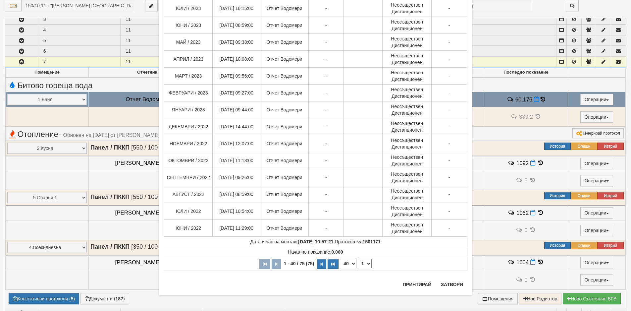
scroll to position [521, 0]
click at [365, 263] on select "1 2" at bounding box center [365, 262] width 14 height 9
select select "2"
click at [358, 258] on select "1 2" at bounding box center [365, 262] width 14 height 9
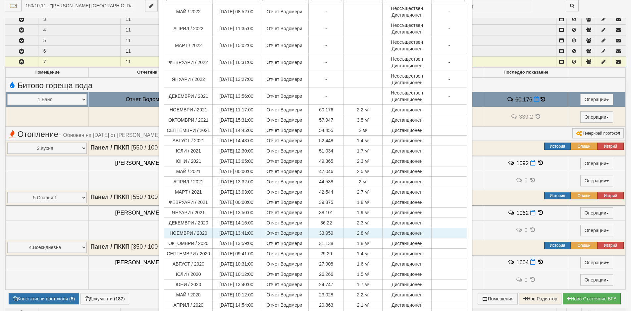
scroll to position [0, 0]
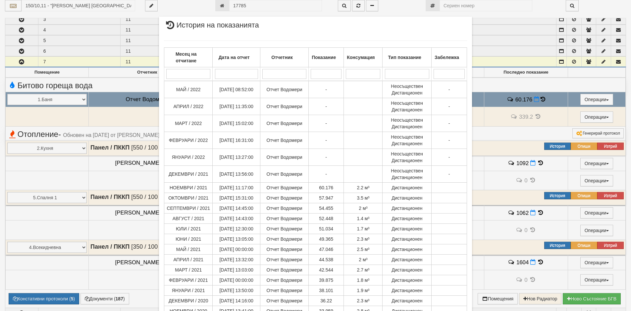
click at [5, 270] on div "× История на показанията Месец на отчитане Дата на отчет Отчетник Показание Кон…" at bounding box center [315, 155] width 631 height 311
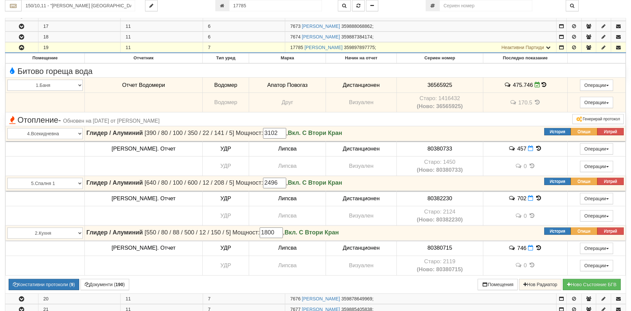
scroll to position [841, 0]
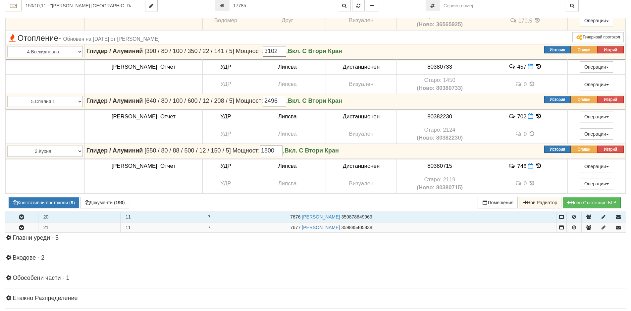
click at [19, 217] on icon "button" at bounding box center [22, 217] width 8 height 5
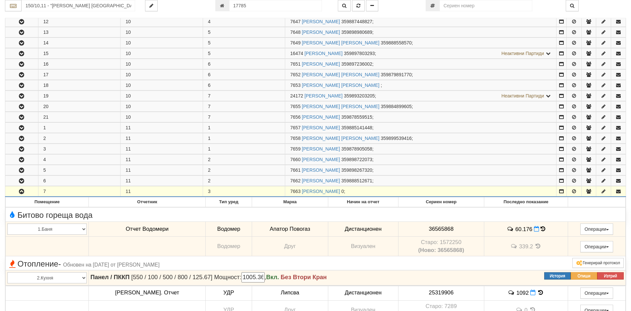
scroll to position [244, 0]
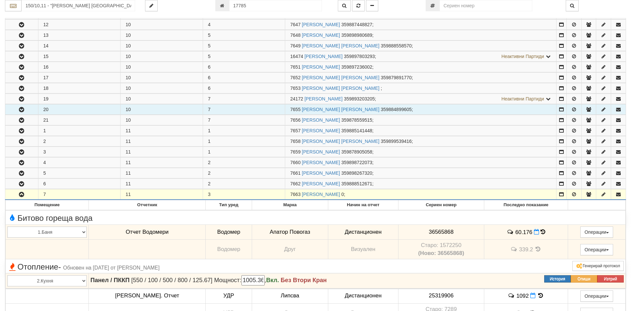
click at [19, 110] on icon "button" at bounding box center [22, 109] width 8 height 5
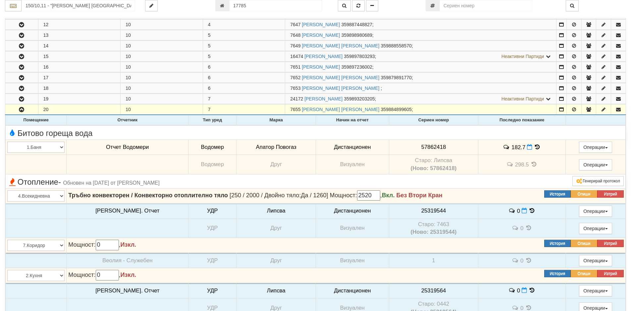
click at [534, 147] on icon at bounding box center [537, 147] width 7 height 6
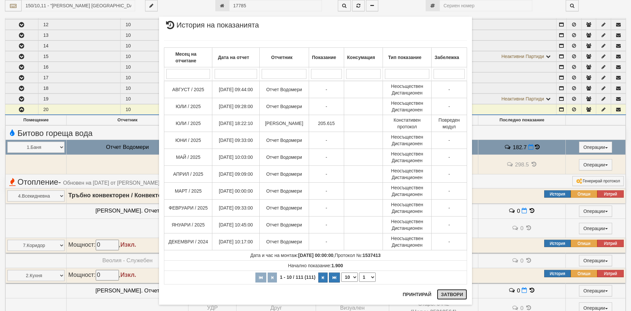
click at [447, 297] on button "Затвори" at bounding box center [452, 294] width 30 height 11
